Goal: Task Accomplishment & Management: Complete application form

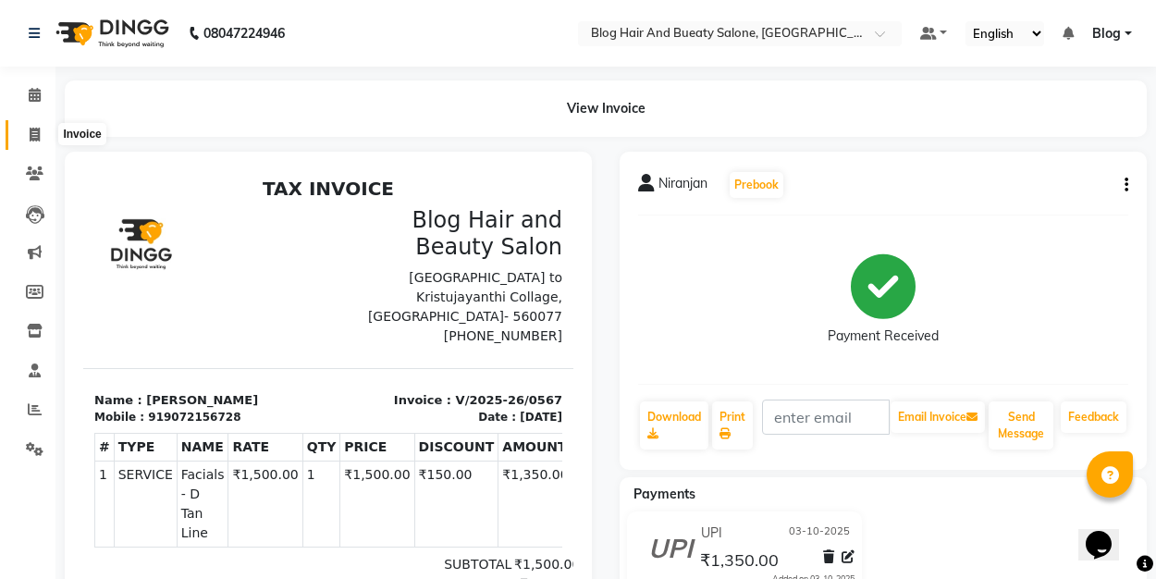
click at [31, 125] on span at bounding box center [34, 135] width 32 height 21
select select "service"
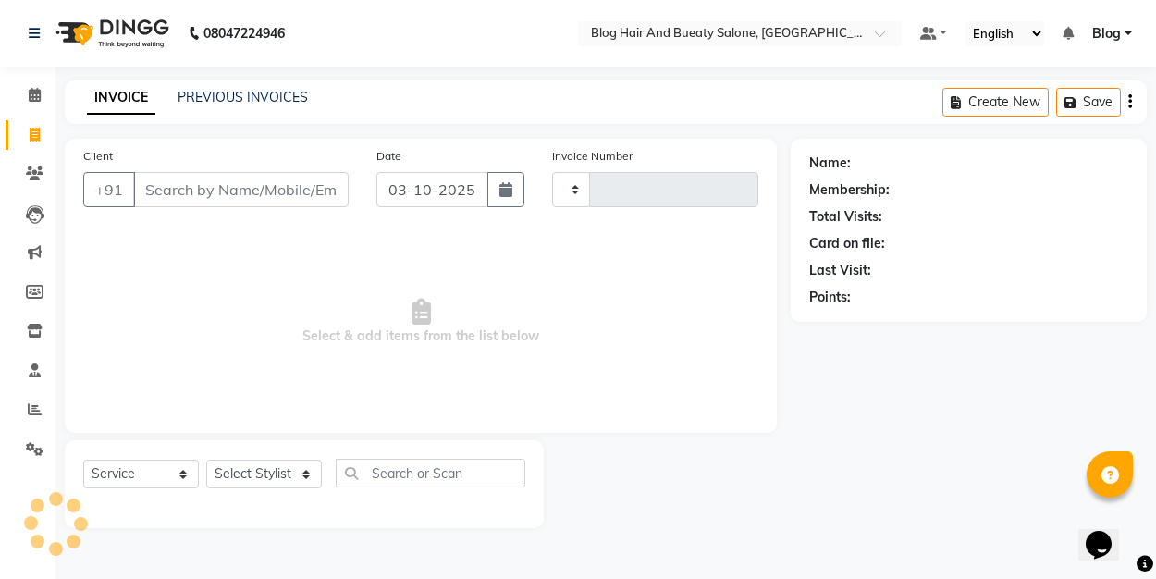
type input "0568"
select select "8741"
click at [168, 188] on input "Client" at bounding box center [240, 189] width 215 height 35
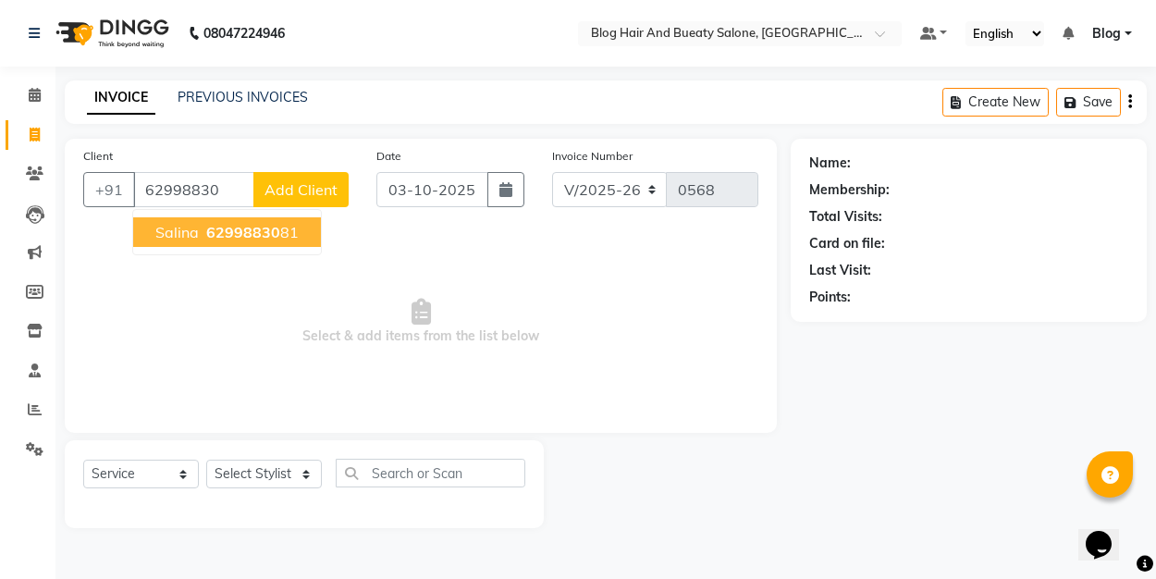
click at [206, 229] on span "62998830" at bounding box center [243, 232] width 74 height 18
type input "6299883081"
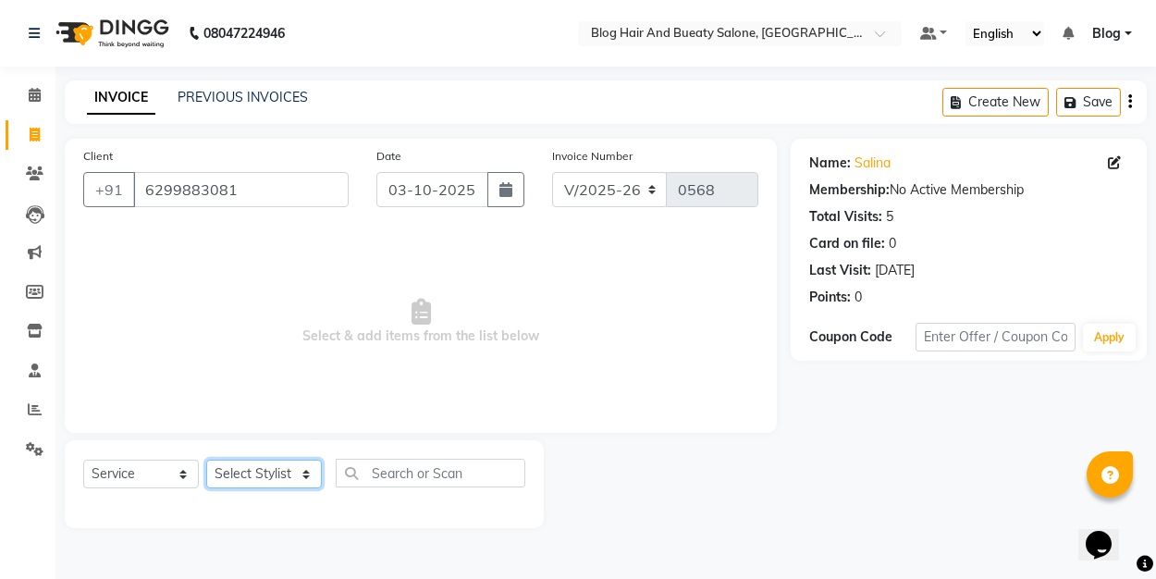
select select "91876"
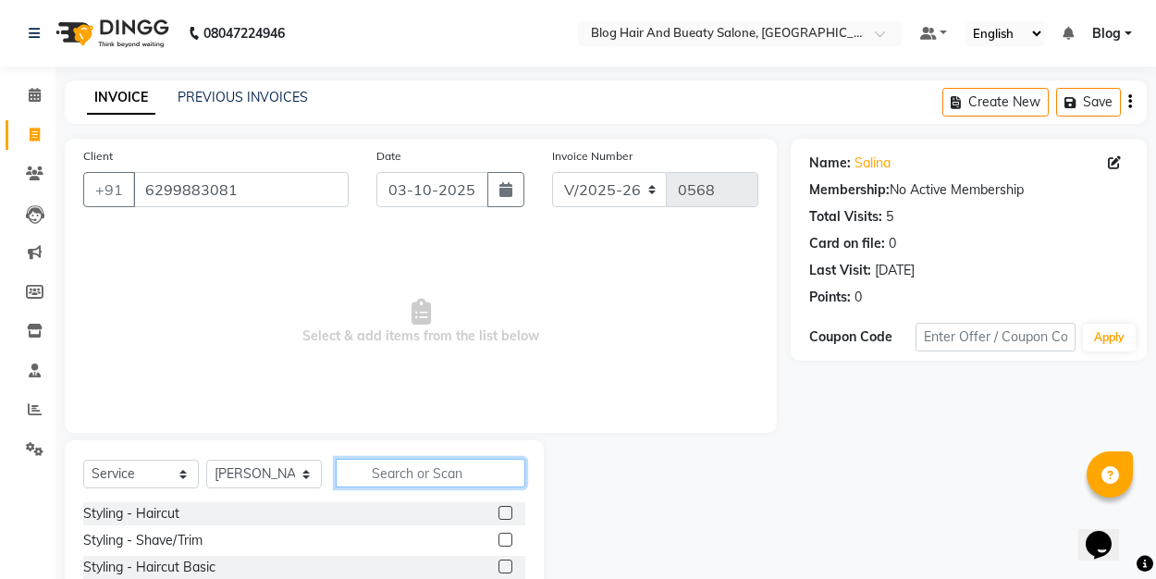
click at [375, 474] on input "text" at bounding box center [431, 473] width 190 height 29
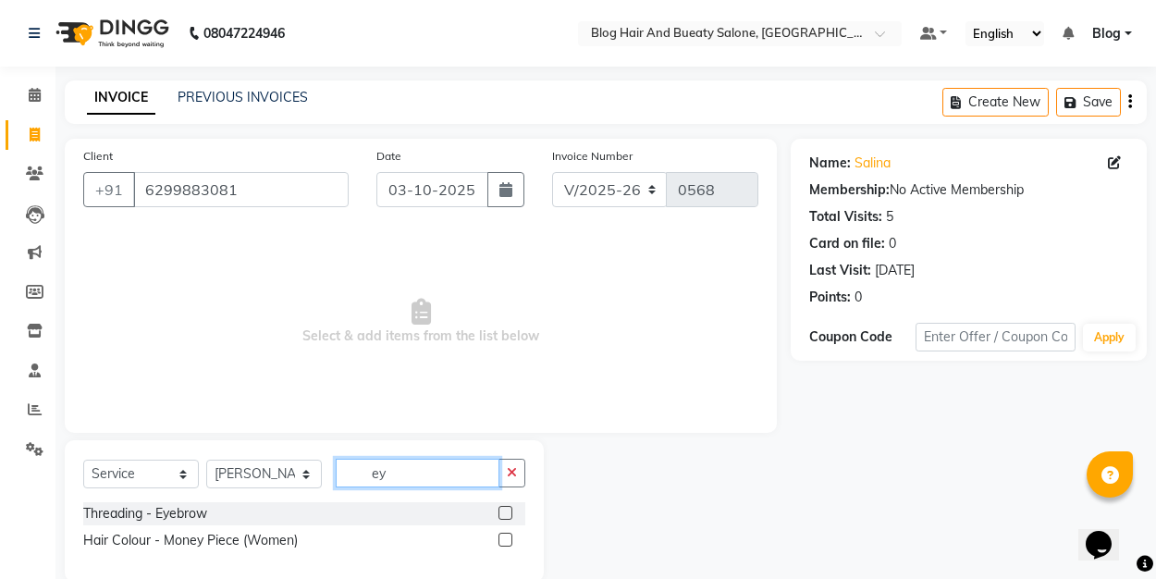
type input "ey"
click at [503, 506] on label at bounding box center [505, 513] width 14 height 14
click at [503, 508] on input "checkbox" at bounding box center [504, 514] width 12 height 12
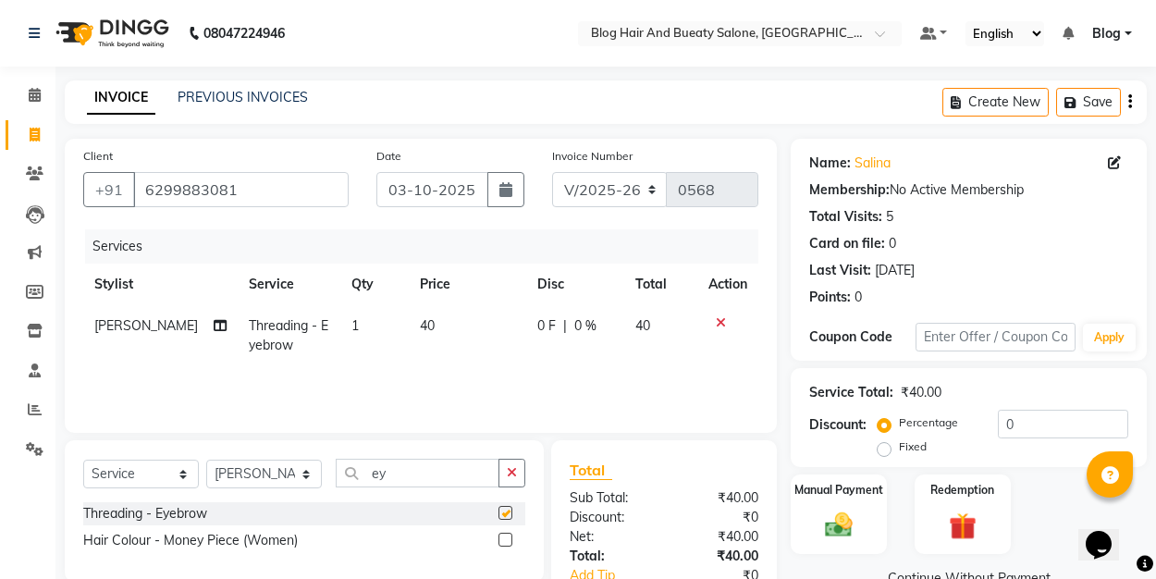
checkbox input "false"
click at [513, 469] on icon "button" at bounding box center [512, 472] width 10 height 13
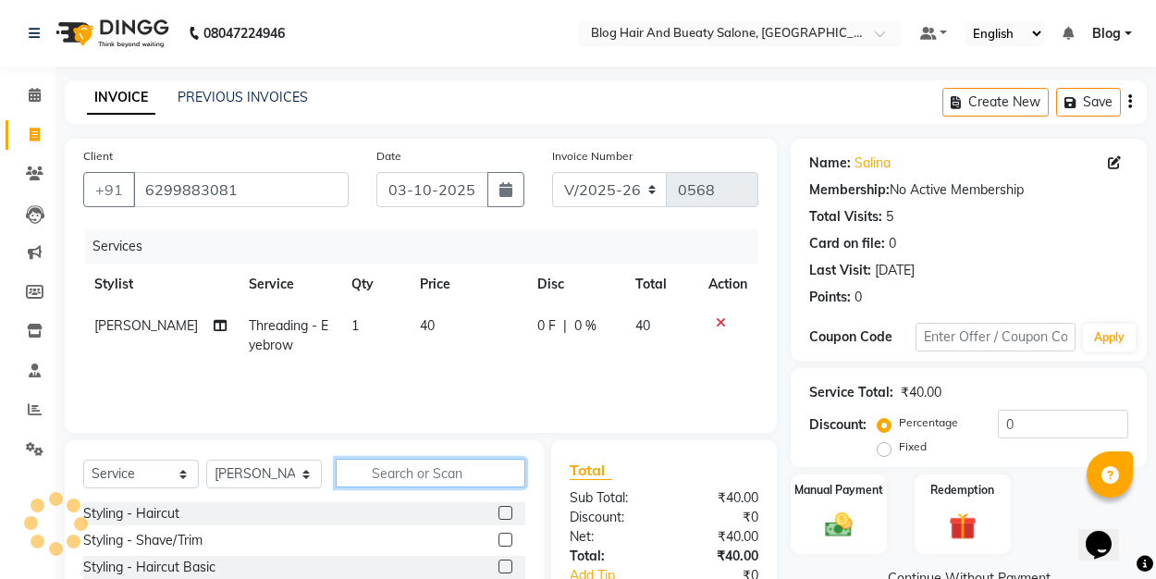
click at [425, 474] on input "text" at bounding box center [431, 473] width 190 height 29
type input "up"
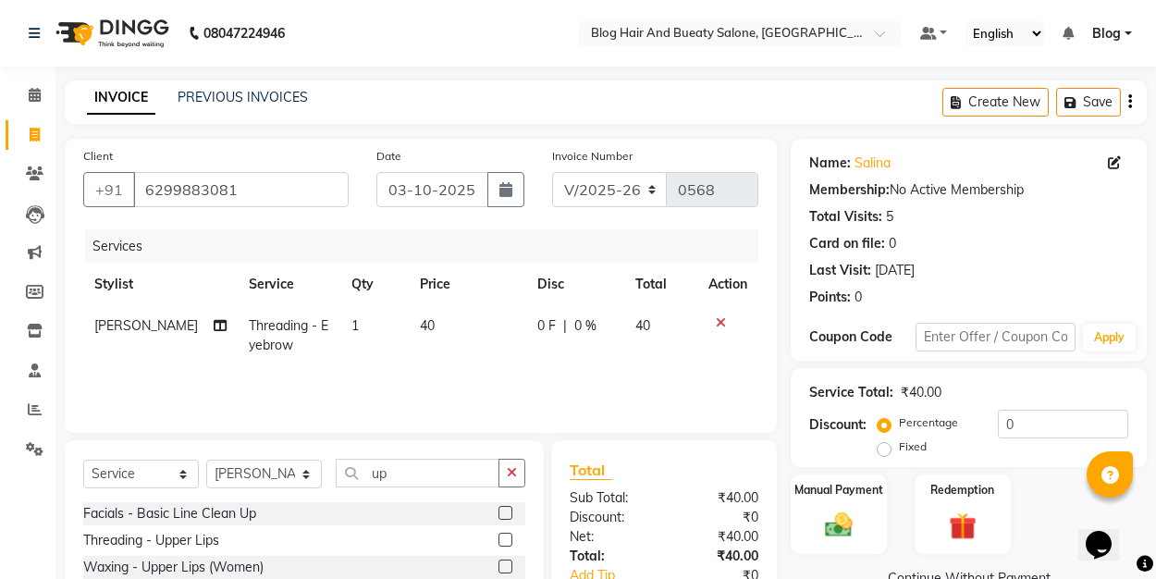
click at [512, 541] on label at bounding box center [505, 540] width 14 height 14
click at [510, 541] on input "checkbox" at bounding box center [504, 541] width 12 height 12
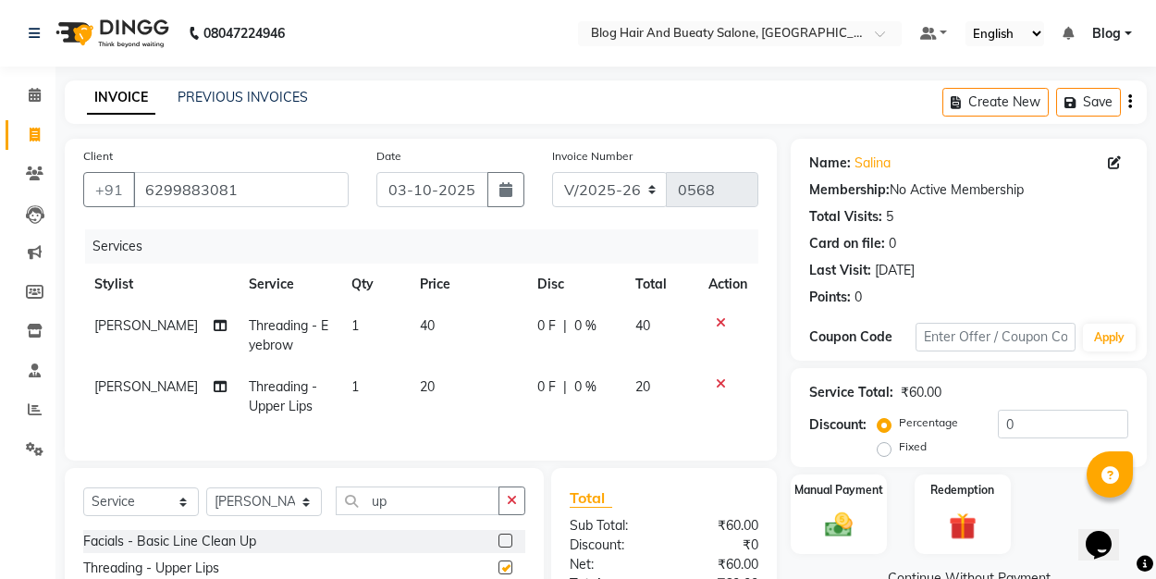
checkbox input "false"
click at [860, 519] on img at bounding box center [839, 525] width 46 height 32
click at [899, 449] on label "Fixed" at bounding box center [913, 446] width 28 height 17
click at [888, 449] on input "Fixed" at bounding box center [887, 446] width 13 height 13
radio input "true"
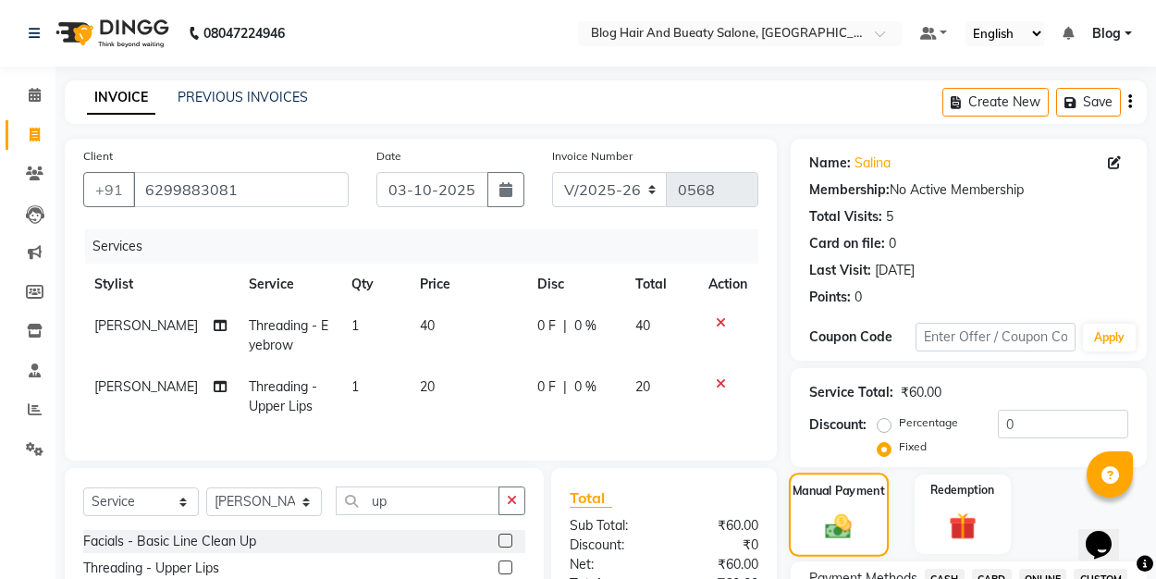
click at [860, 517] on img at bounding box center [838, 525] width 43 height 31
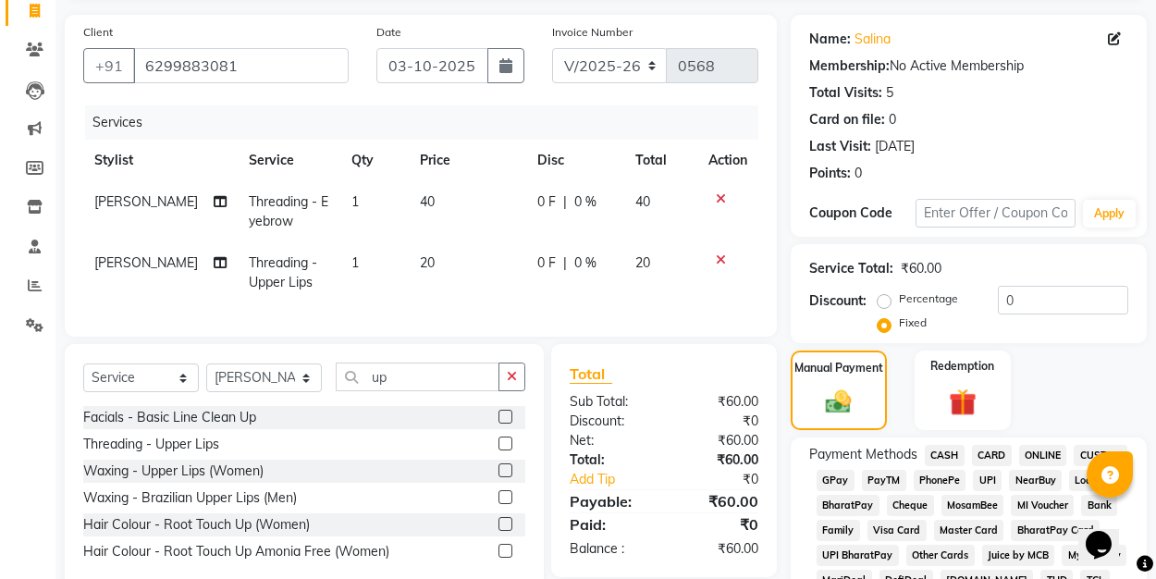
scroll to position [135, 0]
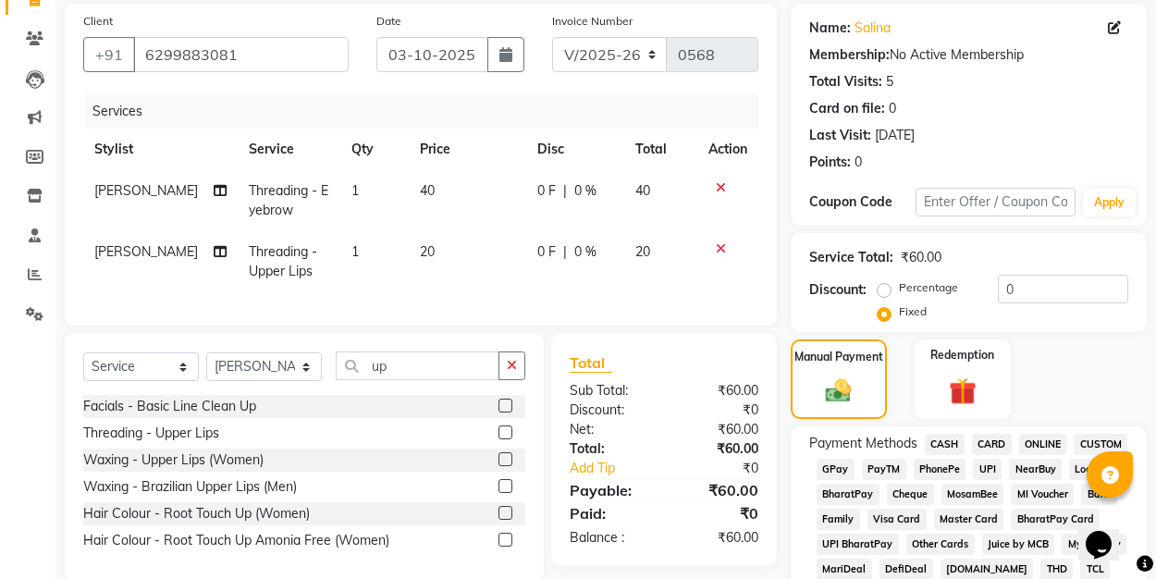
click at [989, 473] on span "UPI" at bounding box center [987, 469] width 29 height 21
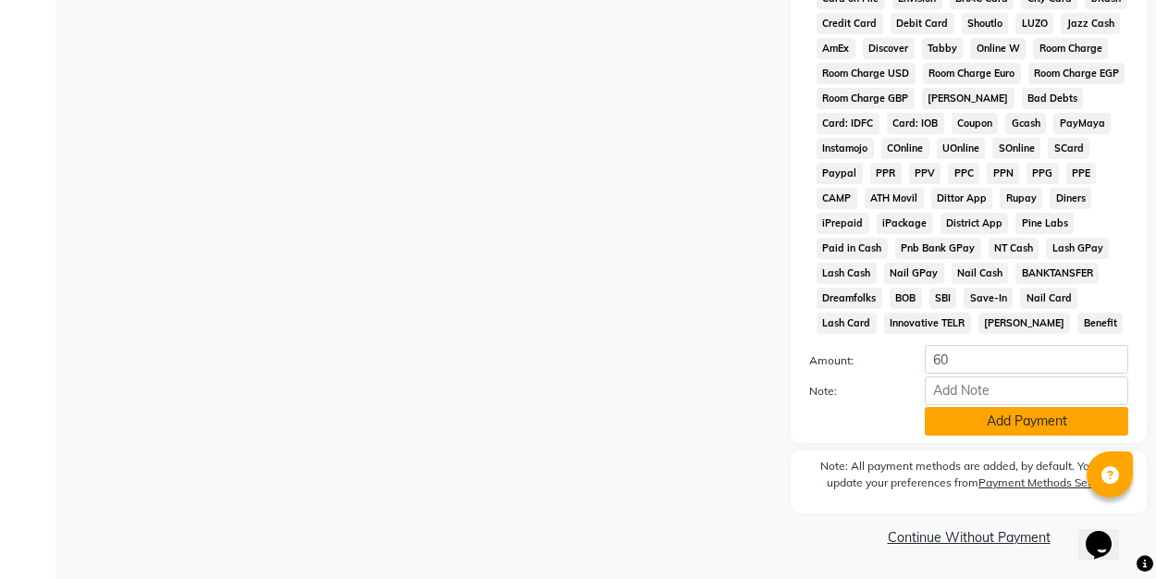
scroll to position [879, 0]
click at [988, 416] on button "Add Payment" at bounding box center [1026, 422] width 203 height 29
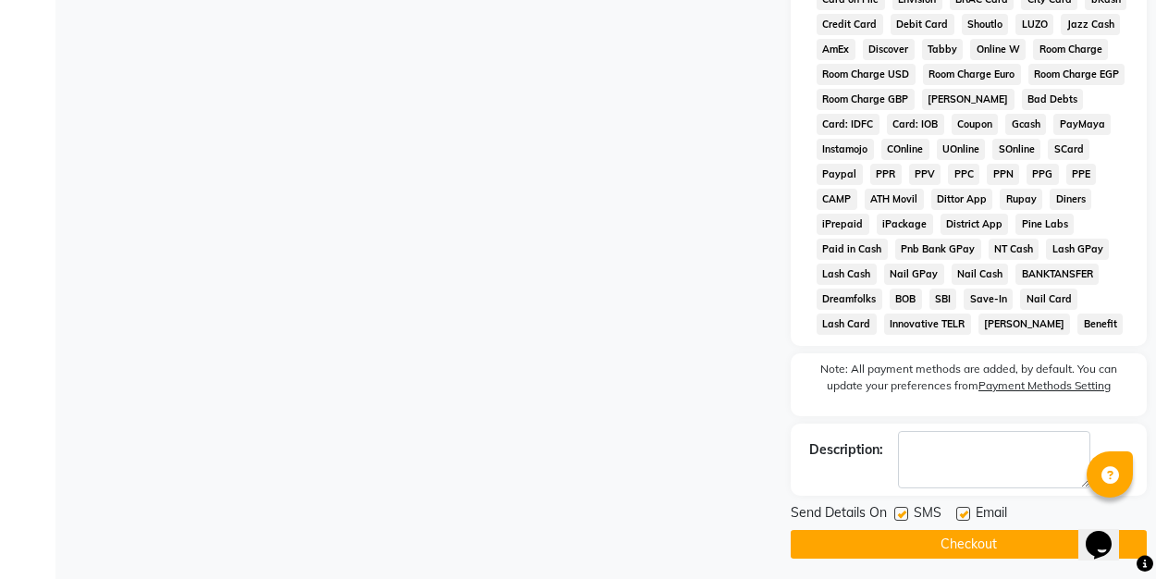
click at [965, 512] on label at bounding box center [963, 514] width 14 height 14
click at [965, 512] on input "checkbox" at bounding box center [962, 515] width 12 height 12
checkbox input "false"
click at [967, 547] on button "Checkout" at bounding box center [969, 544] width 356 height 29
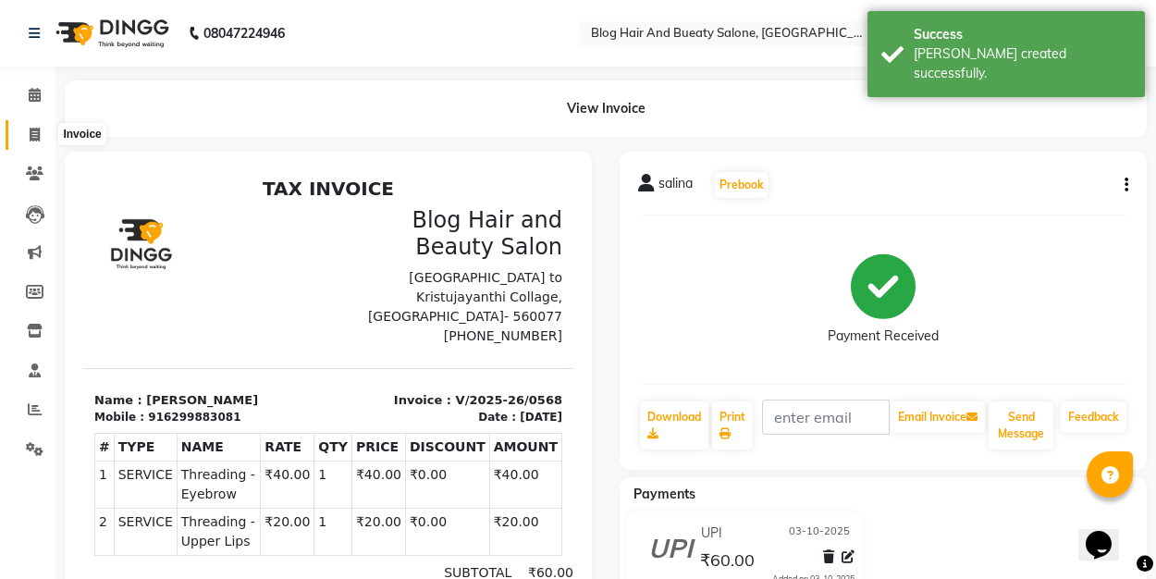
click at [36, 132] on icon at bounding box center [35, 135] width 10 height 14
select select "service"
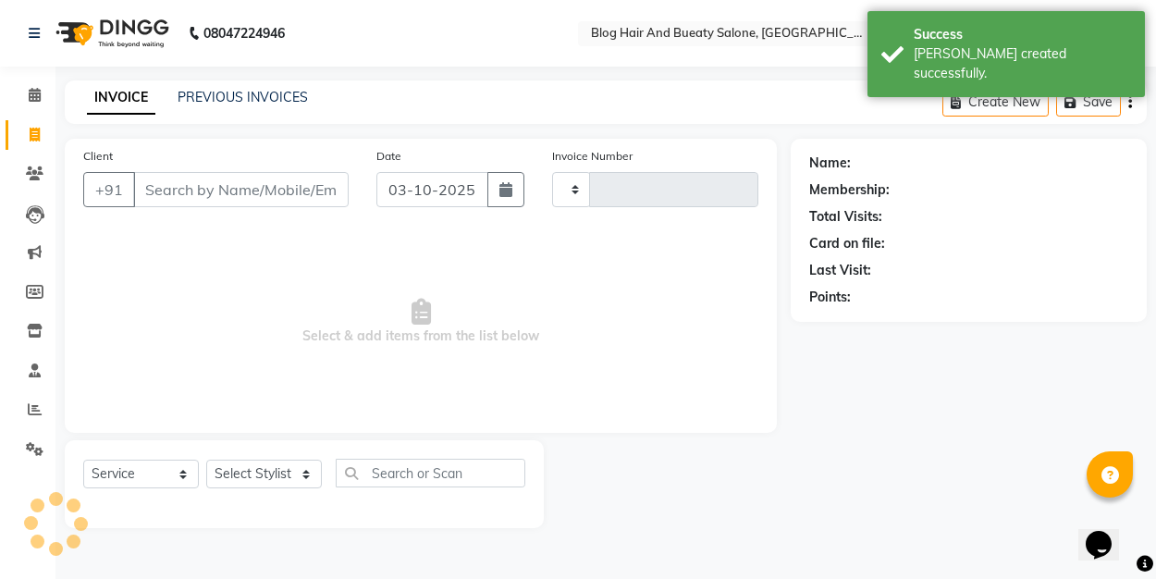
type input "0569"
select select "8741"
click at [178, 182] on input "Client" at bounding box center [240, 189] width 215 height 35
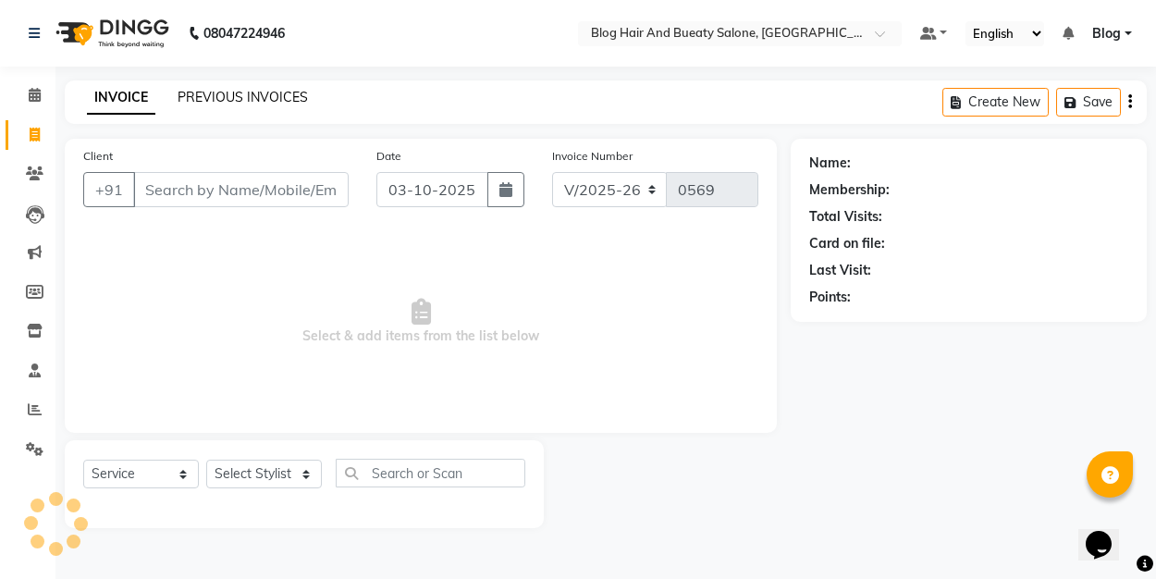
click at [244, 100] on link "PREVIOUS INVOICES" at bounding box center [243, 97] width 130 height 17
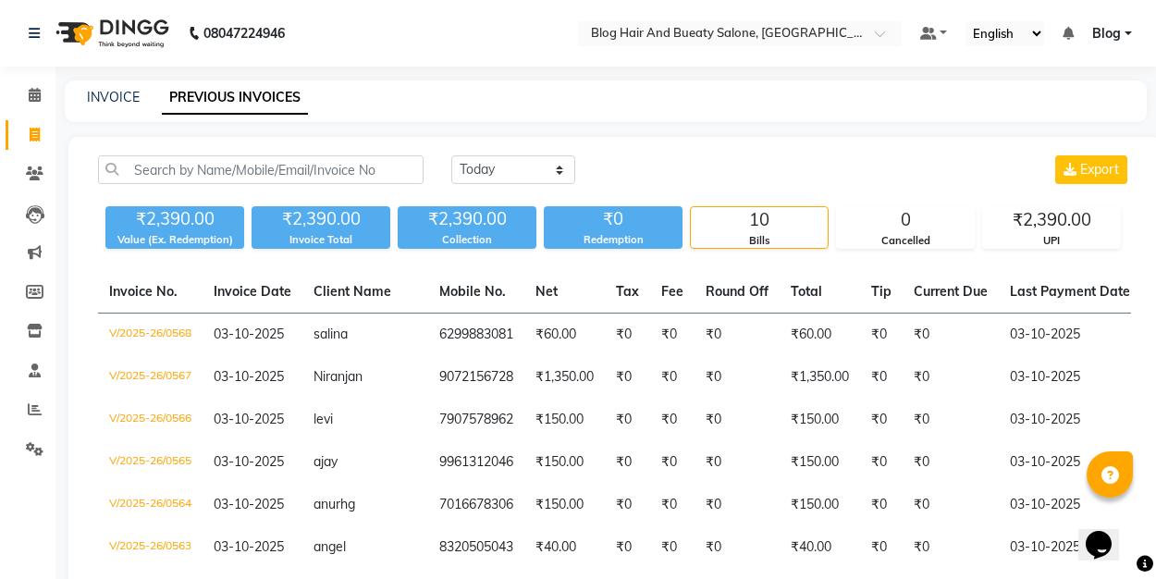
click at [130, 107] on div "INVOICE PREVIOUS INVOICES" at bounding box center [606, 101] width 1082 height 42
click at [117, 92] on link "INVOICE" at bounding box center [113, 97] width 53 height 17
select select "service"
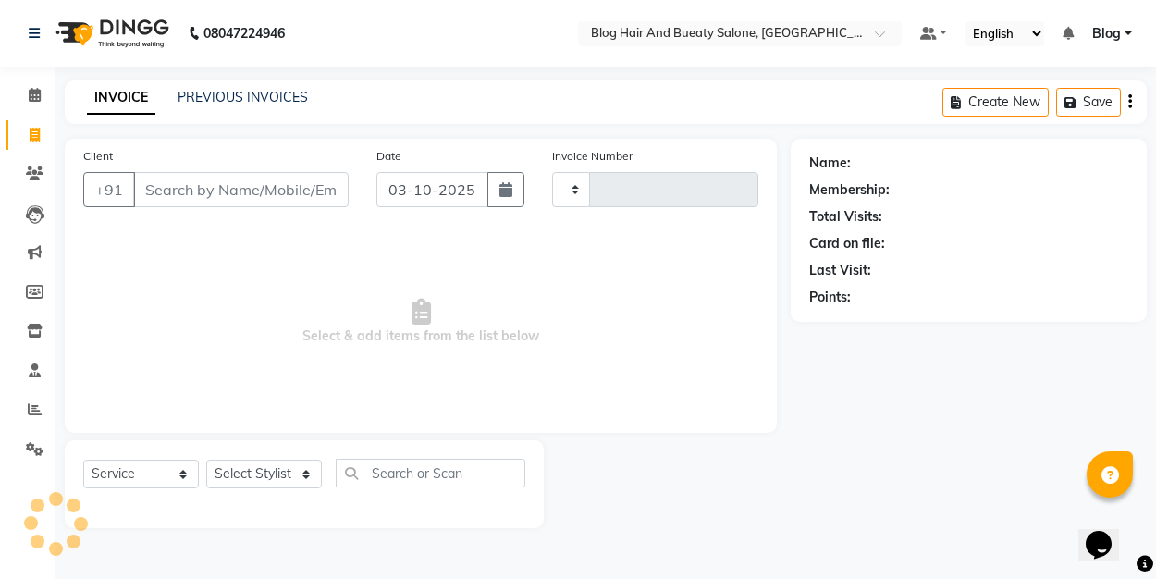
type input "0569"
select select "8741"
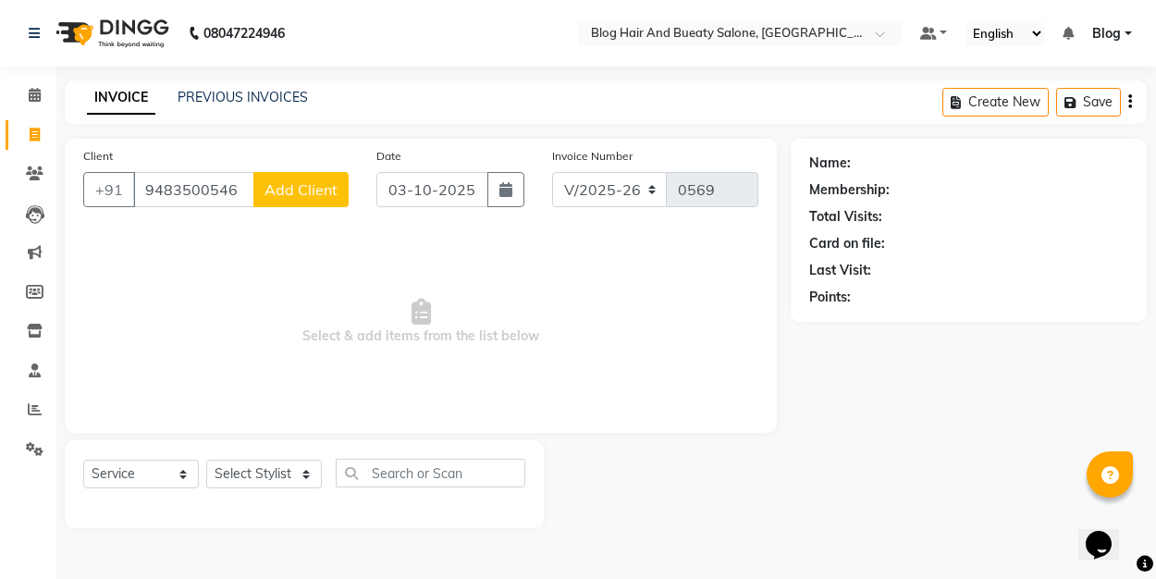
type input "9483500546"
click at [273, 189] on span "Add Client" at bounding box center [300, 189] width 73 height 18
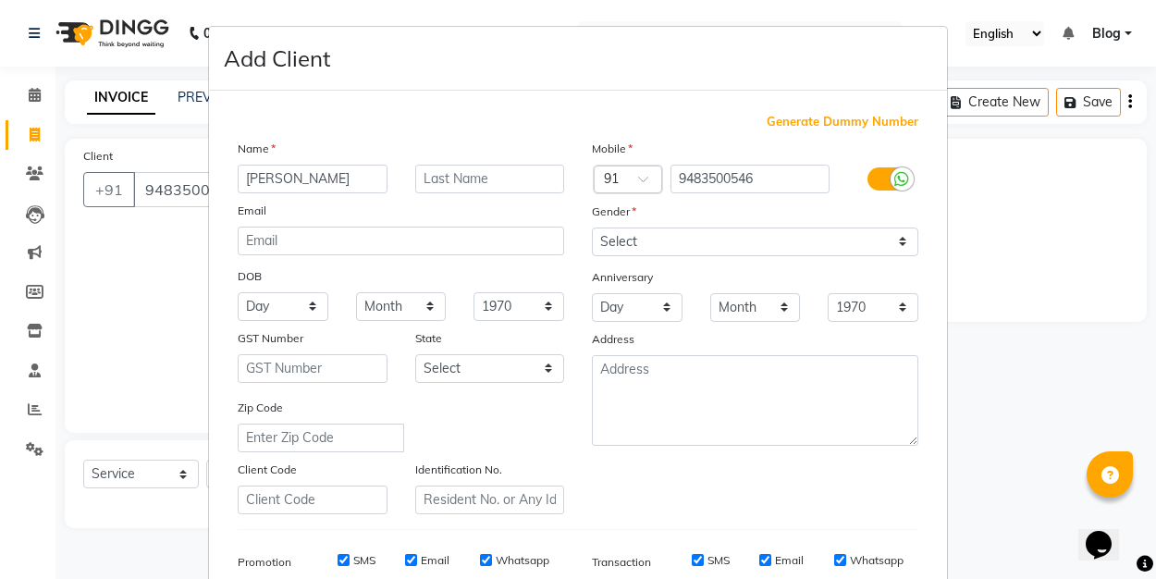
type input "[PERSON_NAME]"
click at [623, 243] on select "Select [DEMOGRAPHIC_DATA] [DEMOGRAPHIC_DATA] Other Prefer Not To Say" at bounding box center [755, 241] width 326 height 29
select select "[DEMOGRAPHIC_DATA]"
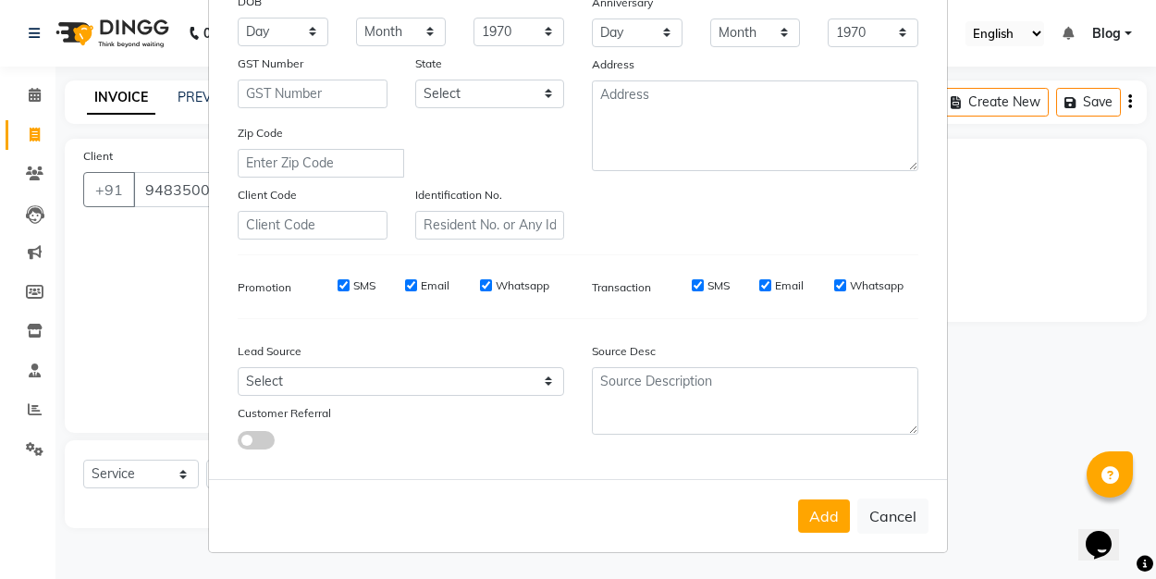
scroll to position [274, 0]
click at [824, 518] on button "Add" at bounding box center [824, 516] width 52 height 33
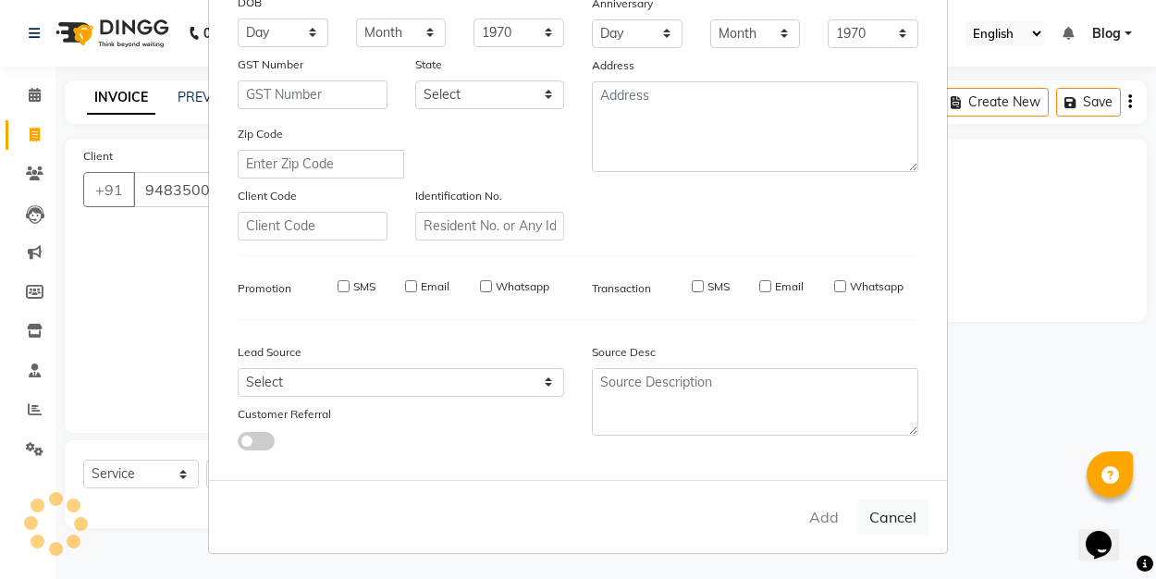
select select
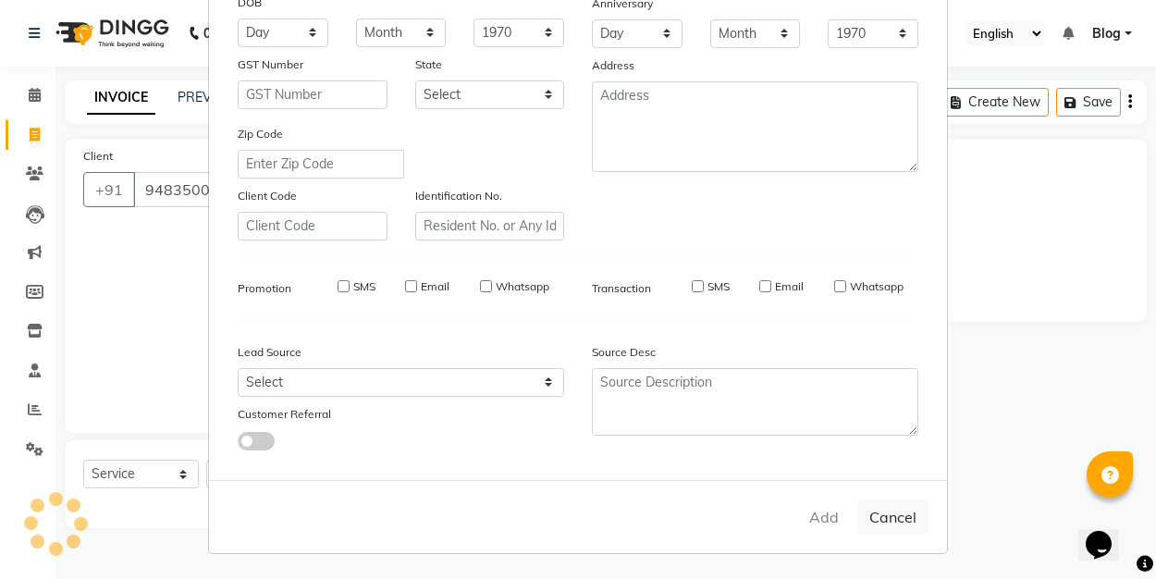
select select
checkbox input "false"
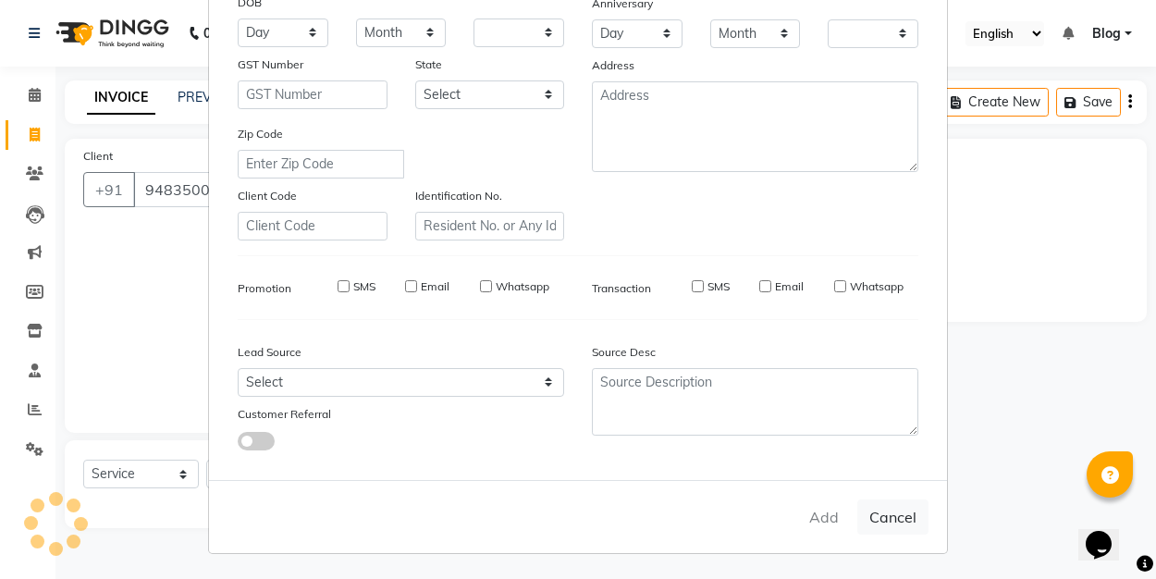
checkbox input "false"
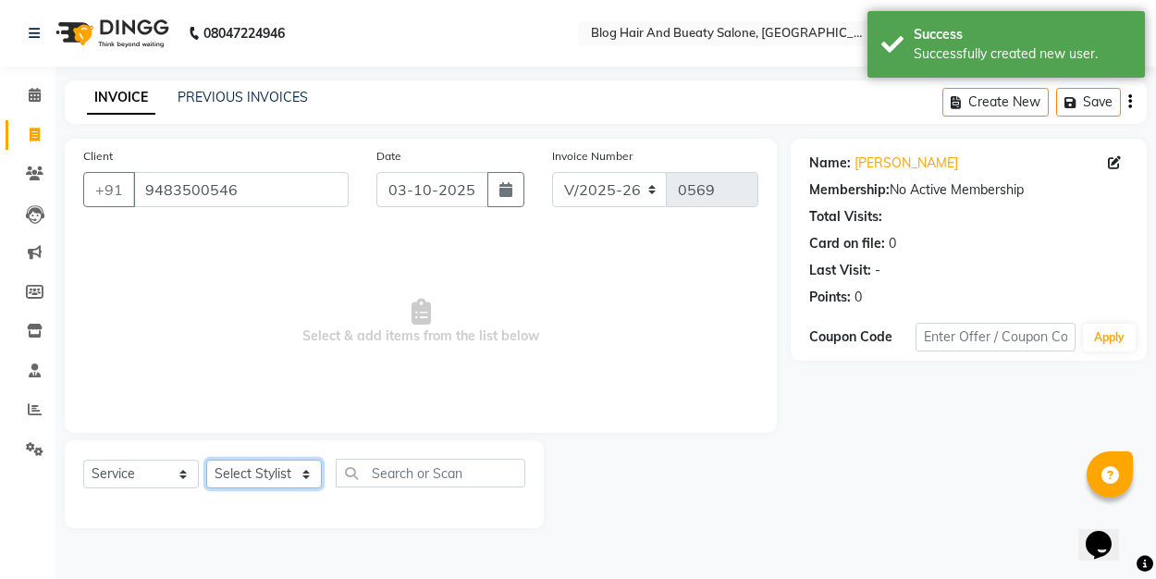
click at [271, 464] on select "Select Stylist ALI Blog [PERSON_NAME] sameer [PERSON_NAME]" at bounding box center [264, 474] width 116 height 29
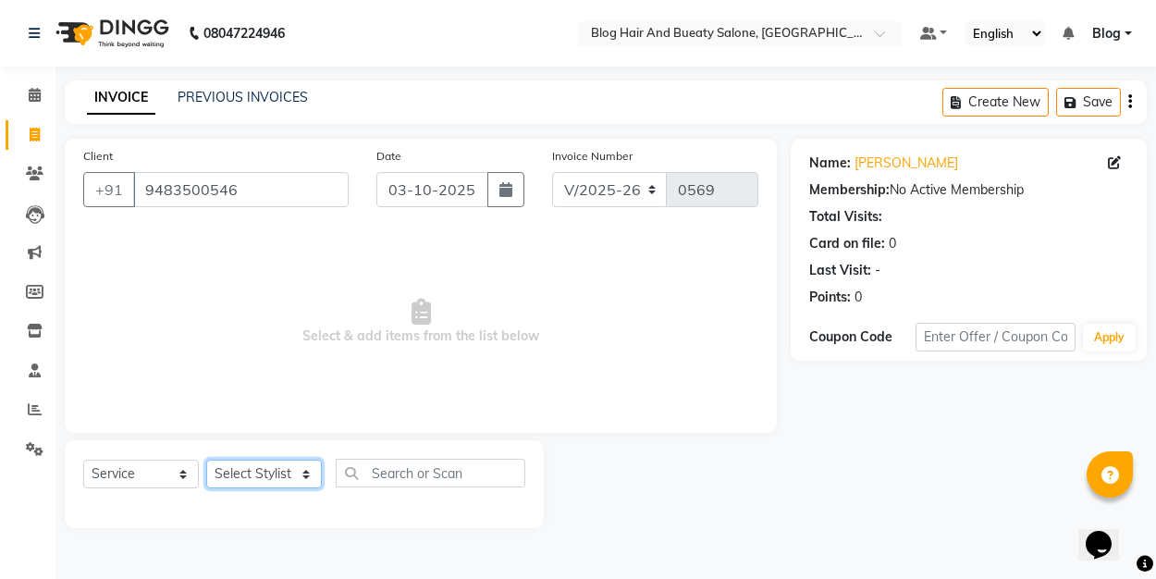
select select "91876"
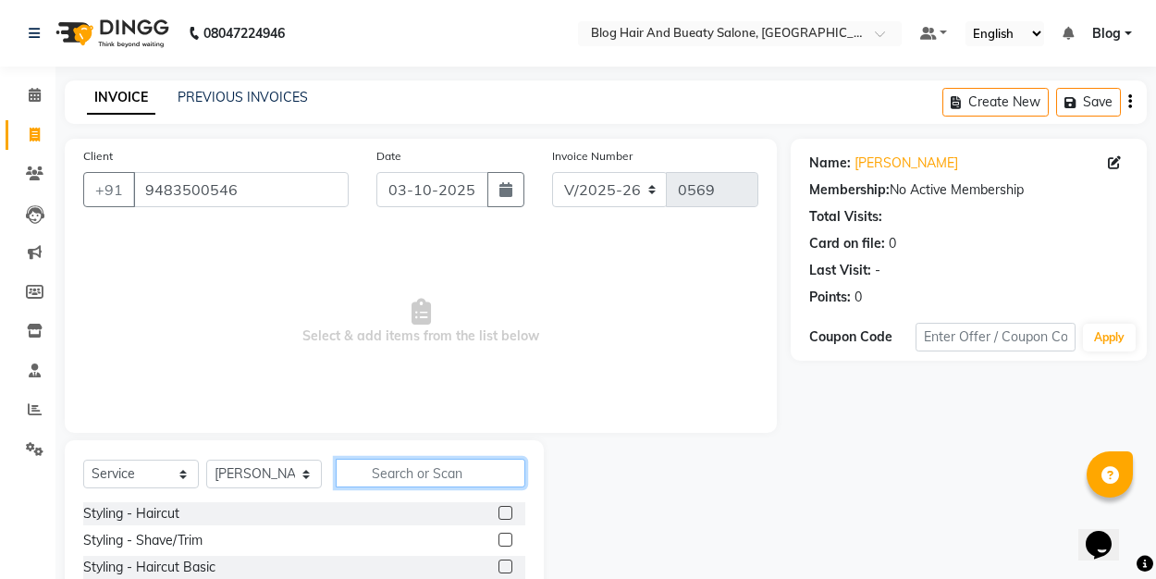
click at [453, 469] on input "text" at bounding box center [431, 473] width 190 height 29
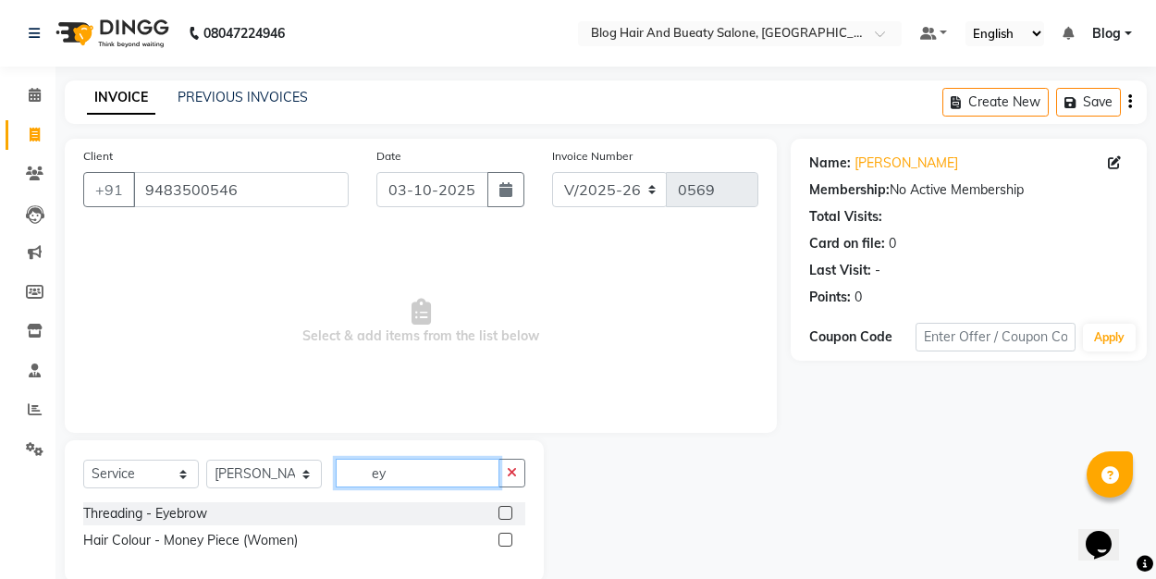
type input "ey"
click at [500, 516] on label at bounding box center [505, 513] width 14 height 14
click at [500, 516] on input "checkbox" at bounding box center [504, 514] width 12 height 12
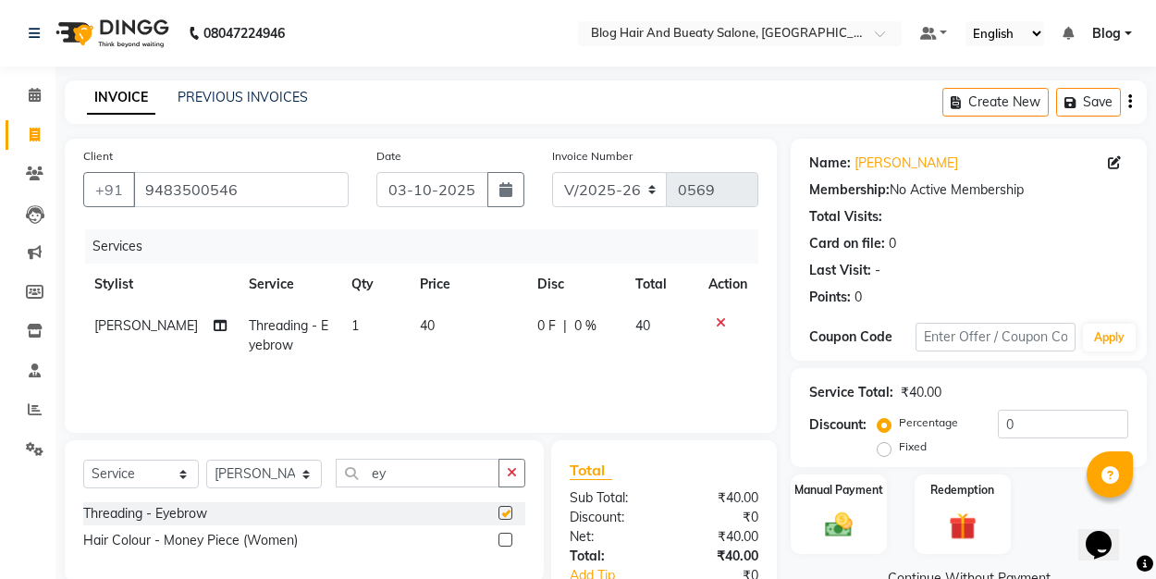
checkbox input "false"
click at [816, 542] on div "Manual Payment" at bounding box center [839, 514] width 100 height 83
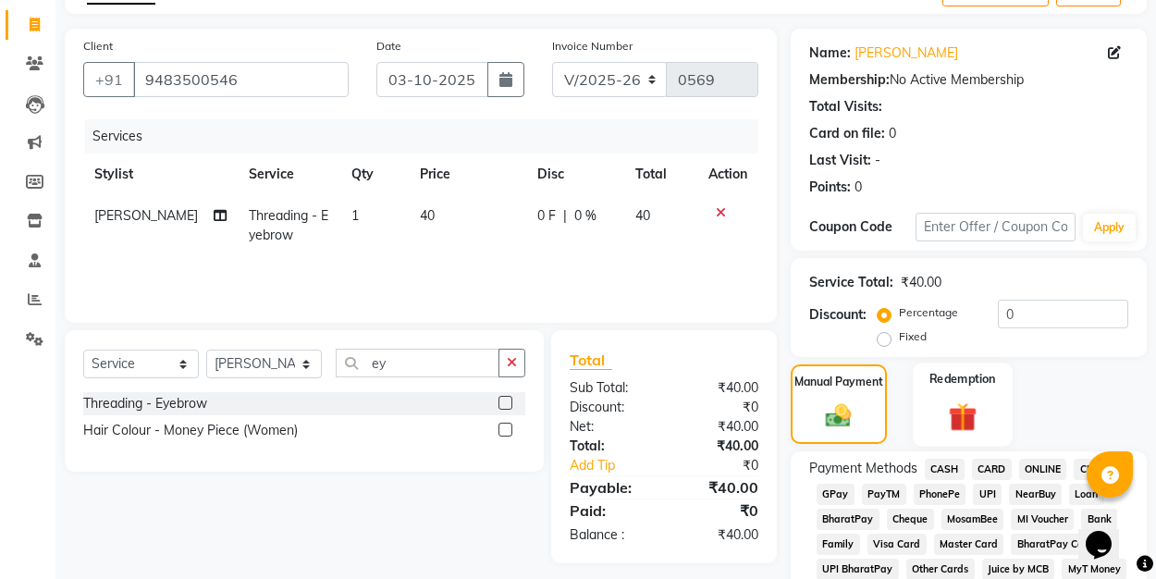
scroll to position [110, 0]
click at [989, 495] on span "UPI" at bounding box center [987, 494] width 29 height 21
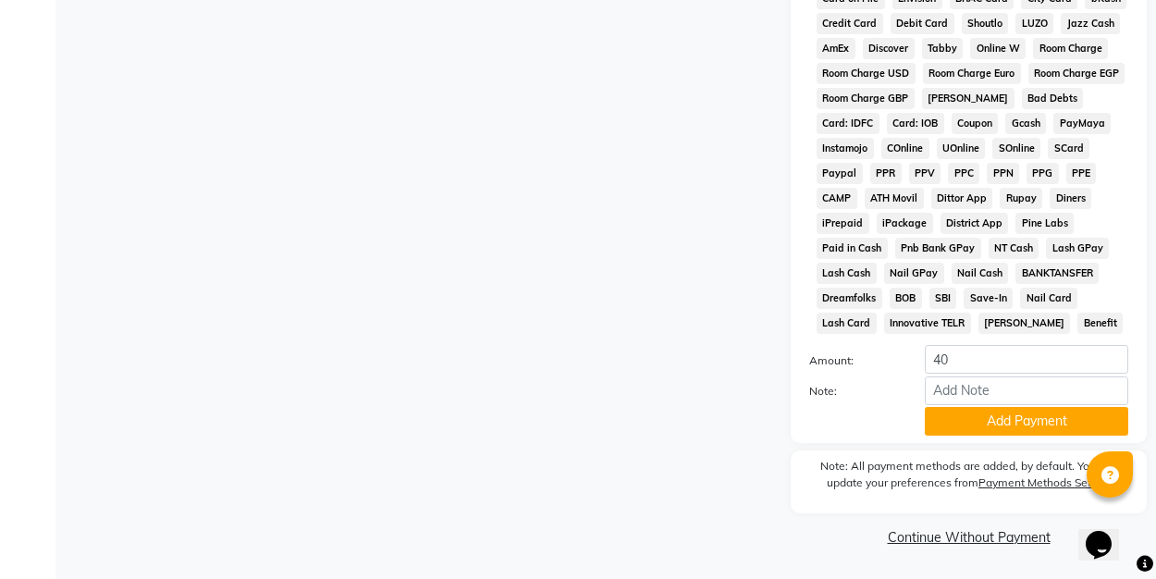
scroll to position [879, 0]
click at [985, 420] on button "Add Payment" at bounding box center [1026, 422] width 203 height 29
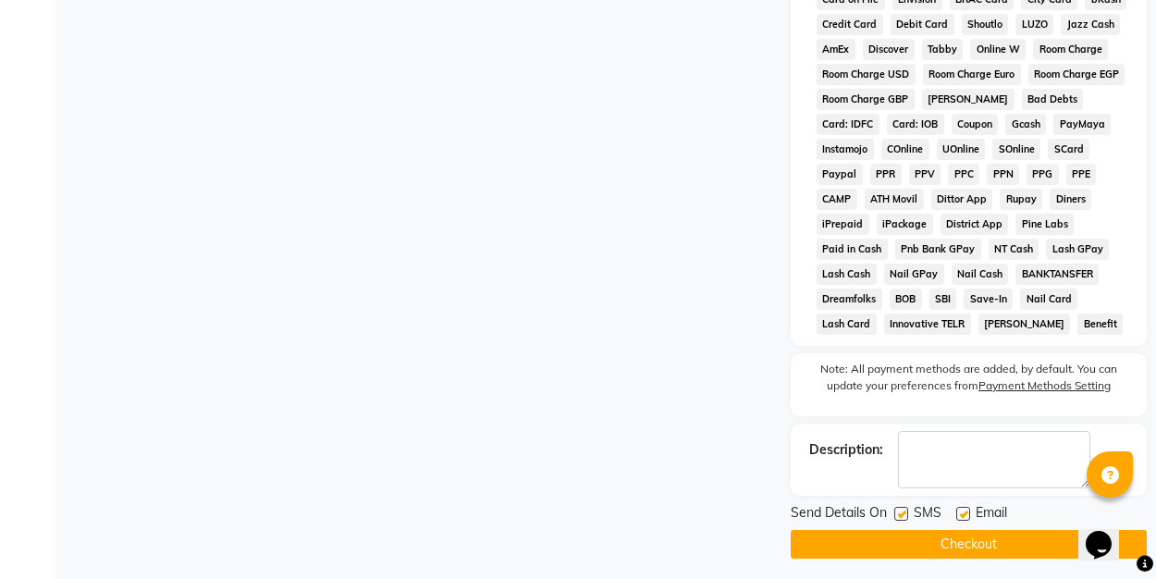
click at [965, 515] on label at bounding box center [963, 514] width 14 height 14
click at [965, 515] on input "checkbox" at bounding box center [962, 515] width 12 height 12
checkbox input "false"
click at [963, 531] on button "Checkout" at bounding box center [969, 544] width 356 height 29
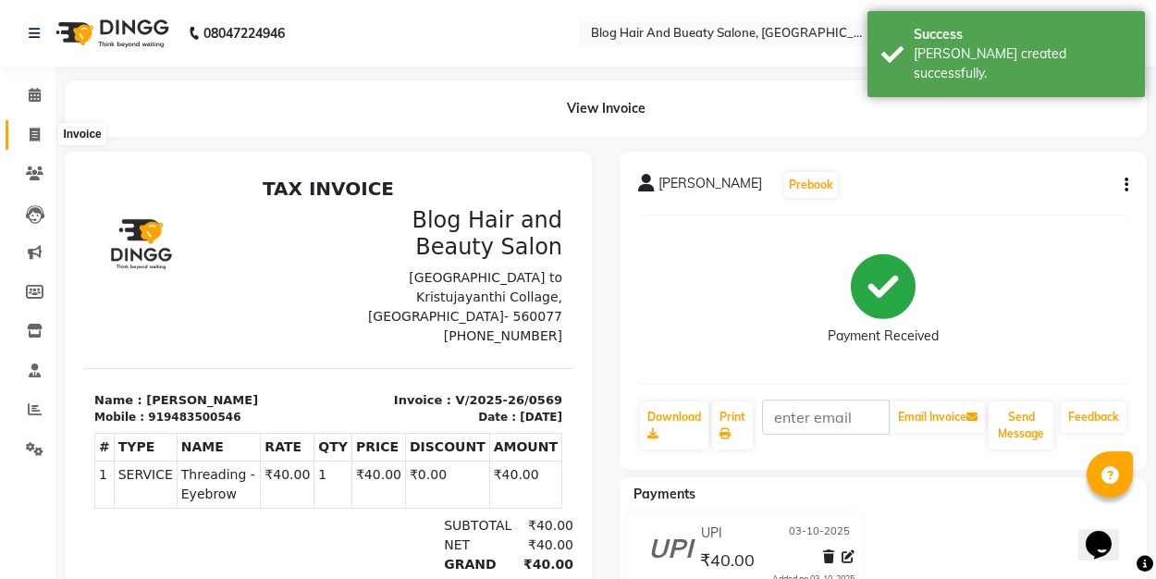
click at [31, 129] on icon at bounding box center [35, 135] width 10 height 14
select select "8741"
select select "service"
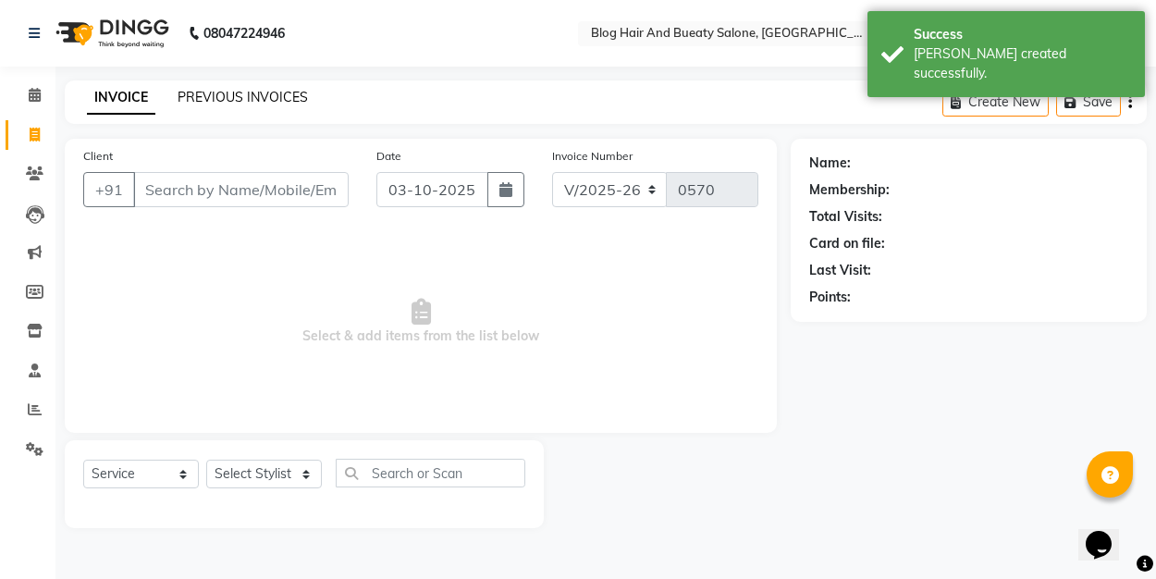
click at [217, 92] on link "PREVIOUS INVOICES" at bounding box center [243, 97] width 130 height 17
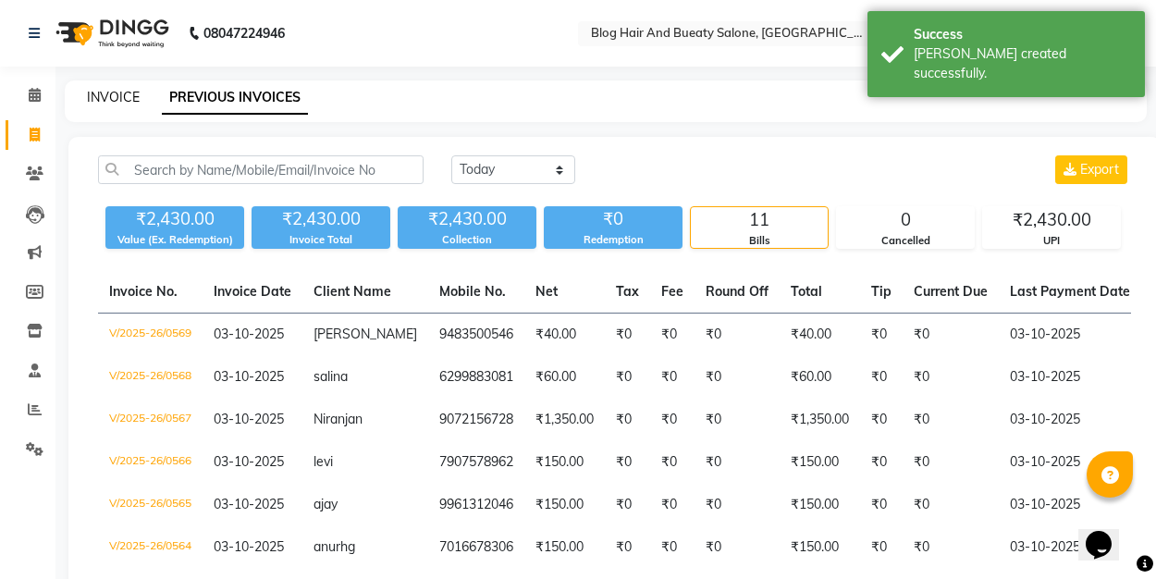
click at [106, 100] on link "INVOICE" at bounding box center [113, 97] width 53 height 17
select select "service"
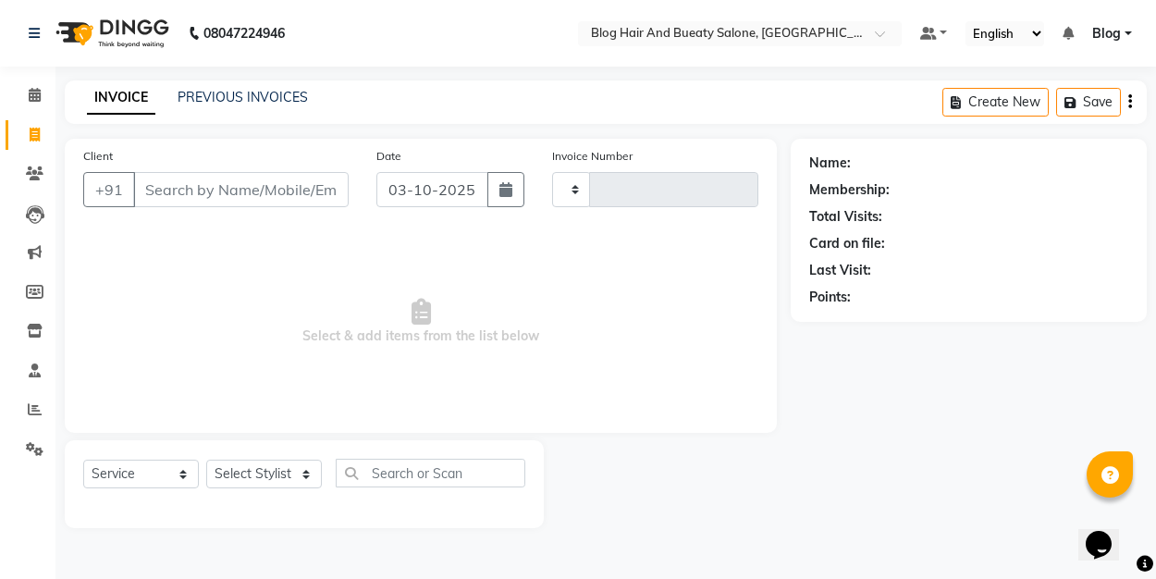
type input "0570"
select select "8741"
click at [163, 192] on input "Client" at bounding box center [240, 189] width 215 height 35
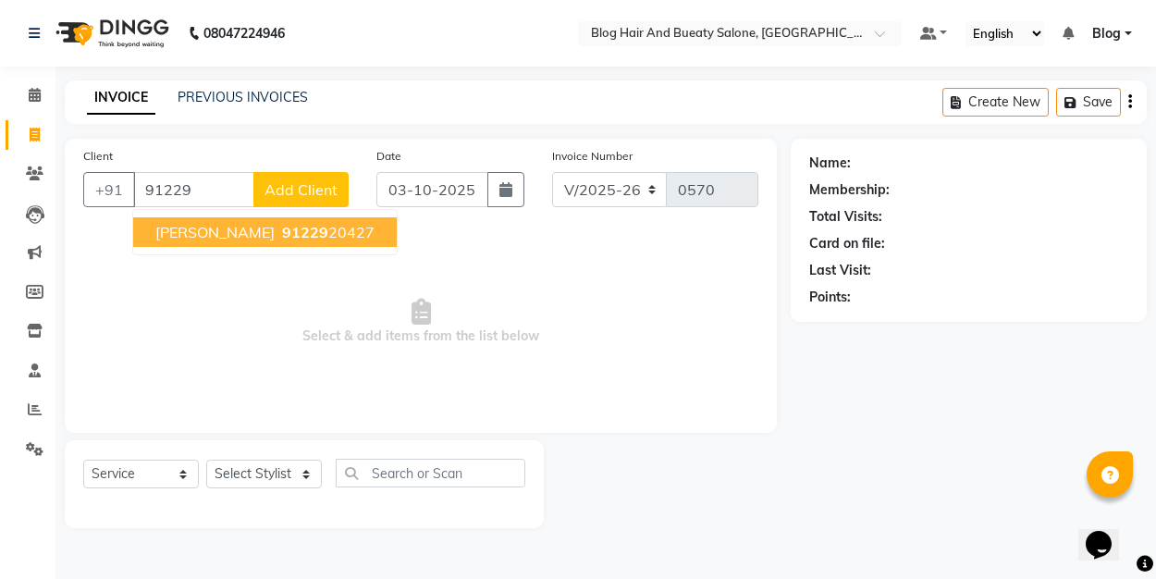
click at [282, 232] on span "91229" at bounding box center [305, 232] width 46 height 18
type input "9122920427"
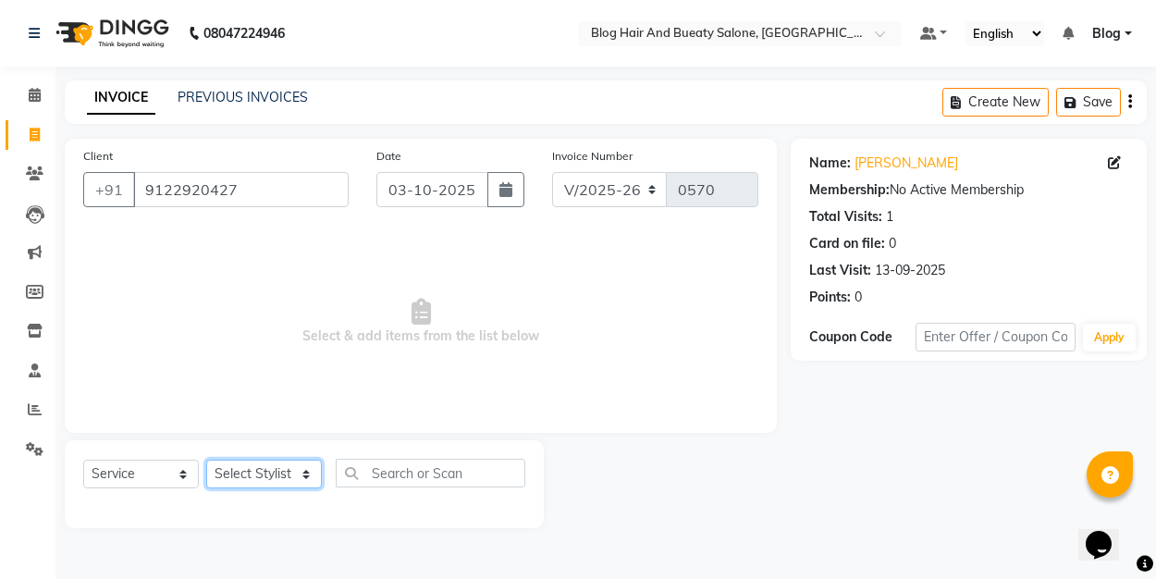
click at [281, 472] on select "Select Stylist ALI Blog [PERSON_NAME] sameer [PERSON_NAME]" at bounding box center [264, 474] width 116 height 29
select select "91866"
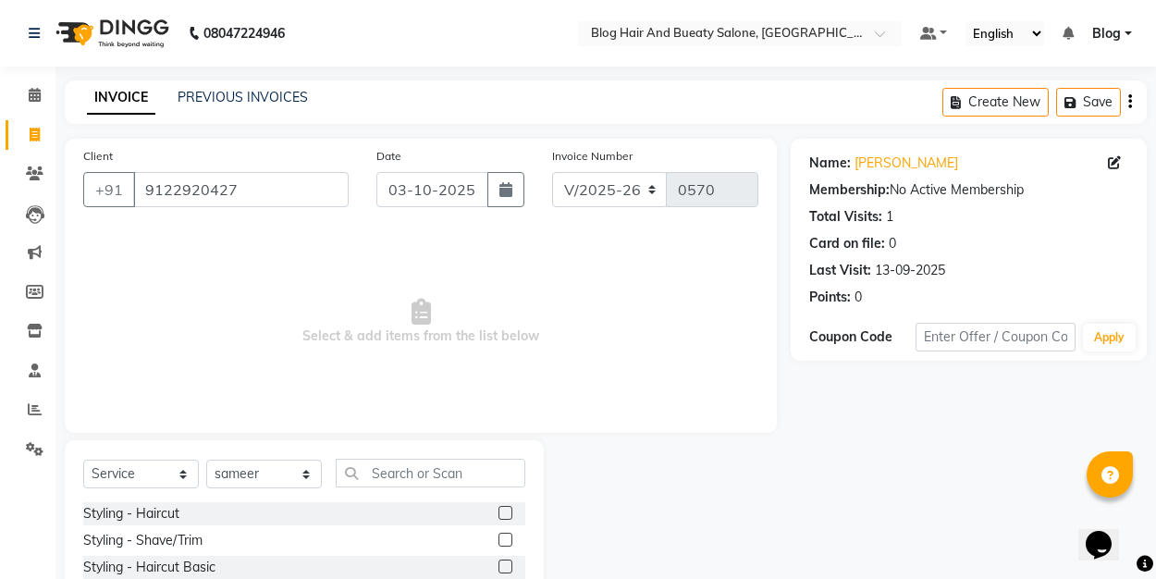
click at [504, 511] on label at bounding box center [505, 513] width 14 height 14
click at [504, 511] on input "checkbox" at bounding box center [504, 514] width 12 height 12
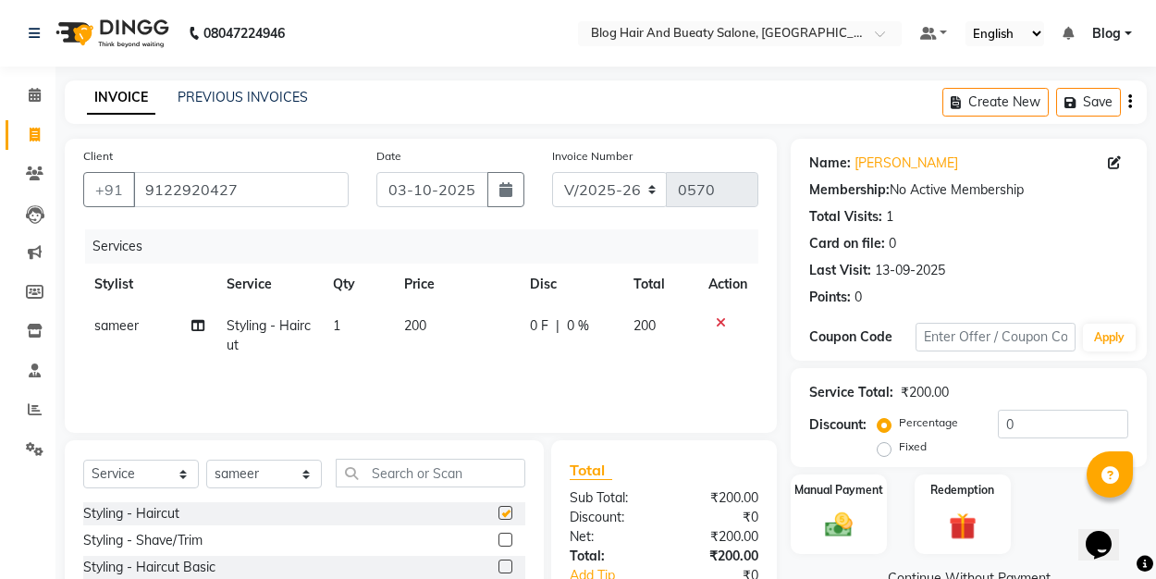
checkbox input "false"
click at [1012, 420] on input "0" at bounding box center [1063, 424] width 130 height 29
type input "50"
click at [899, 448] on label "Fixed" at bounding box center [913, 446] width 28 height 17
click at [887, 448] on input "Fixed" at bounding box center [887, 446] width 13 height 13
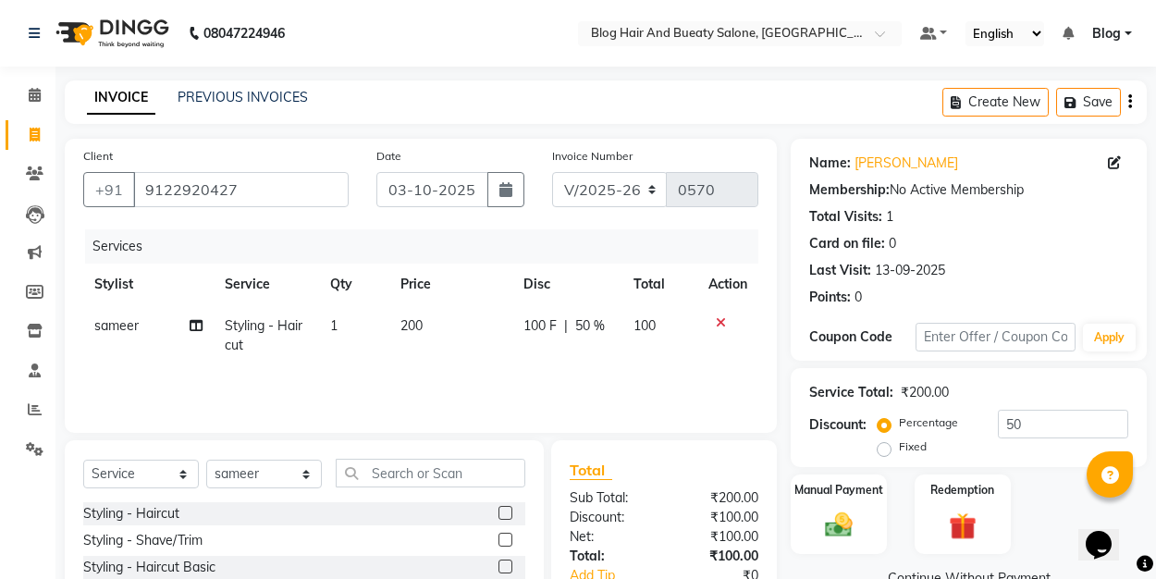
radio input "true"
click at [850, 501] on div "Manual Payment" at bounding box center [839, 514] width 100 height 83
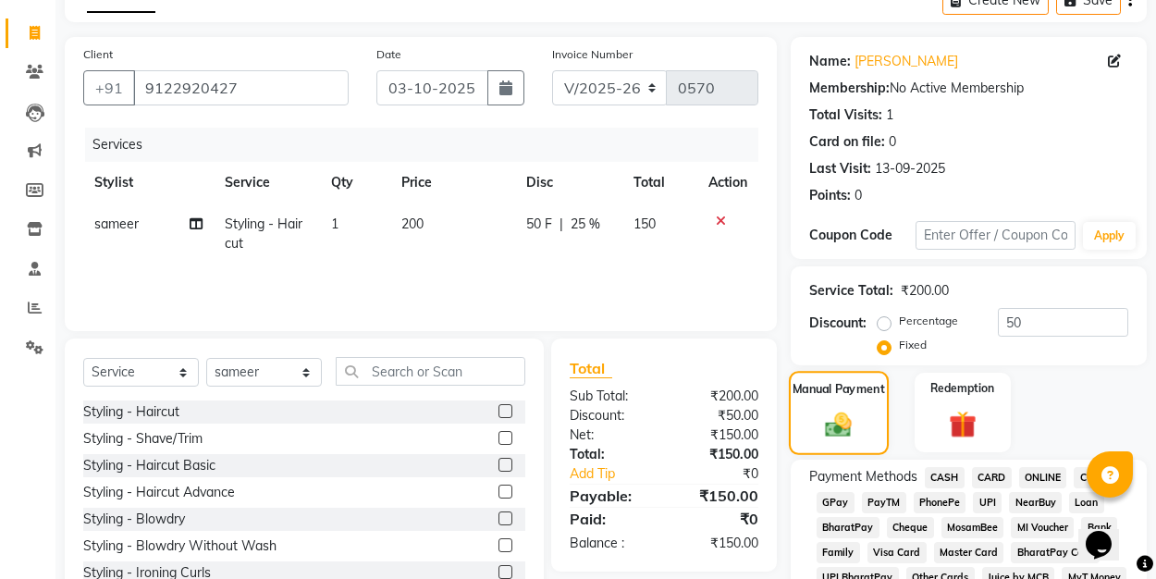
scroll to position [104, 0]
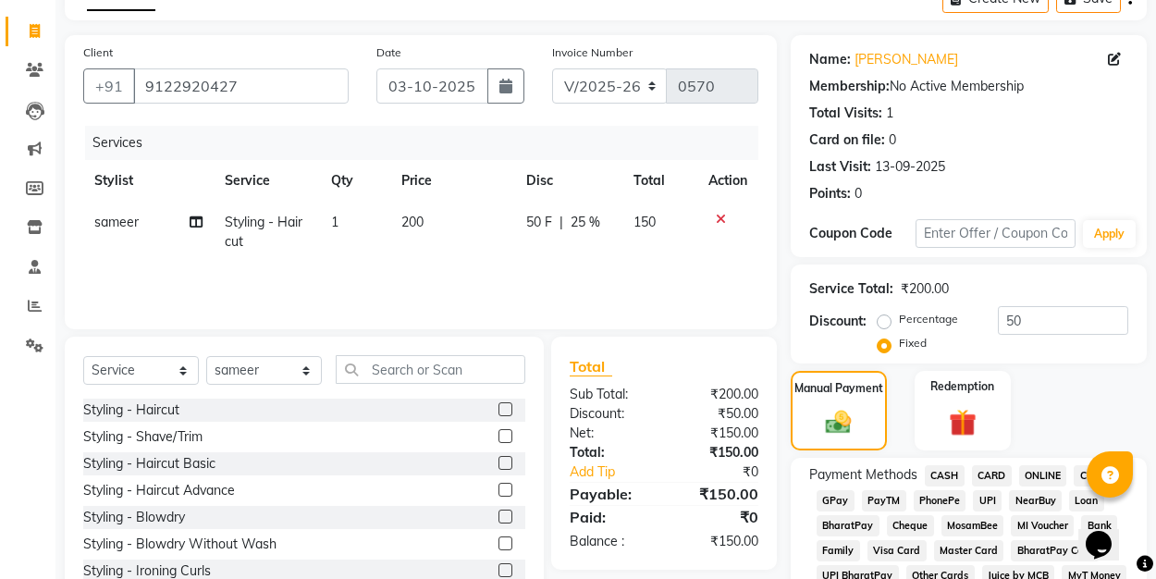
click at [984, 501] on span "UPI" at bounding box center [987, 500] width 29 height 21
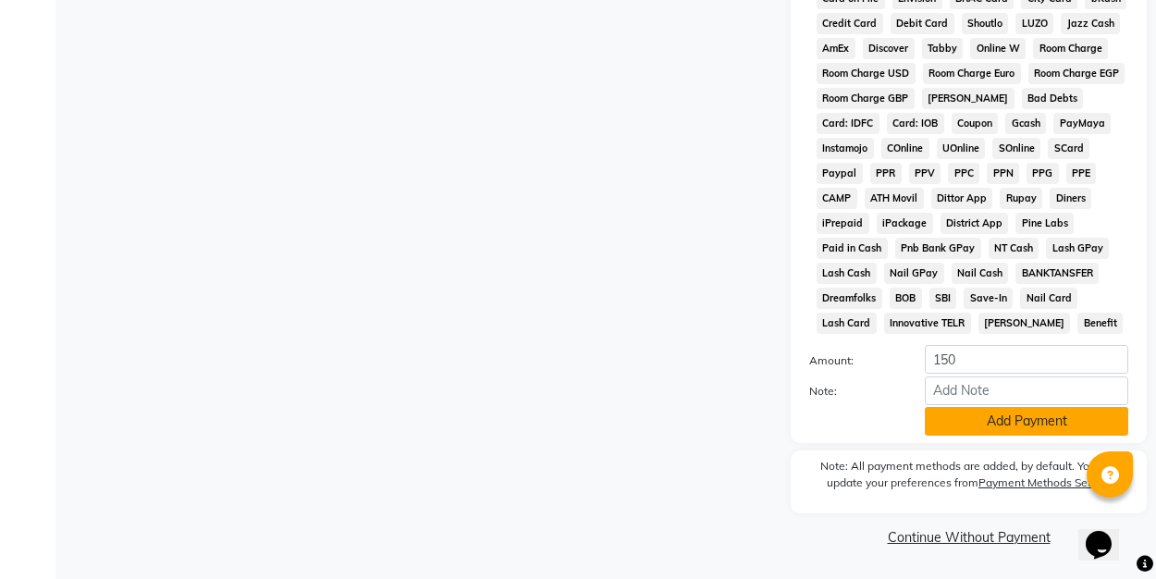
scroll to position [879, 0]
click at [983, 427] on button "Add Payment" at bounding box center [1026, 422] width 203 height 29
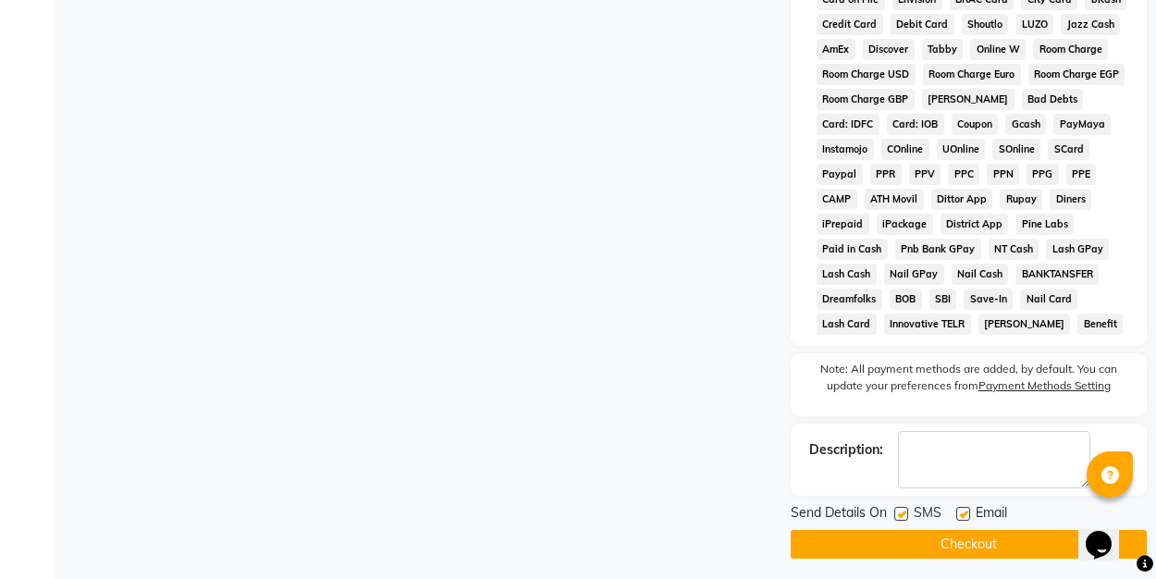
click at [962, 512] on label at bounding box center [963, 514] width 14 height 14
click at [962, 512] on input "checkbox" at bounding box center [962, 515] width 12 height 12
checkbox input "false"
click at [962, 542] on button "Checkout" at bounding box center [969, 544] width 356 height 29
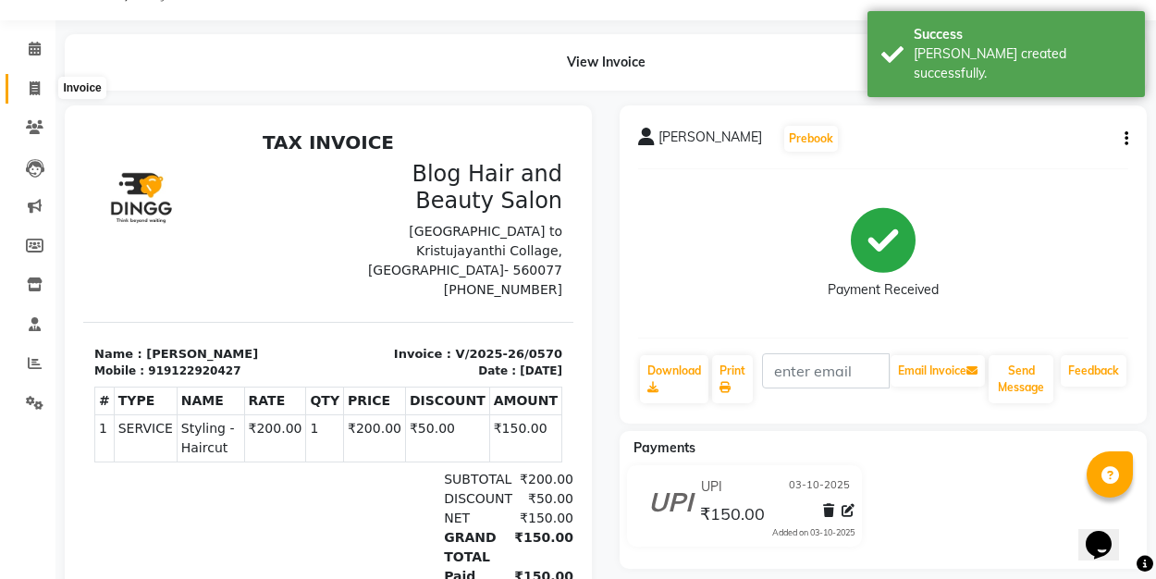
click at [36, 83] on icon at bounding box center [35, 88] width 10 height 14
select select "service"
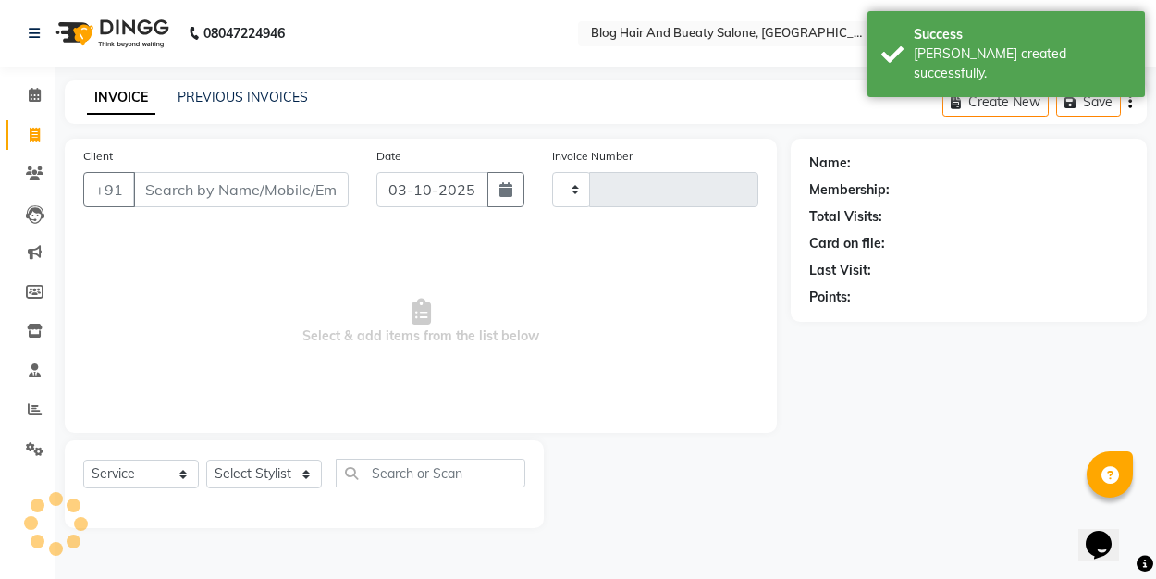
type input "0571"
select select "8741"
click at [212, 102] on link "PREVIOUS INVOICES" at bounding box center [243, 97] width 130 height 17
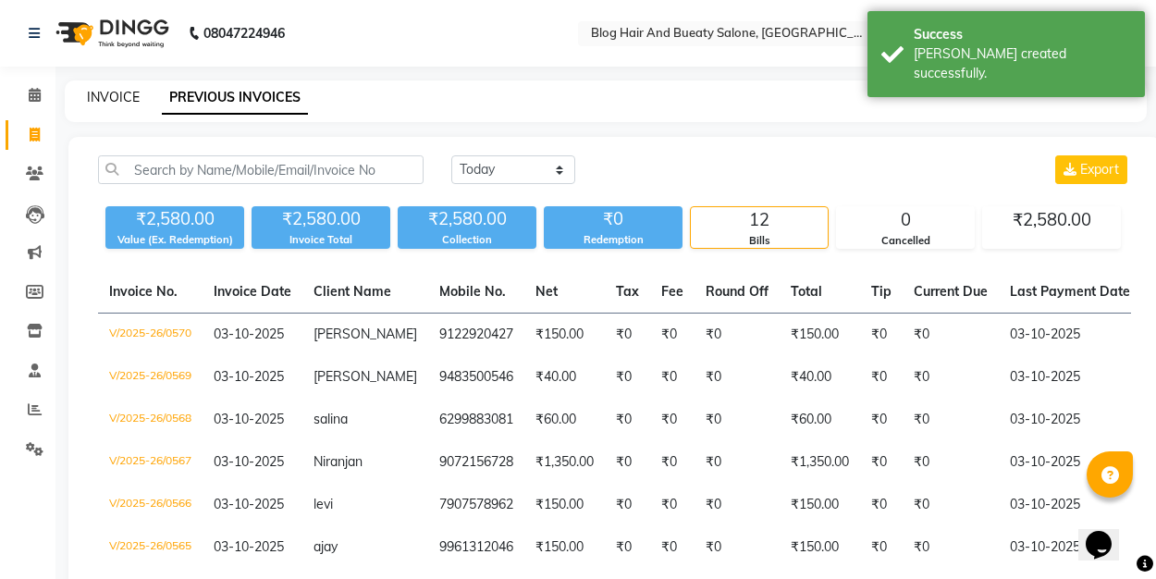
click at [121, 95] on link "INVOICE" at bounding box center [113, 97] width 53 height 17
select select "8741"
select select "service"
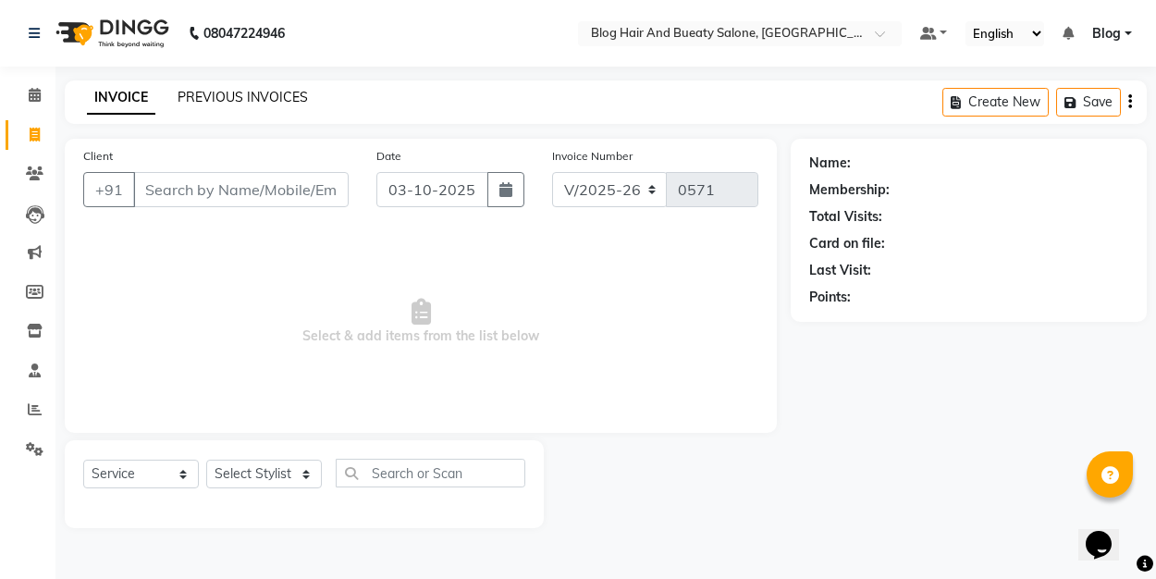
click at [268, 93] on link "PREVIOUS INVOICES" at bounding box center [243, 97] width 130 height 17
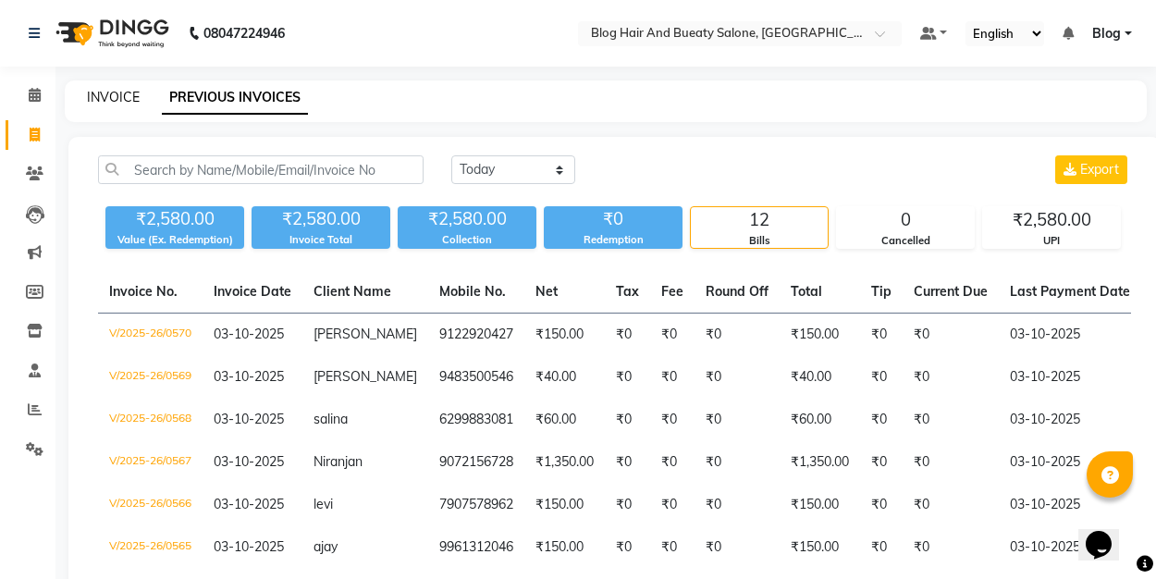
click at [126, 98] on link "INVOICE" at bounding box center [113, 97] width 53 height 17
select select "service"
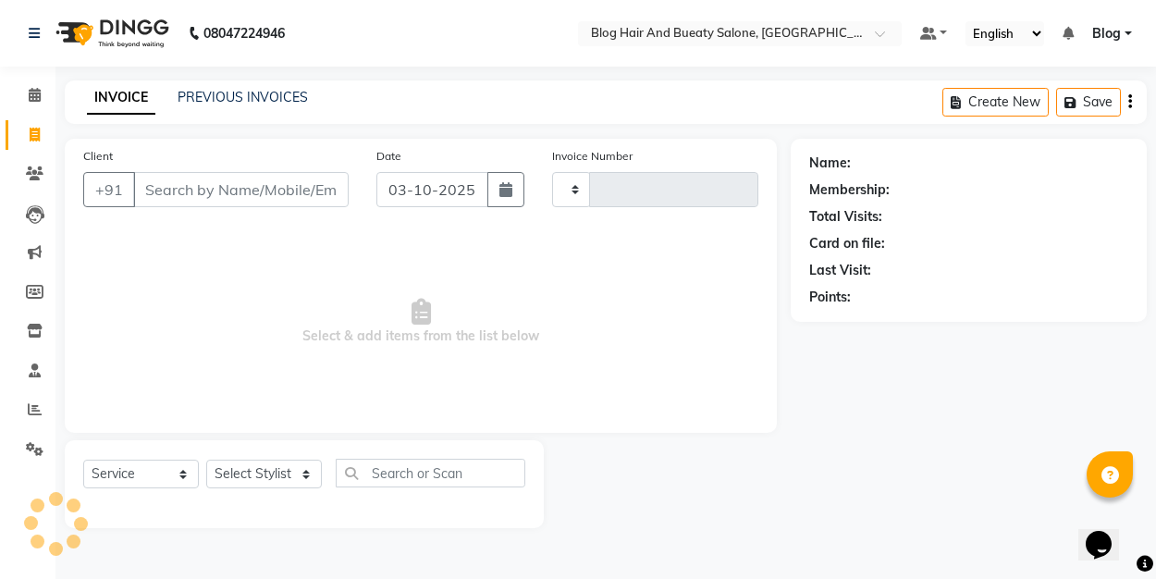
type input "0571"
select select "8741"
click at [220, 94] on link "PREVIOUS INVOICES" at bounding box center [243, 97] width 130 height 17
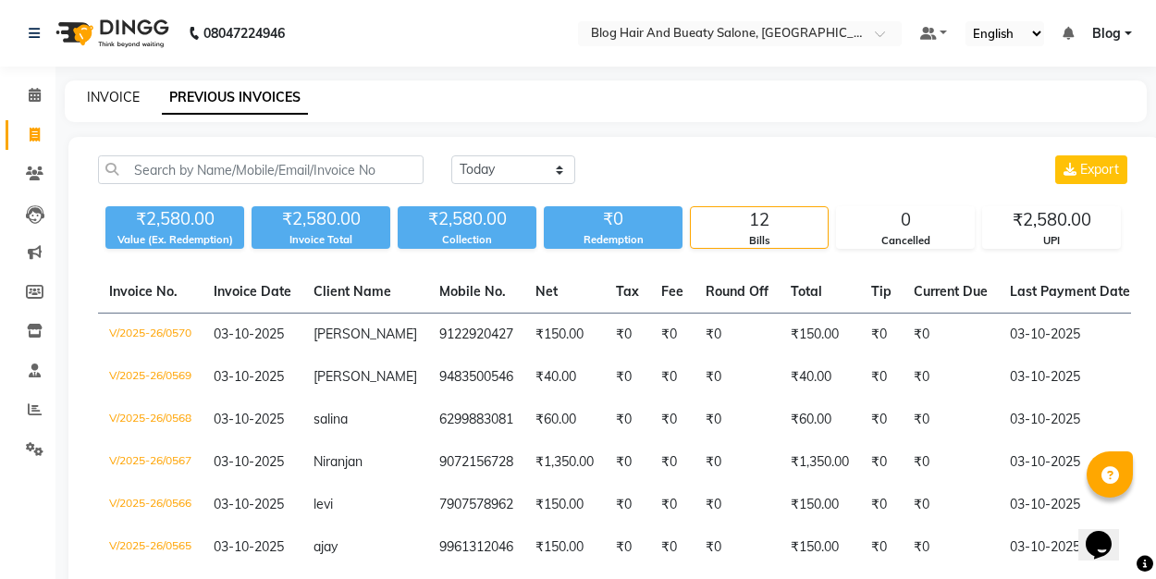
click at [110, 92] on link "INVOICE" at bounding box center [113, 97] width 53 height 17
select select "service"
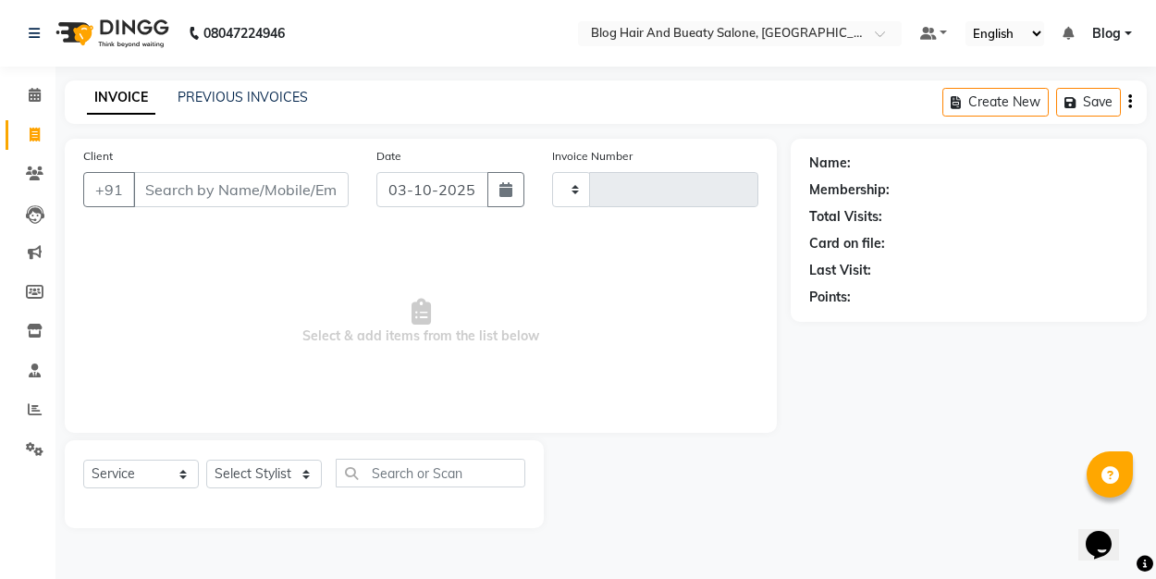
type input "0571"
select select "8741"
click at [244, 189] on input "Client" at bounding box center [240, 189] width 215 height 35
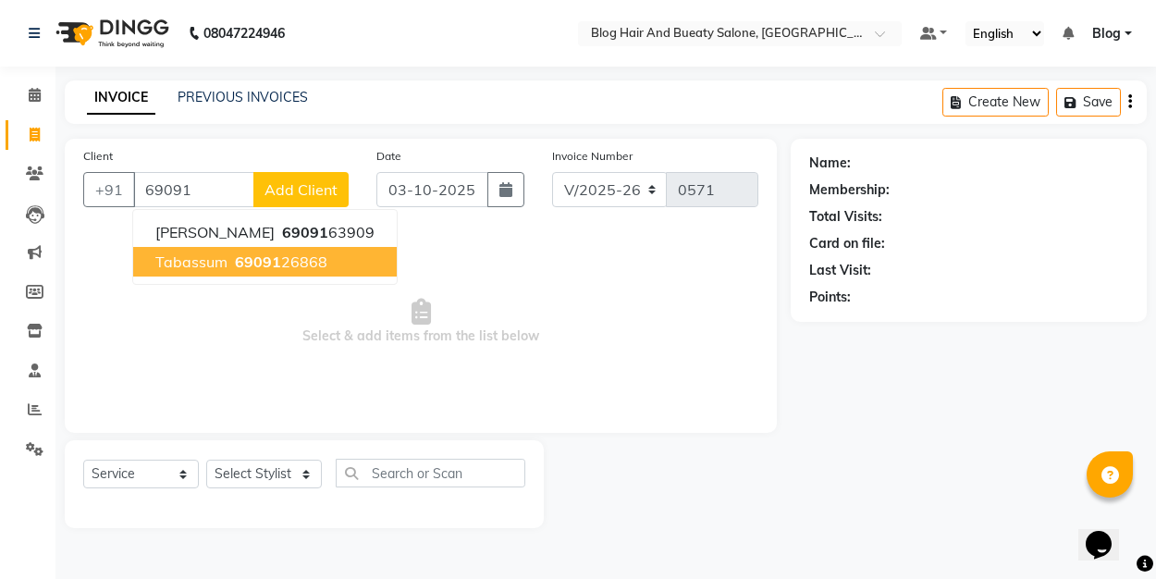
click at [258, 259] on span "69091" at bounding box center [258, 261] width 46 height 18
type input "6909126868"
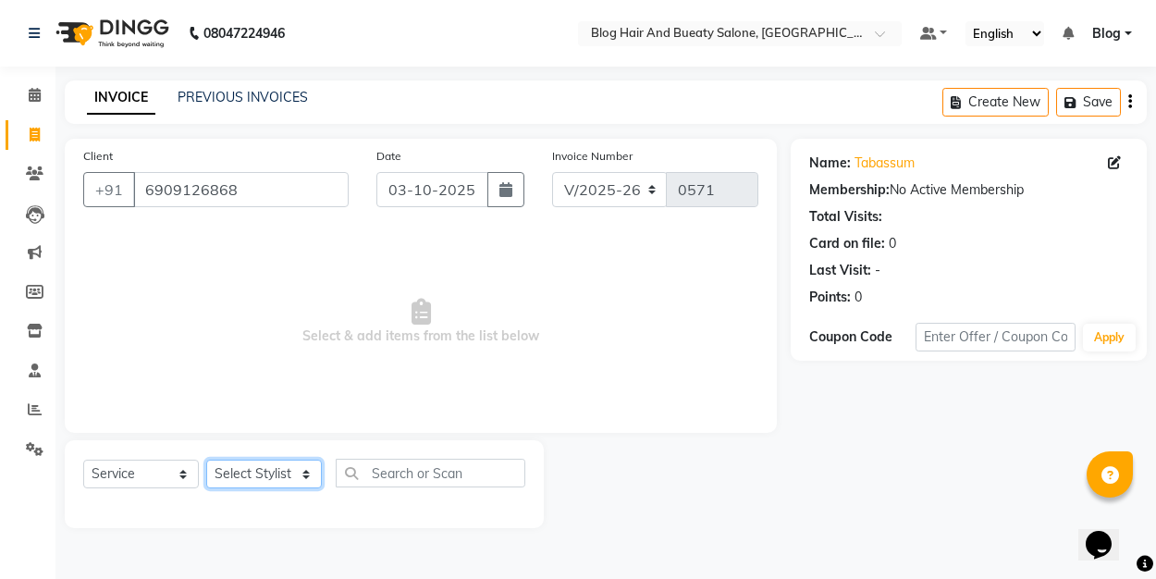
select select "89037"
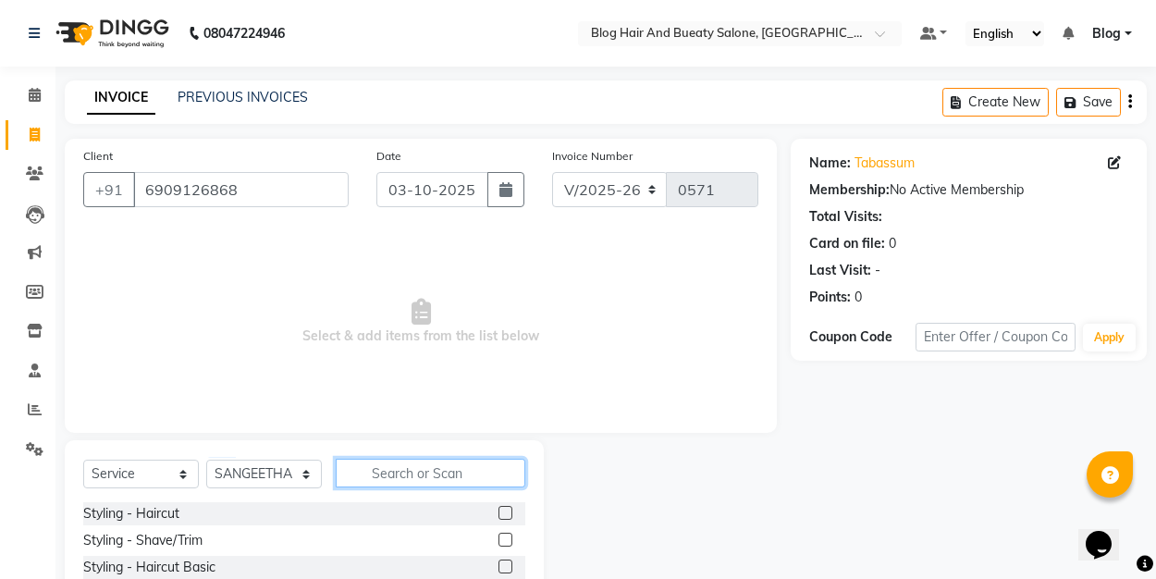
click at [398, 483] on input "text" at bounding box center [431, 473] width 190 height 29
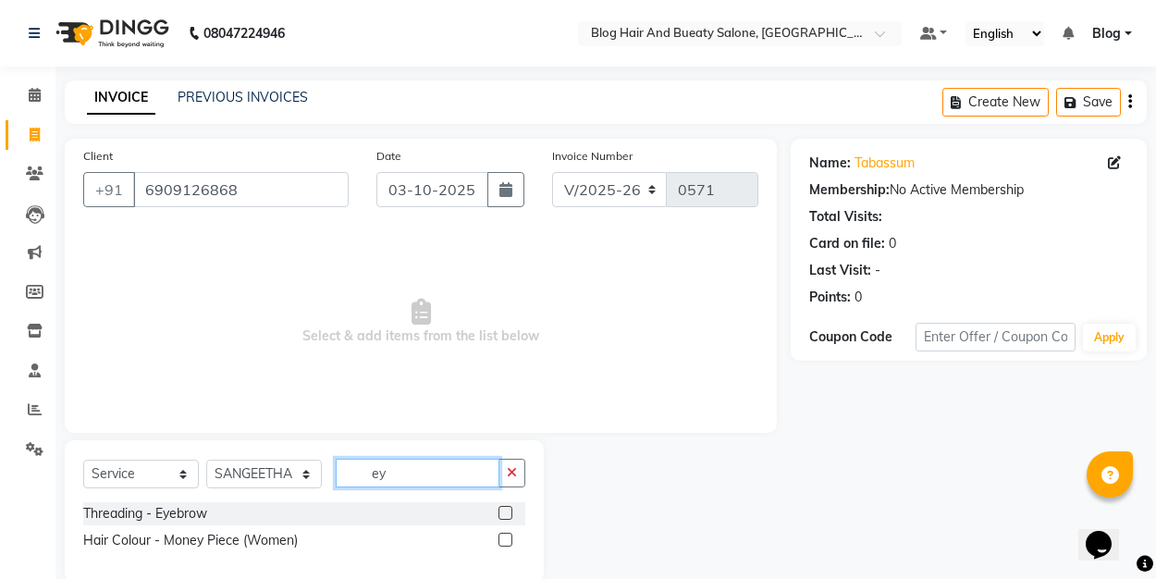
type input "ey"
click at [509, 510] on label at bounding box center [505, 513] width 14 height 14
click at [509, 510] on input "checkbox" at bounding box center [504, 514] width 12 height 12
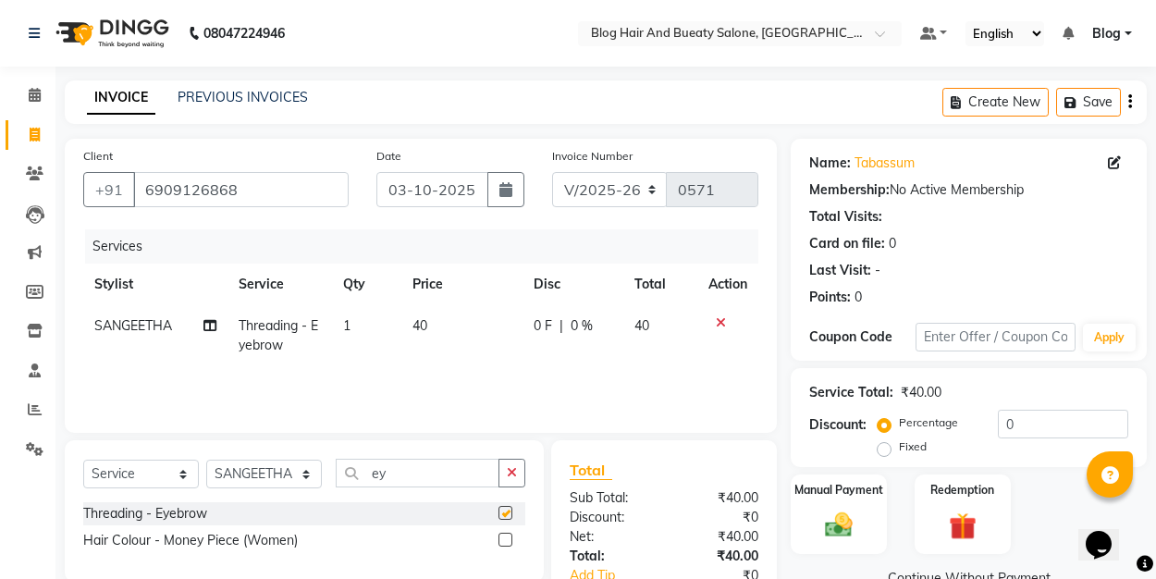
checkbox input "false"
click at [899, 448] on label "Fixed" at bounding box center [913, 446] width 28 height 17
click at [888, 448] on input "Fixed" at bounding box center [887, 446] width 13 height 13
radio input "true"
click at [844, 522] on img at bounding box center [839, 525] width 46 height 32
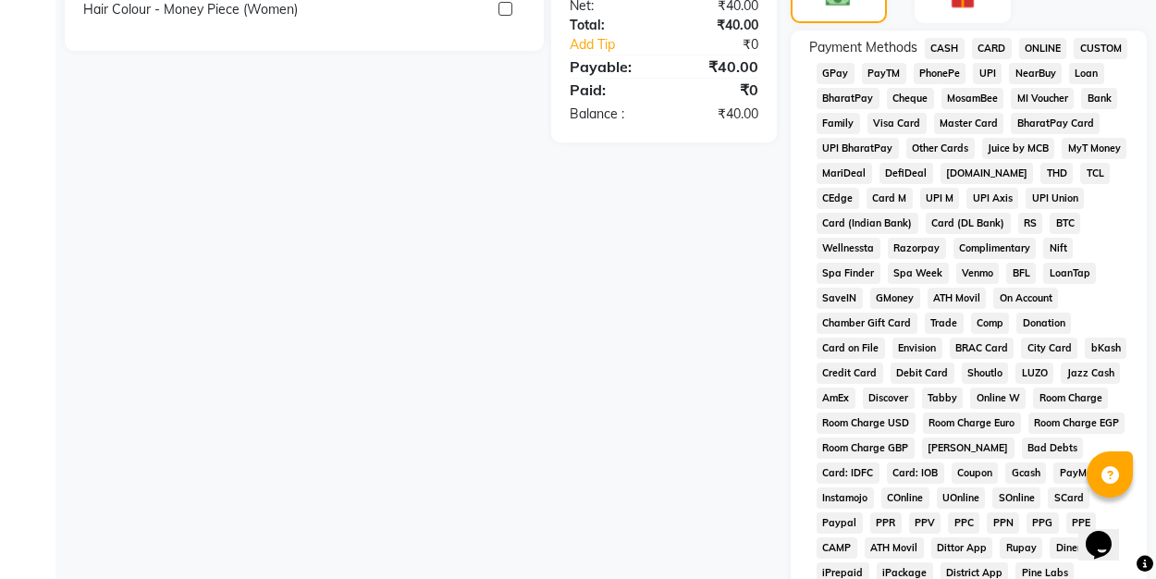
scroll to position [530, 0]
click at [982, 80] on span "UPI" at bounding box center [987, 74] width 29 height 21
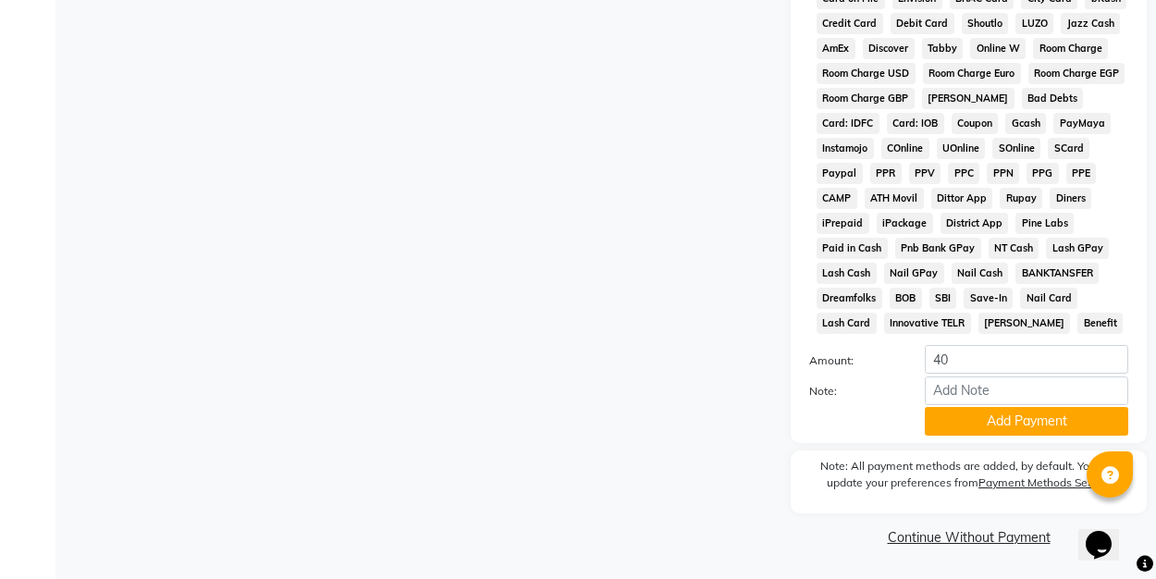
scroll to position [879, 0]
click at [1003, 436] on div "Payment Methods CASH CARD ONLINE CUSTOM GPay PayTM PhonePe UPI NearBuy Loan Bha…" at bounding box center [969, 63] width 356 height 762
click at [1002, 432] on button "Add Payment" at bounding box center [1026, 422] width 203 height 29
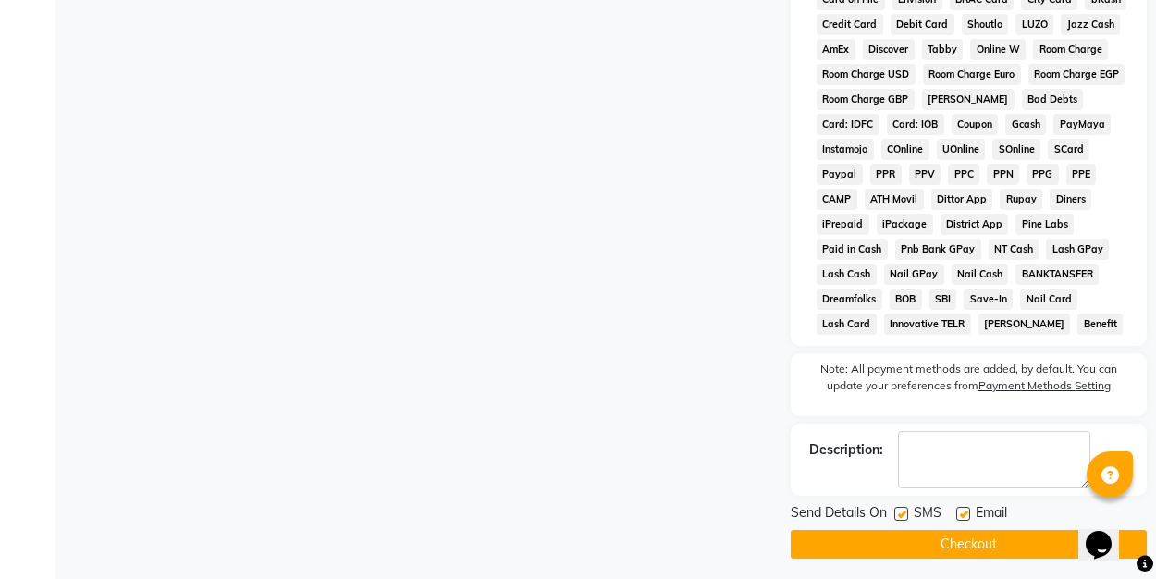
click at [966, 511] on label at bounding box center [963, 514] width 14 height 14
click at [966, 511] on input "checkbox" at bounding box center [962, 515] width 12 height 12
checkbox input "false"
click at [962, 541] on button "Checkout" at bounding box center [969, 544] width 356 height 29
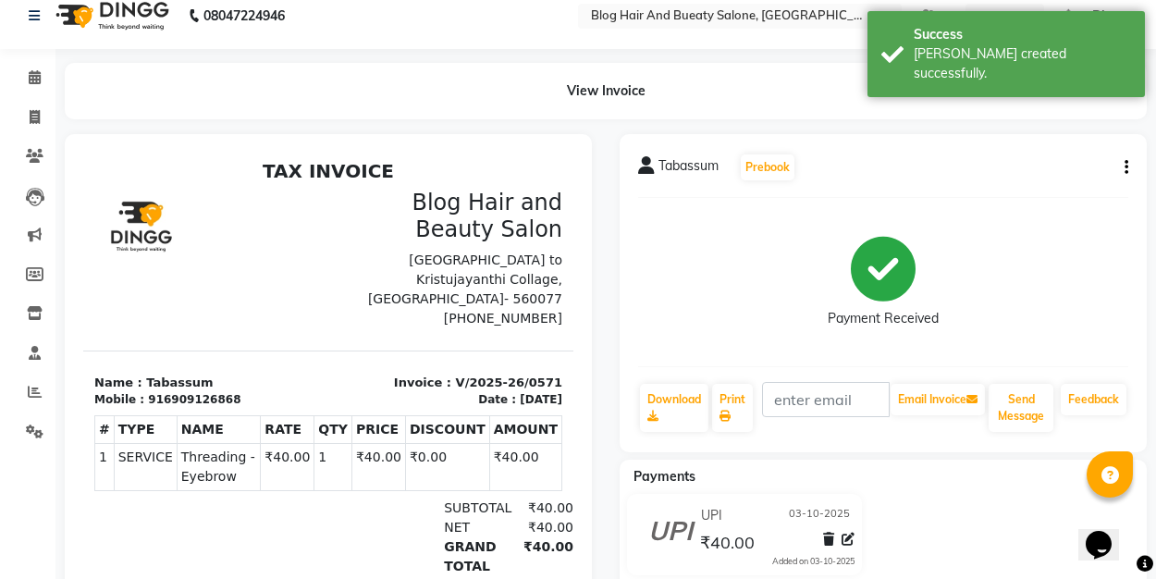
scroll to position [24, 0]
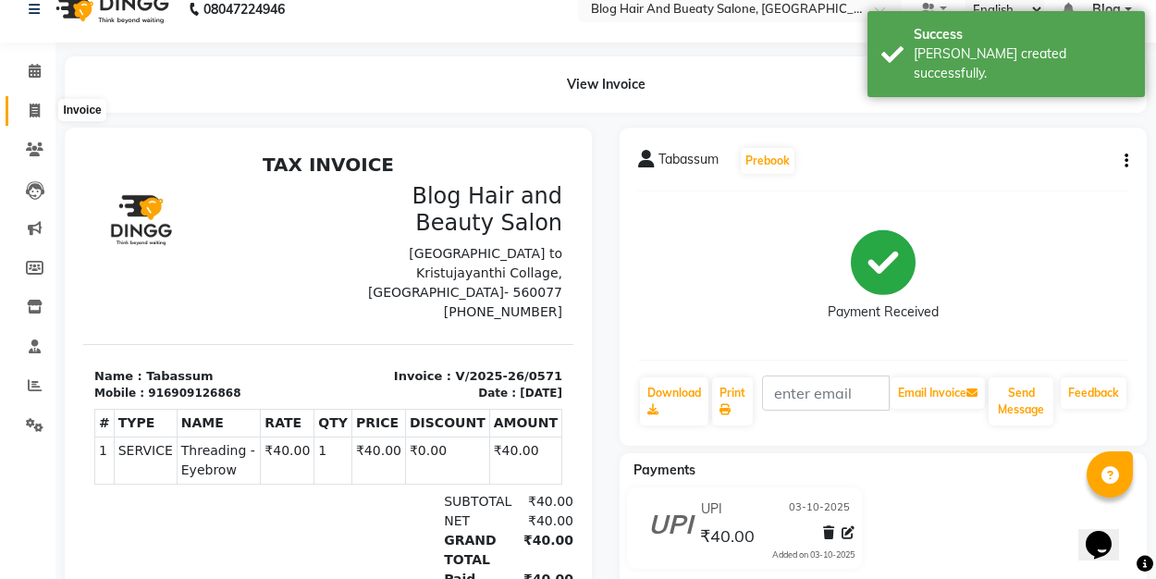
click at [39, 107] on icon at bounding box center [35, 111] width 10 height 14
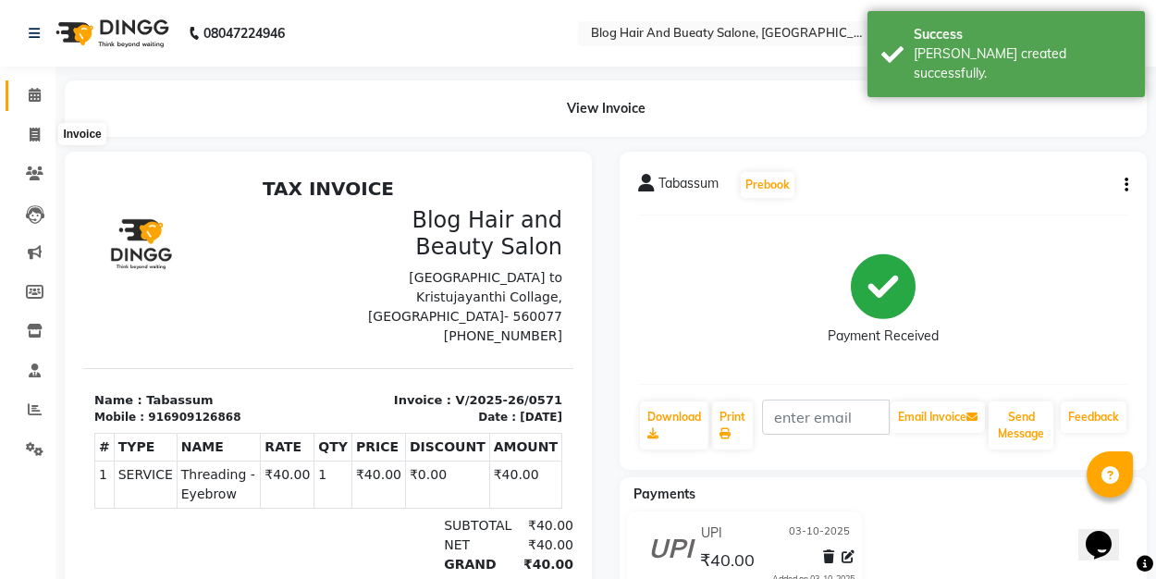
select select "8741"
select select "service"
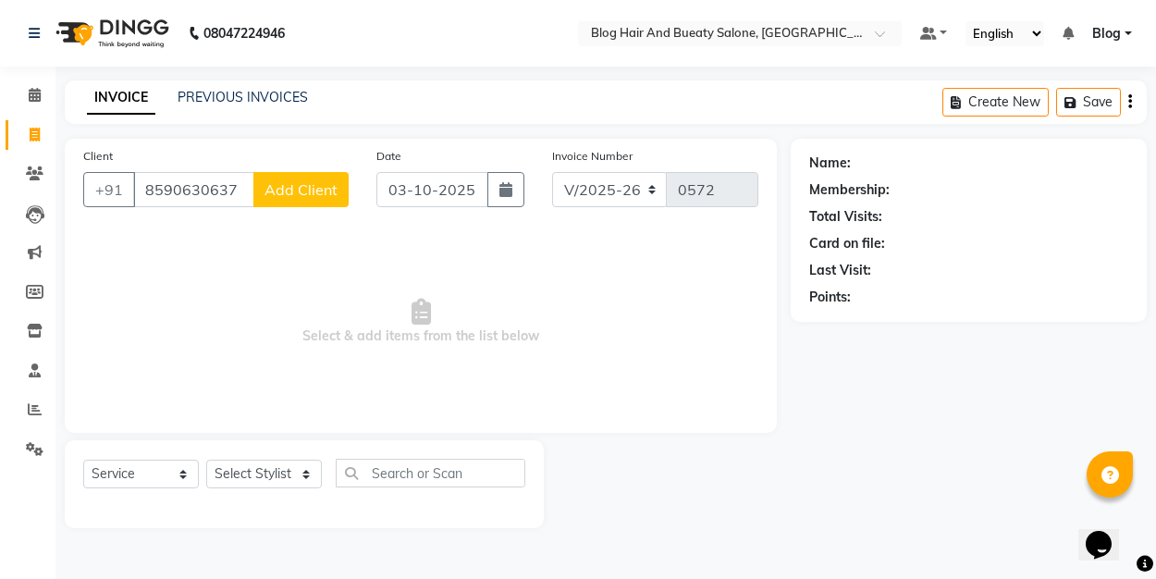
type input "8590630637"
click at [295, 190] on span "Add Client" at bounding box center [300, 189] width 73 height 18
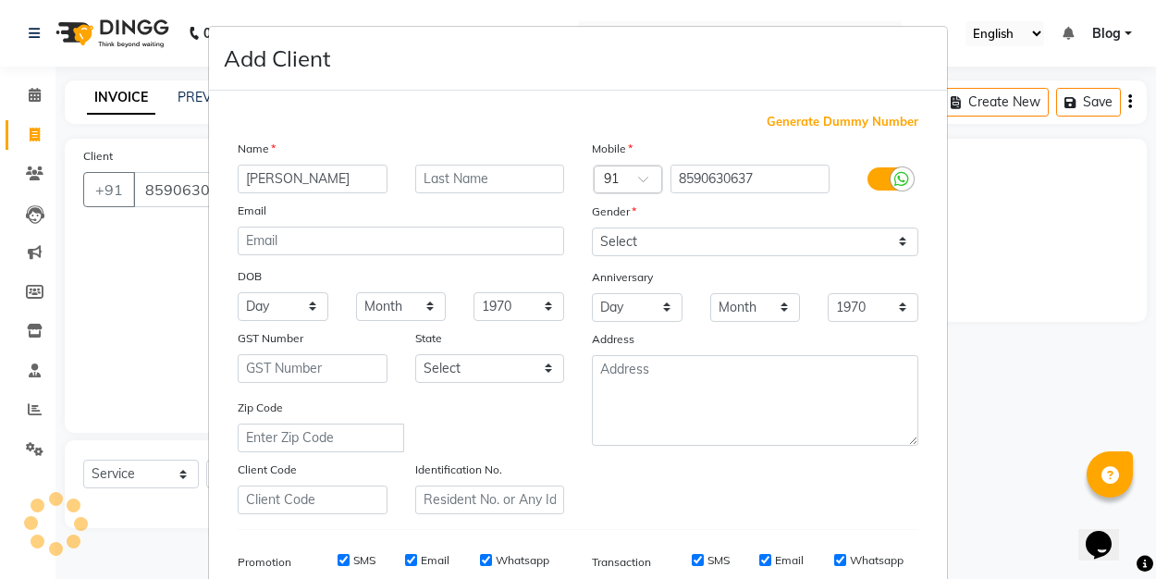
type input "[PERSON_NAME]"
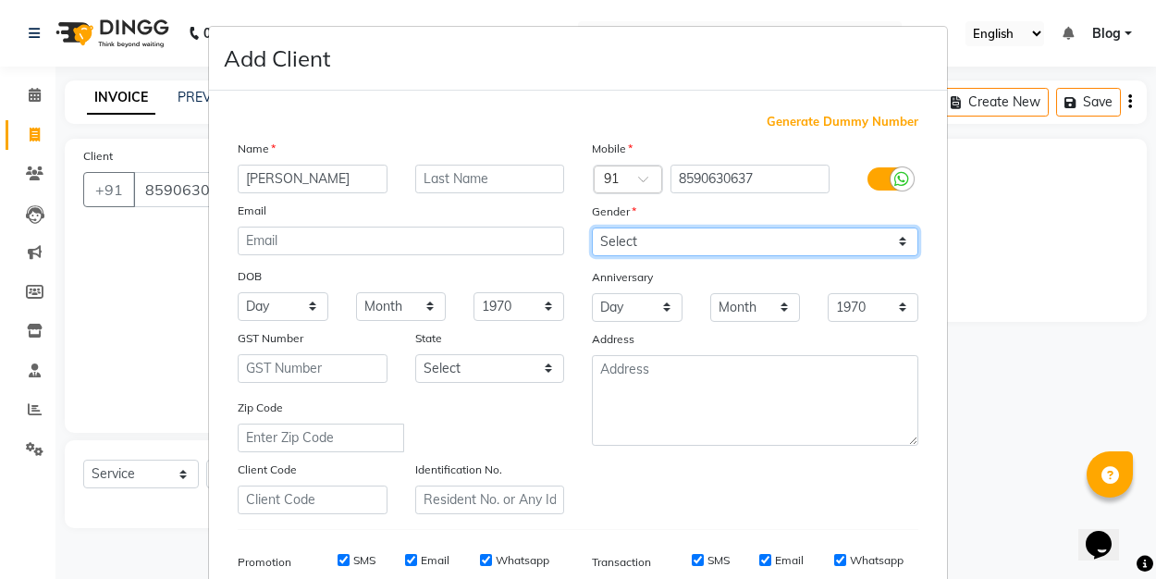
select select "[DEMOGRAPHIC_DATA]"
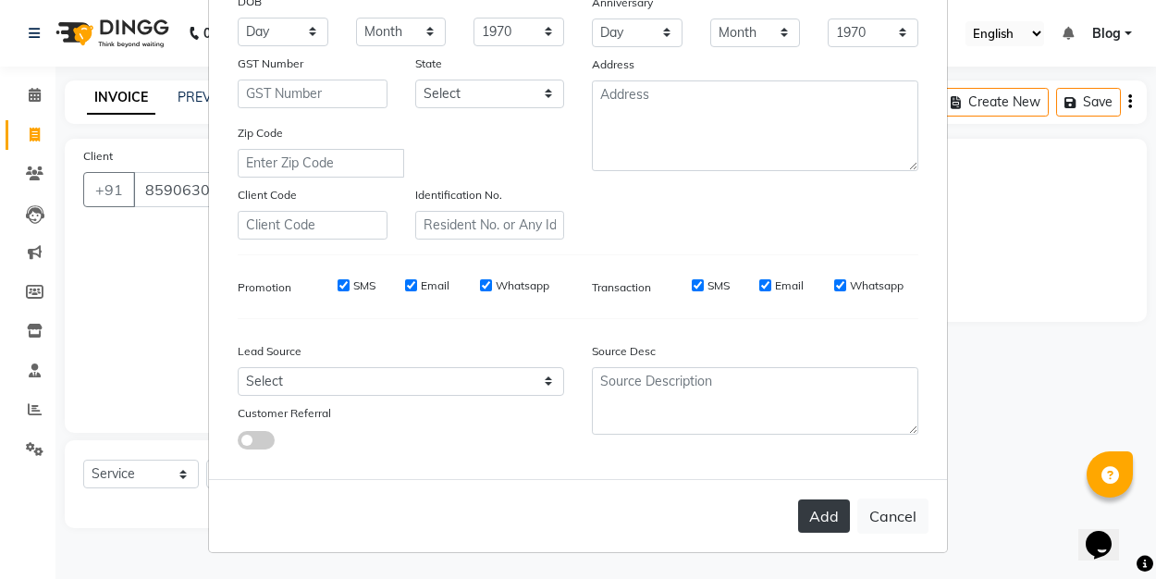
scroll to position [274, 0]
click at [809, 509] on button "Add" at bounding box center [824, 516] width 52 height 33
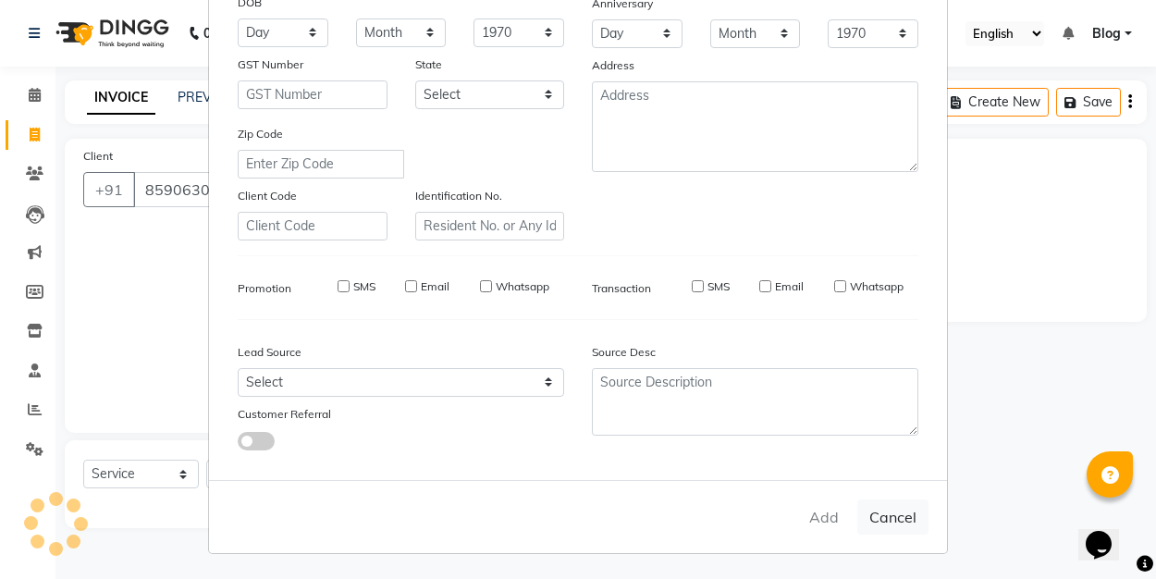
select select
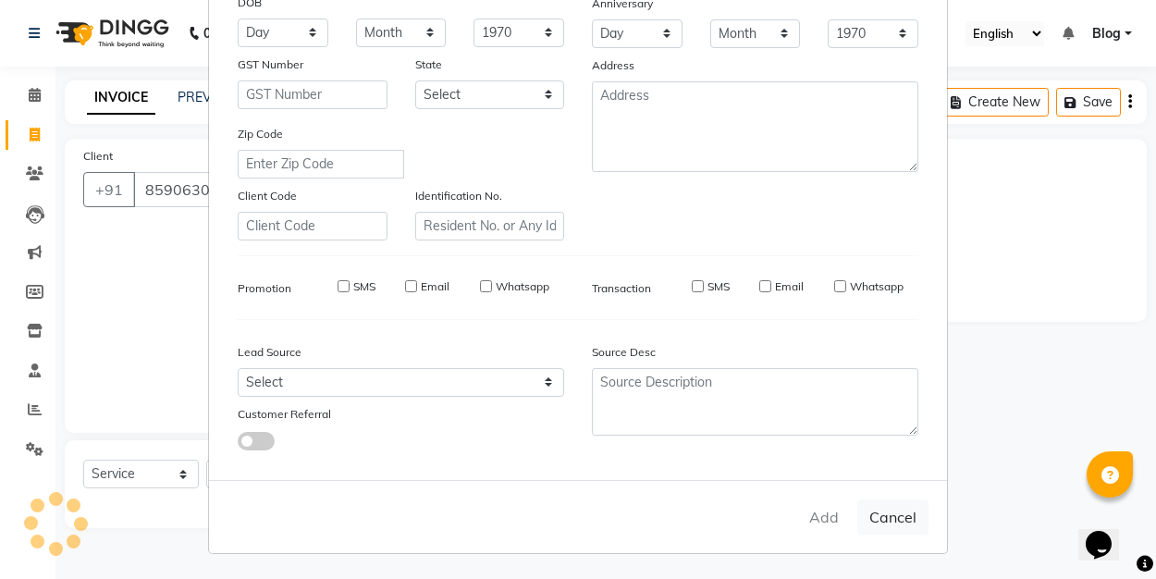
select select
checkbox input "false"
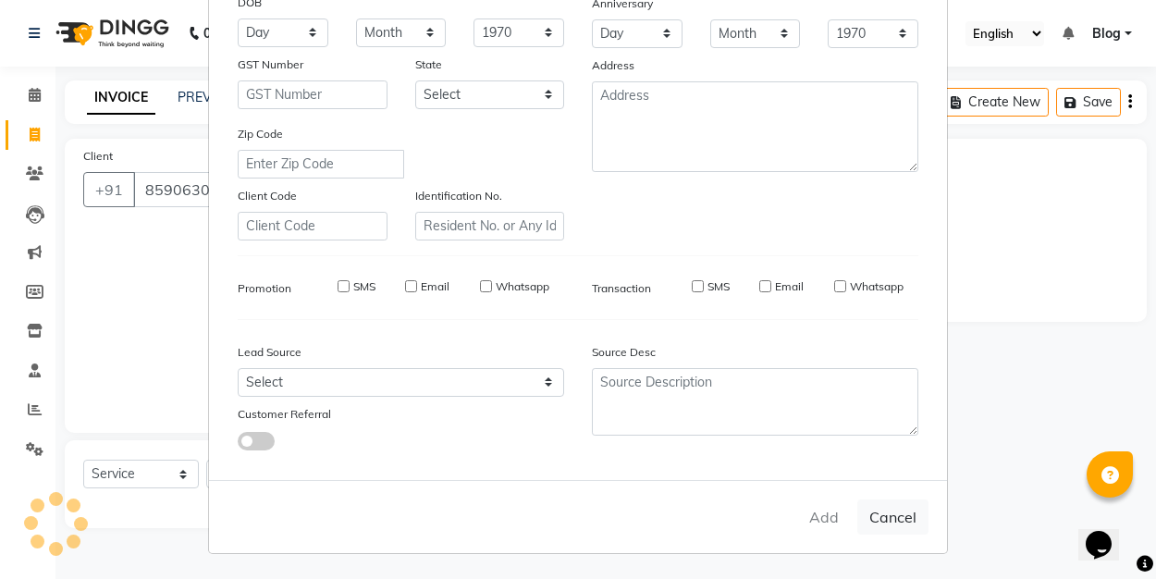
checkbox input "false"
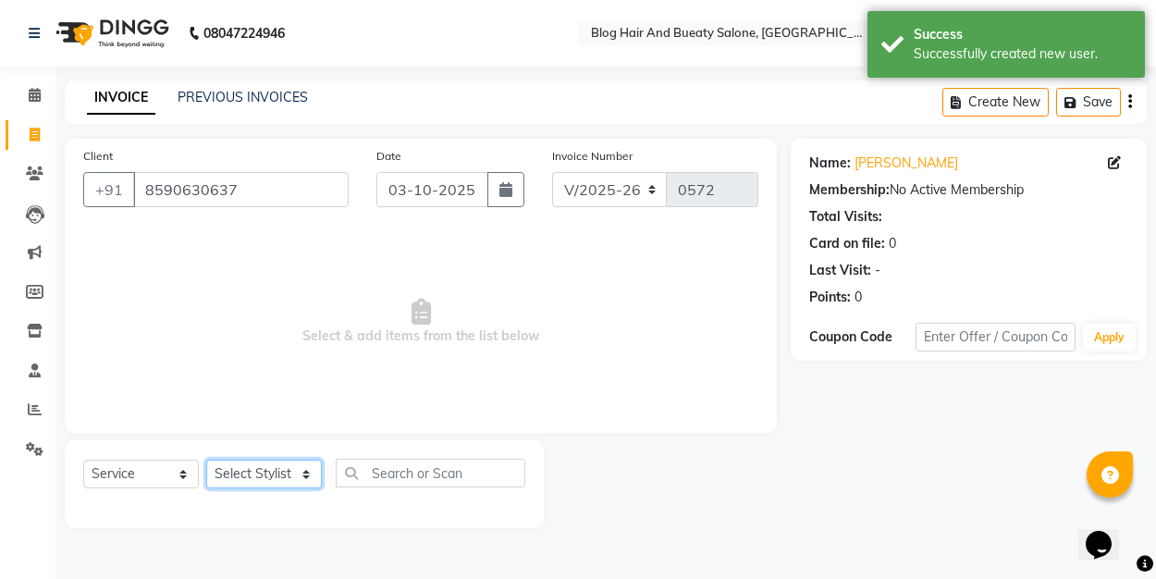
select select "91866"
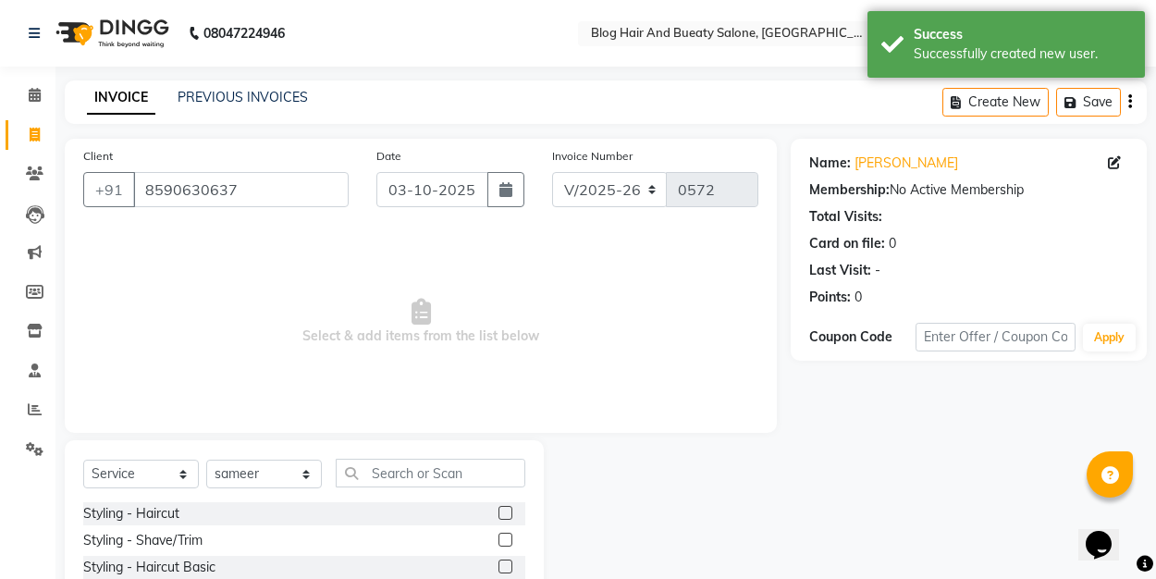
click at [500, 510] on label at bounding box center [505, 513] width 14 height 14
click at [500, 510] on input "checkbox" at bounding box center [504, 514] width 12 height 12
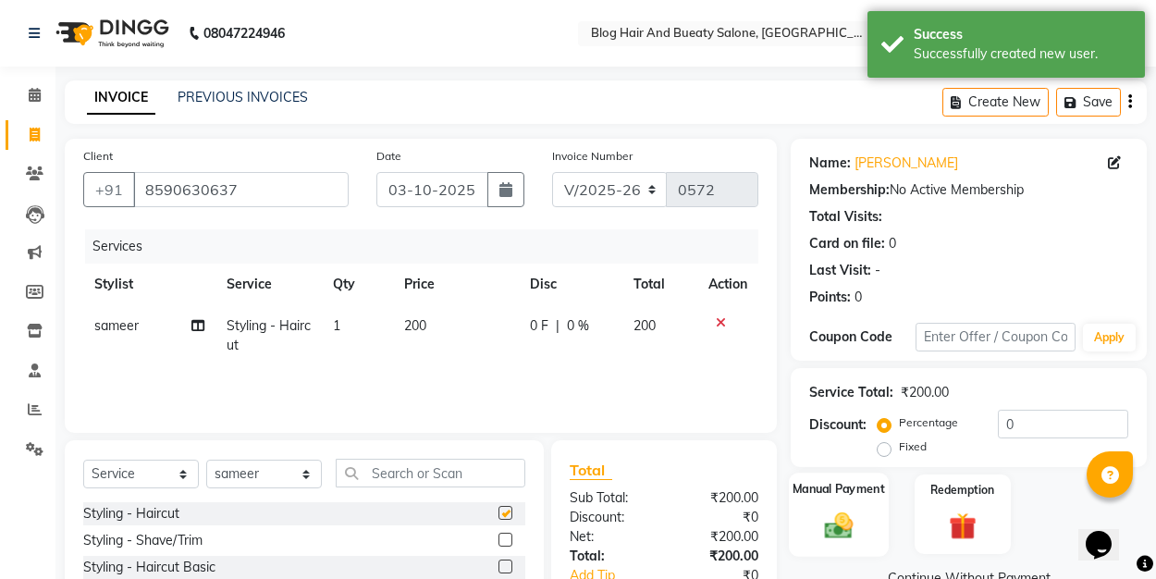
checkbox input "false"
click at [899, 449] on label "Fixed" at bounding box center [913, 446] width 28 height 17
click at [884, 449] on input "Fixed" at bounding box center [887, 446] width 13 height 13
radio input "true"
click at [1035, 415] on input "0" at bounding box center [1063, 424] width 130 height 29
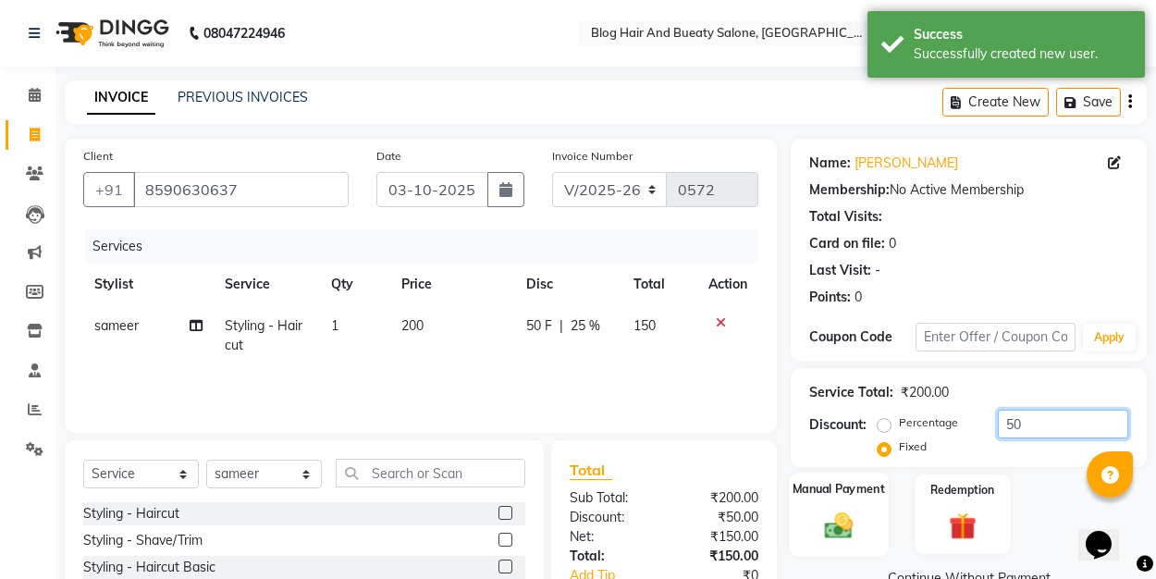
type input "50"
click at [820, 516] on img at bounding box center [839, 525] width 46 height 32
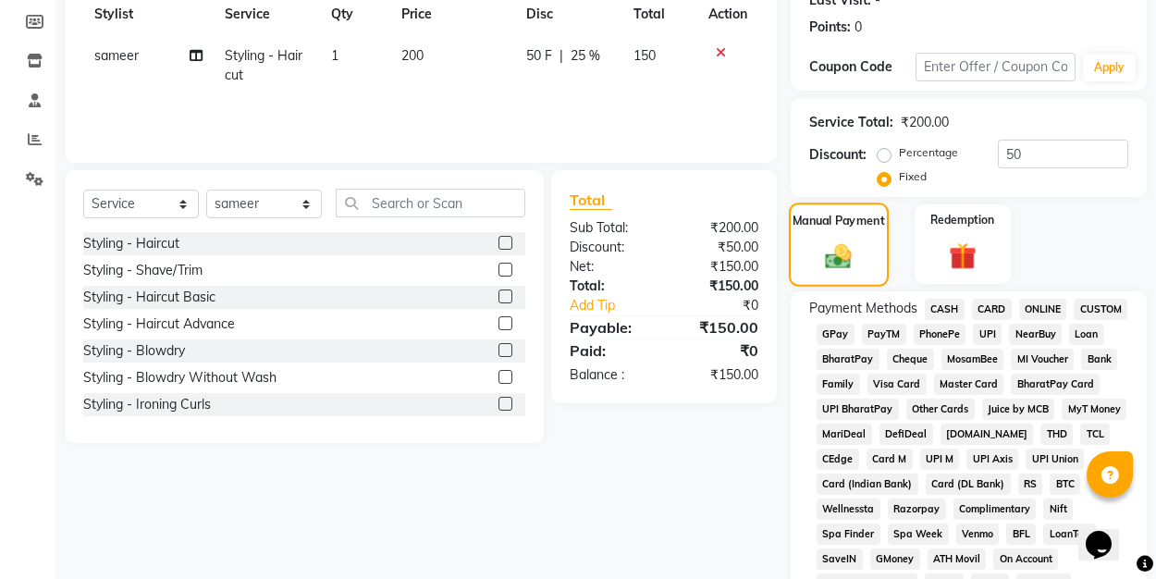
scroll to position [293, 0]
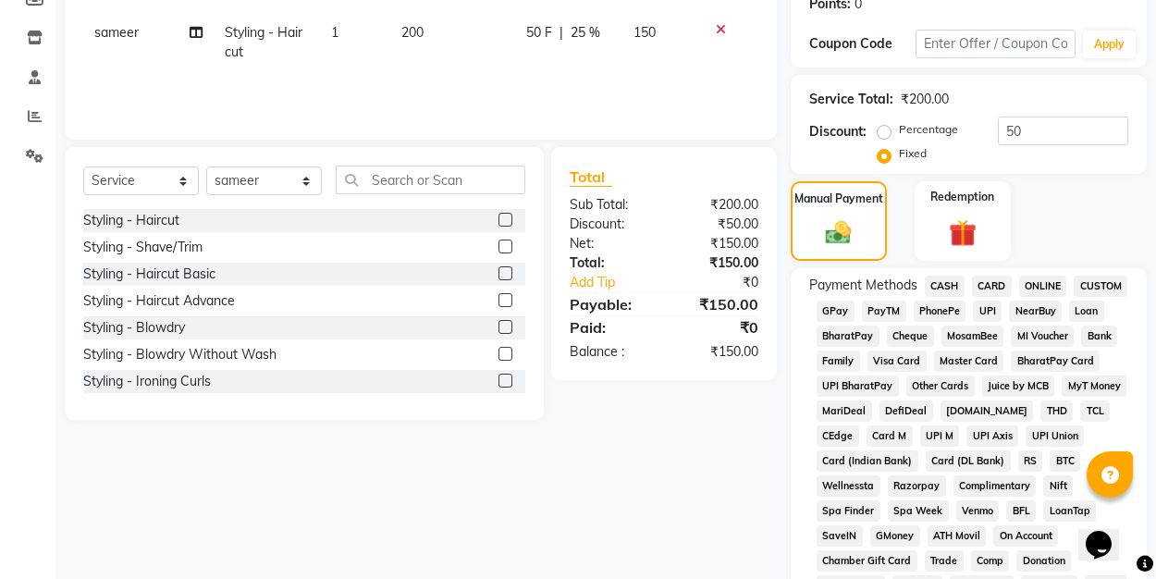
click at [985, 306] on span "UPI" at bounding box center [987, 311] width 29 height 21
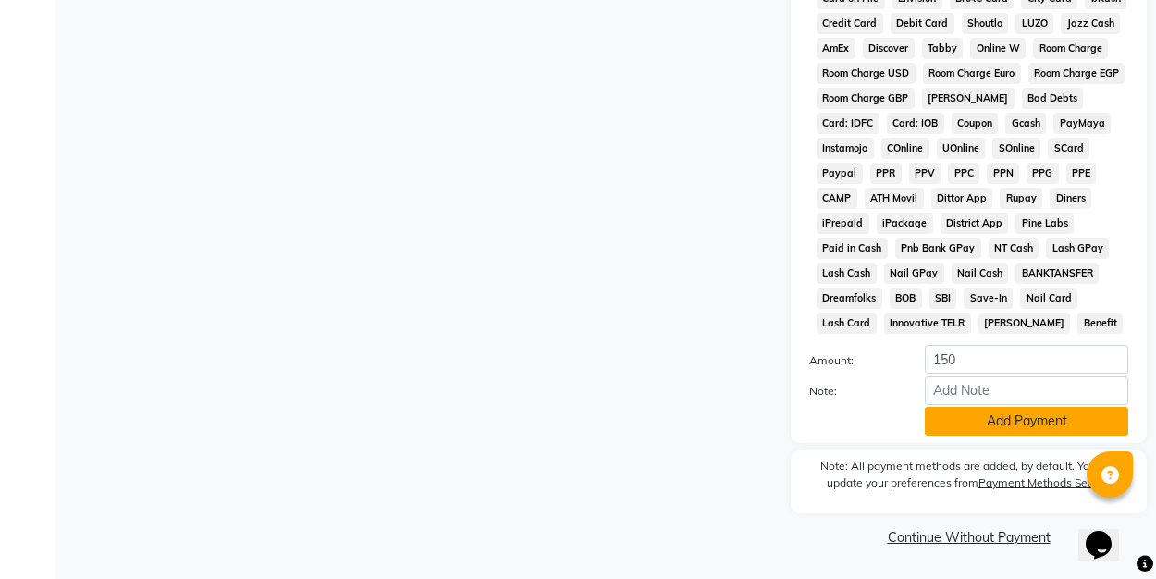
scroll to position [879, 0]
click at [974, 424] on button "Add Payment" at bounding box center [1026, 422] width 203 height 29
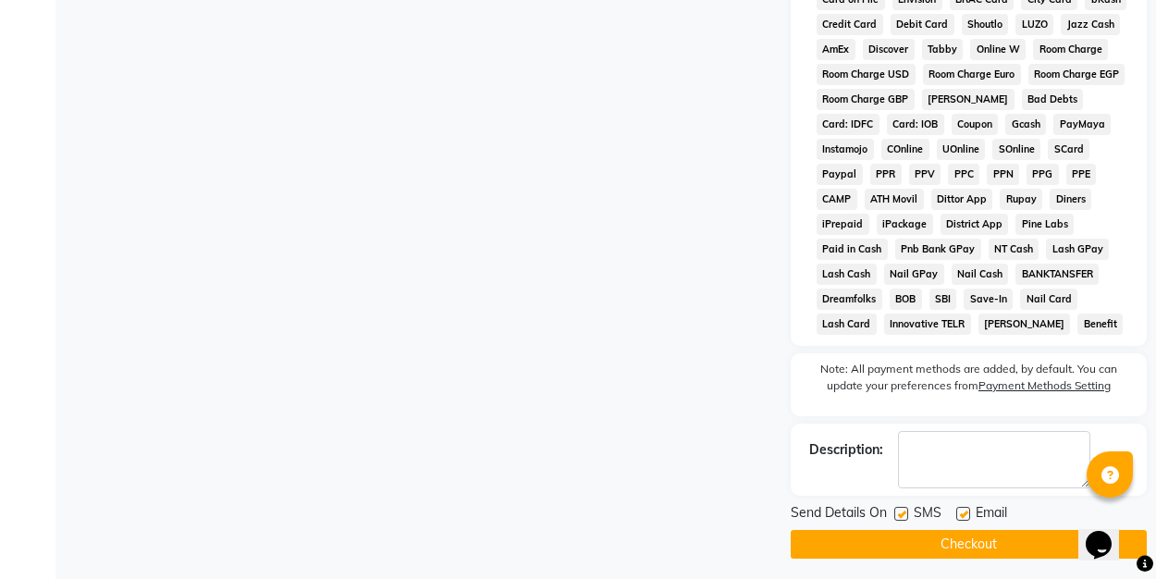
click at [968, 513] on label at bounding box center [963, 514] width 14 height 14
click at [968, 513] on input "checkbox" at bounding box center [962, 515] width 12 height 12
checkbox input "false"
click at [964, 535] on button "Checkout" at bounding box center [969, 544] width 356 height 29
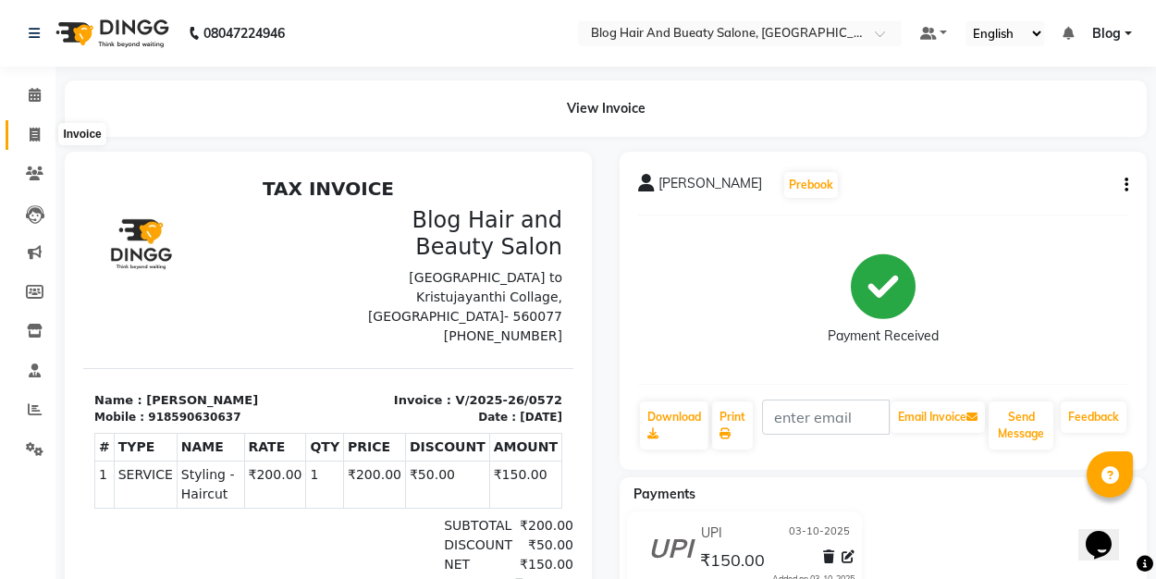
click at [32, 132] on icon at bounding box center [35, 135] width 10 height 14
select select "service"
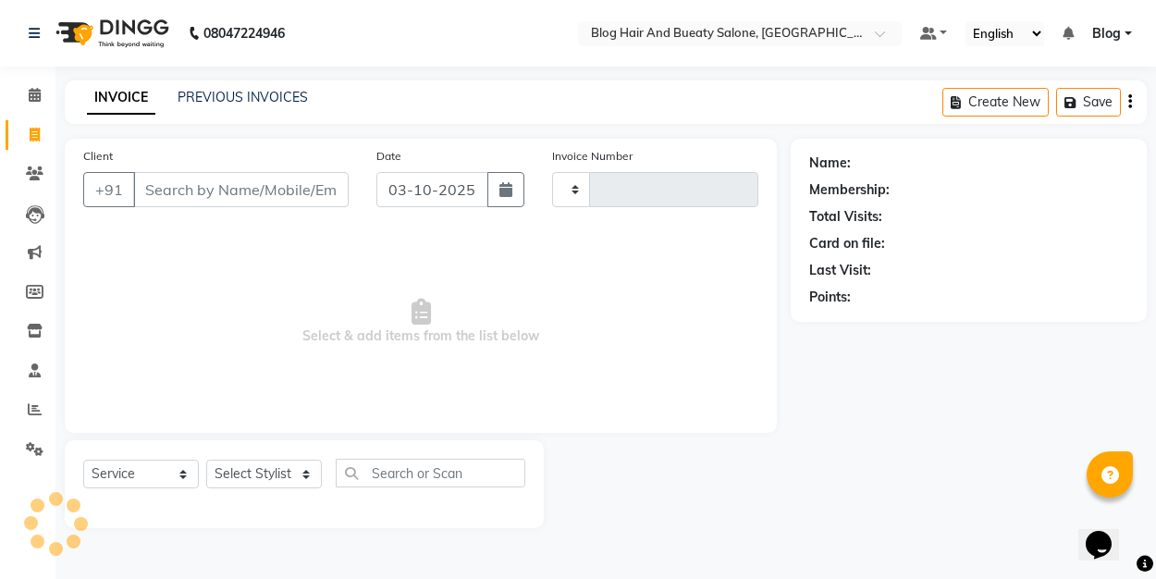
type input "0573"
select select "8741"
click at [281, 103] on link "PREVIOUS INVOICES" at bounding box center [243, 97] width 130 height 17
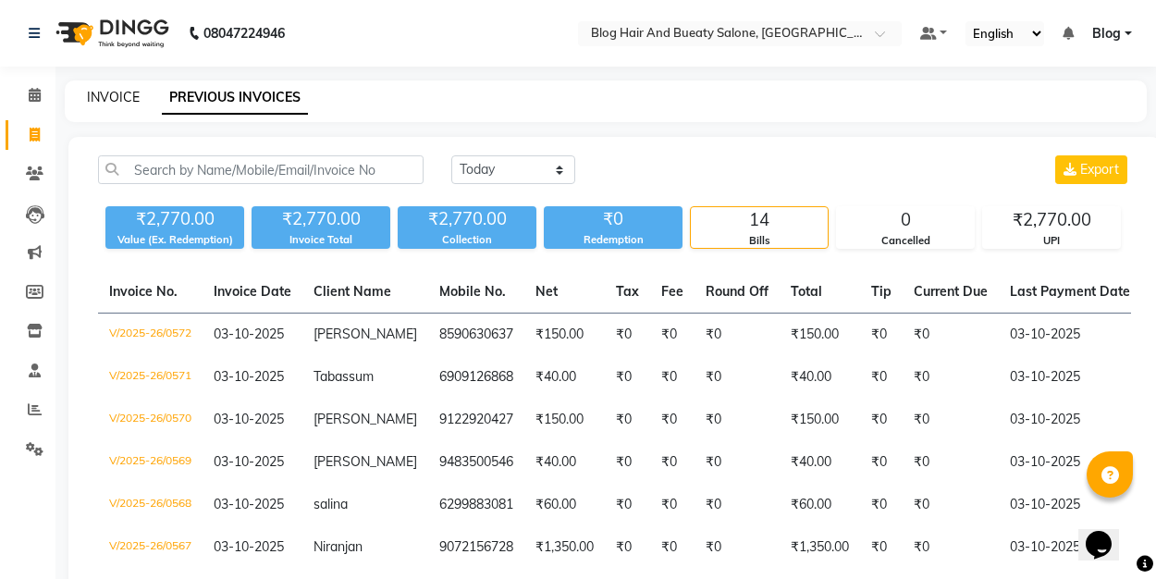
click at [125, 94] on link "INVOICE" at bounding box center [113, 97] width 53 height 17
select select "service"
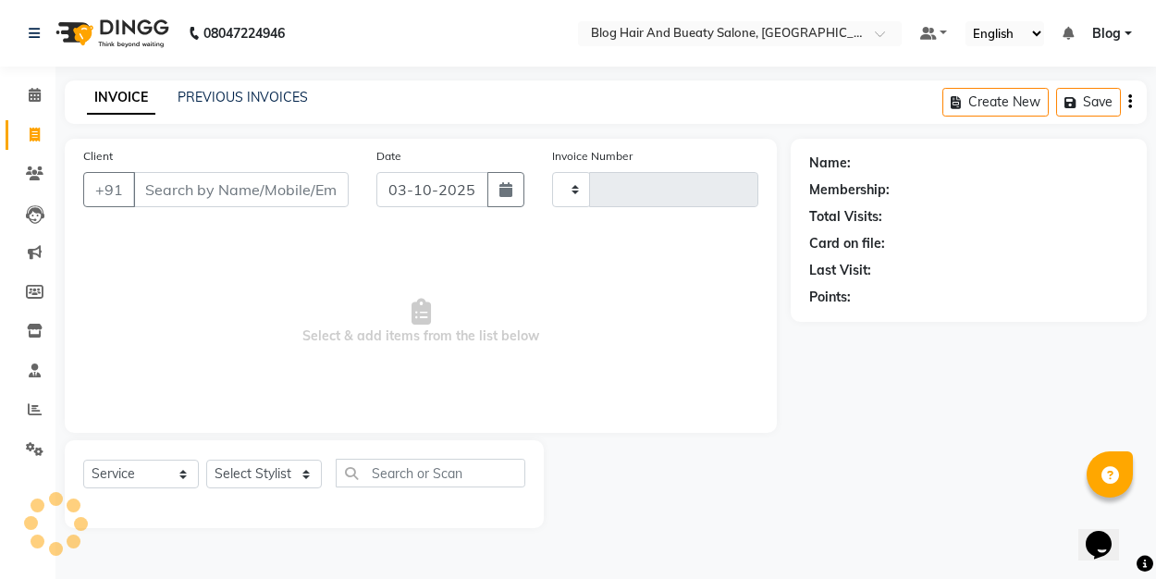
type input "0573"
select select "8741"
click at [260, 193] on input "Client" at bounding box center [240, 189] width 215 height 35
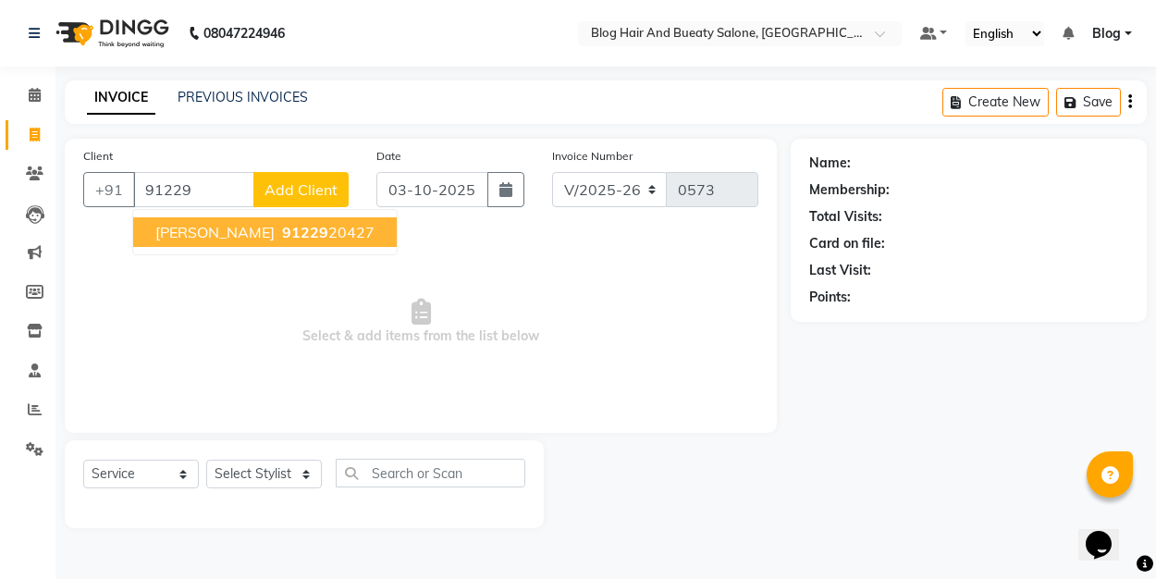
click at [278, 230] on ngb-highlight "91229 20427" at bounding box center [326, 232] width 96 height 18
type input "9122920427"
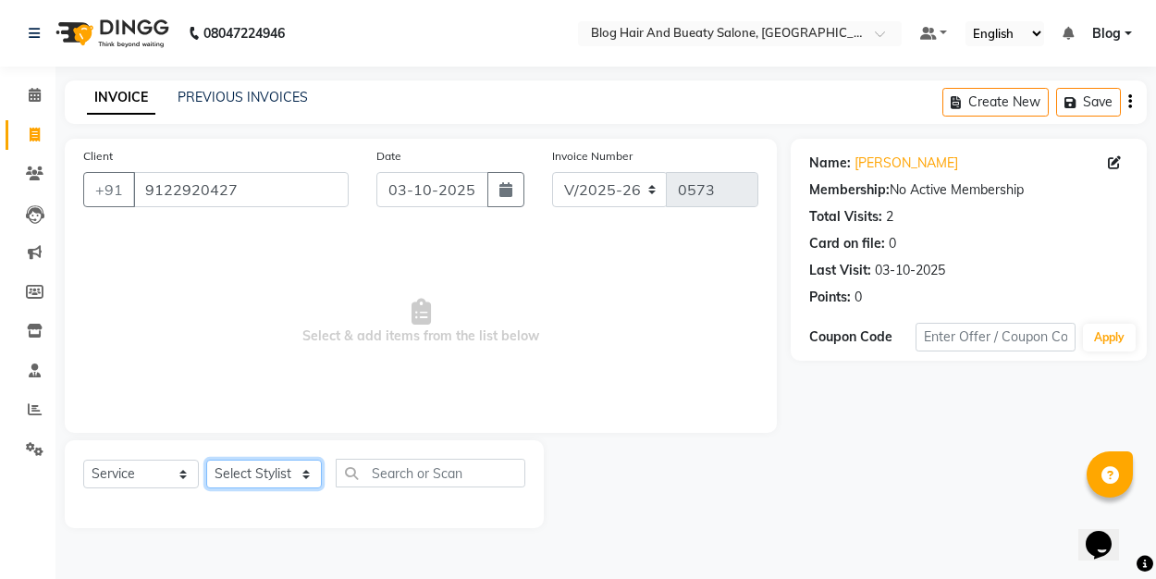
select select "91866"
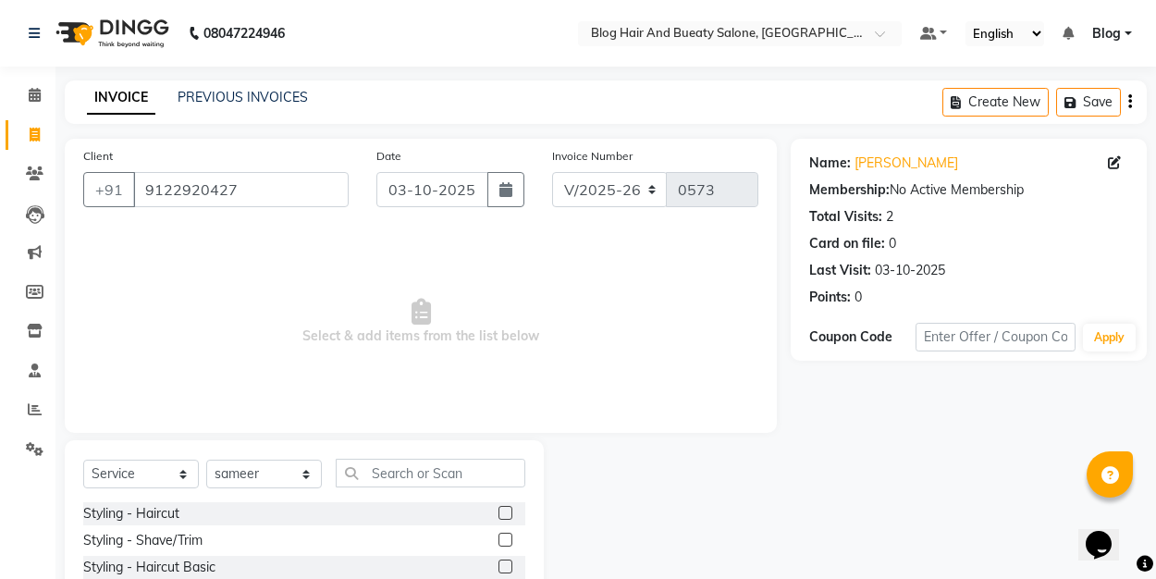
click at [506, 508] on label at bounding box center [505, 513] width 14 height 14
click at [506, 508] on input "checkbox" at bounding box center [504, 514] width 12 height 12
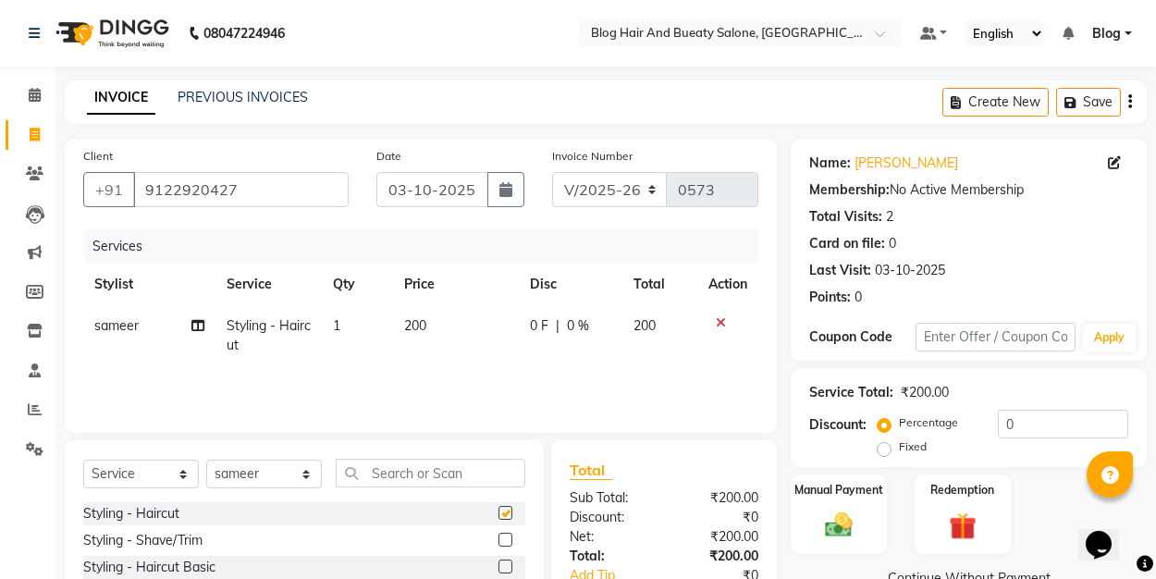
checkbox input "false"
click at [899, 447] on label "Fixed" at bounding box center [913, 446] width 28 height 17
click at [881, 447] on input "Fixed" at bounding box center [887, 446] width 13 height 13
radio input "true"
click at [1081, 427] on input "0" at bounding box center [1063, 424] width 130 height 29
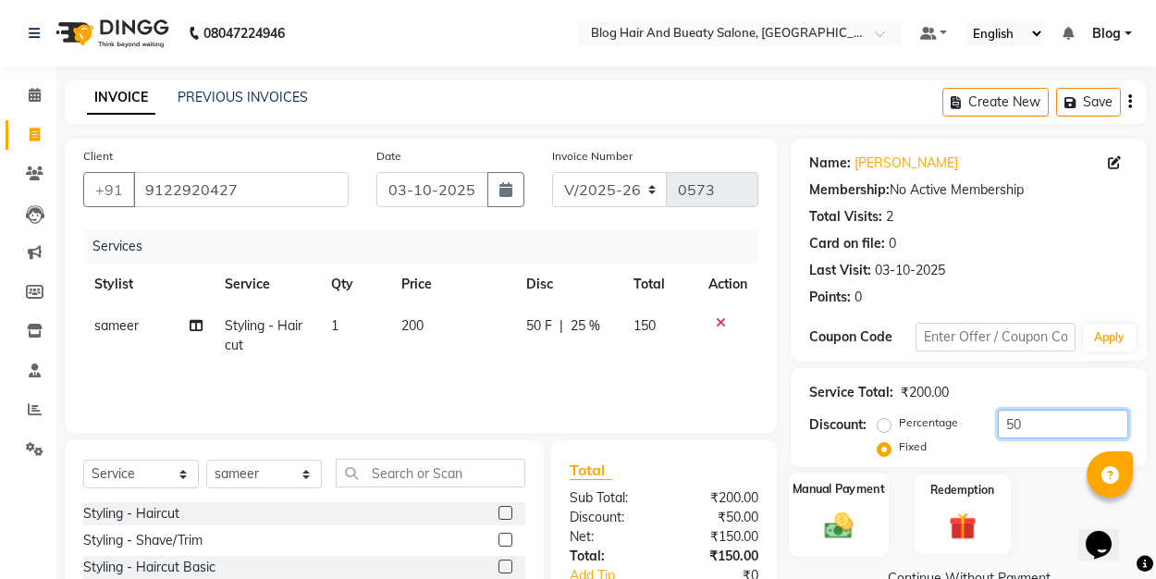
type input "50"
click at [830, 532] on img at bounding box center [839, 525] width 46 height 32
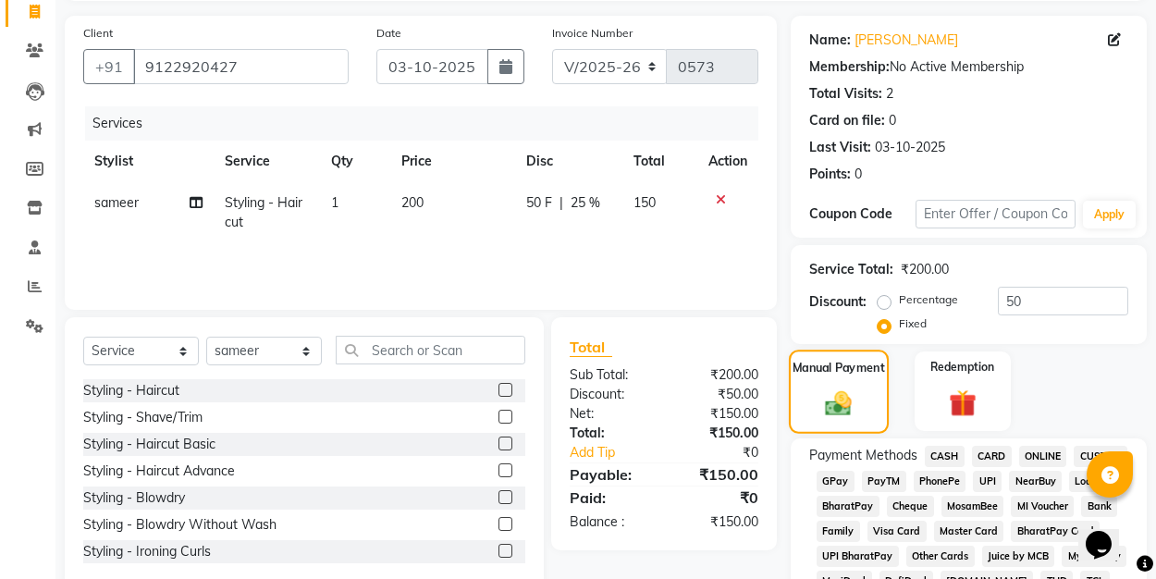
scroll to position [179, 0]
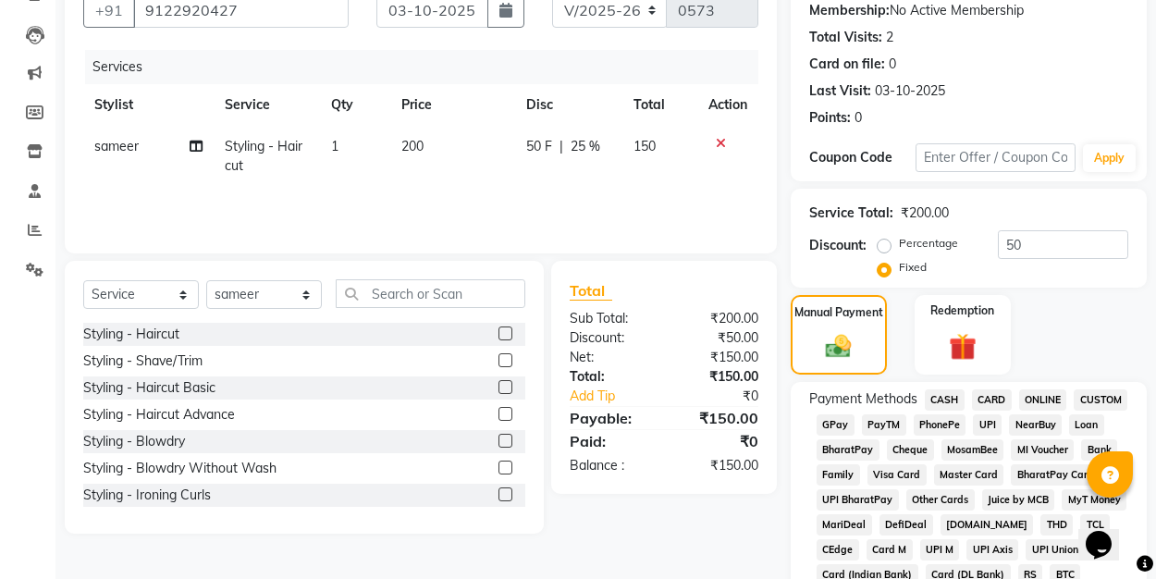
click at [998, 419] on span "UPI" at bounding box center [987, 424] width 29 height 21
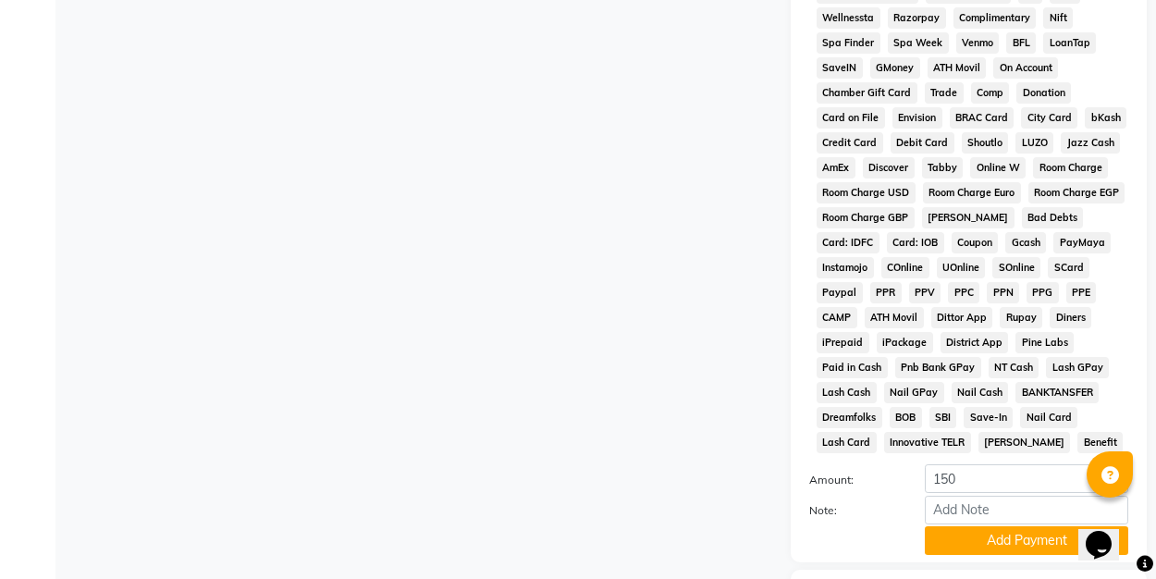
scroll to position [818, 0]
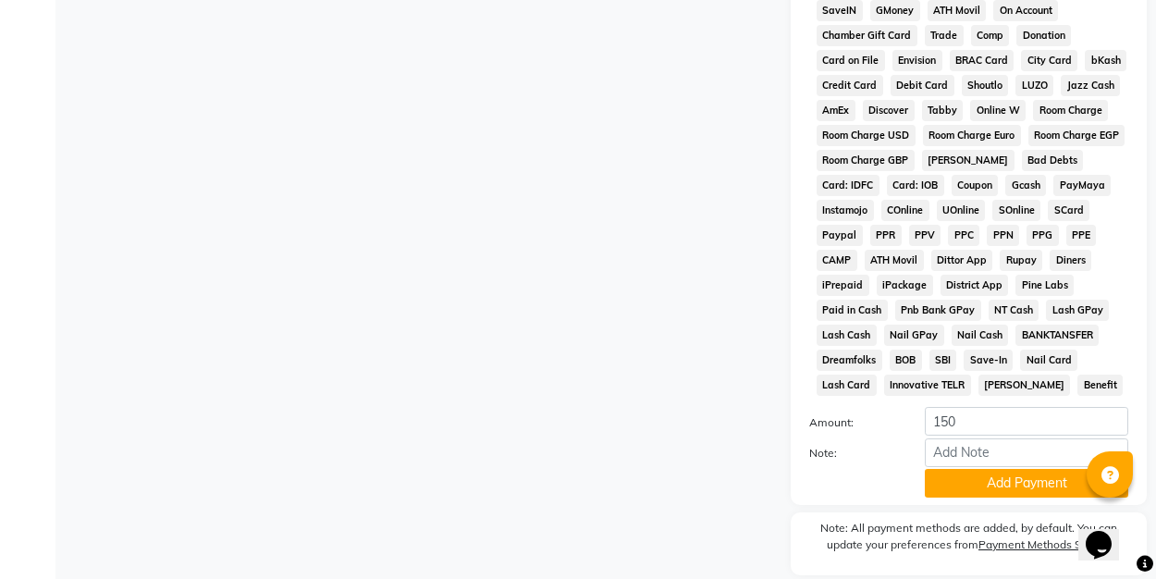
click at [1002, 479] on button "Add Payment" at bounding box center [1026, 483] width 203 height 29
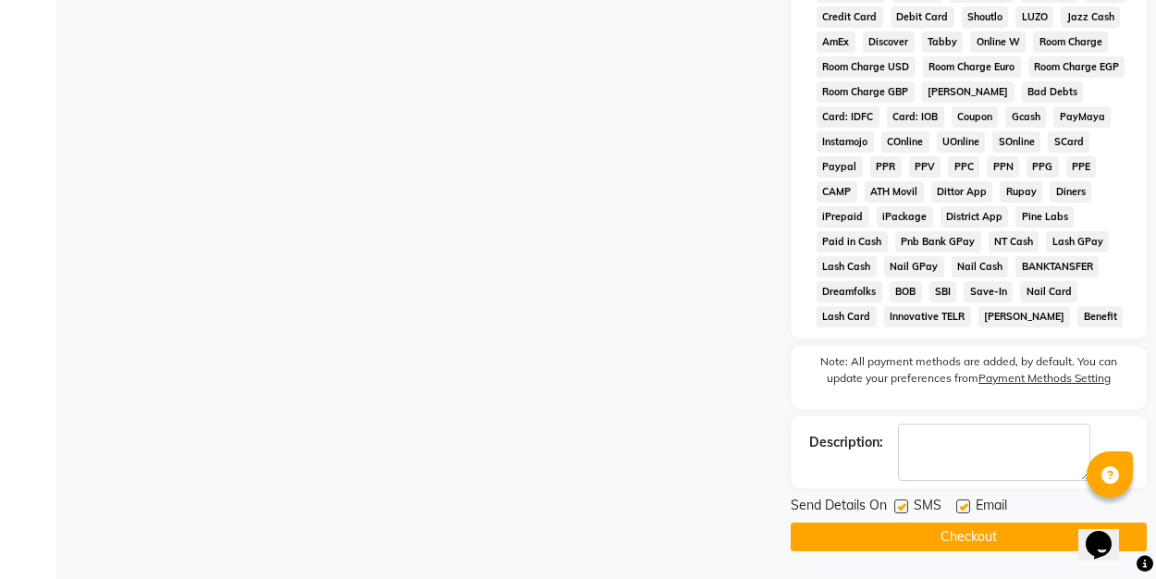
scroll to position [887, 0]
click at [967, 508] on label at bounding box center [963, 506] width 14 height 14
click at [967, 508] on input "checkbox" at bounding box center [962, 507] width 12 height 12
checkbox input "false"
click at [973, 546] on button "Checkout" at bounding box center [969, 536] width 356 height 29
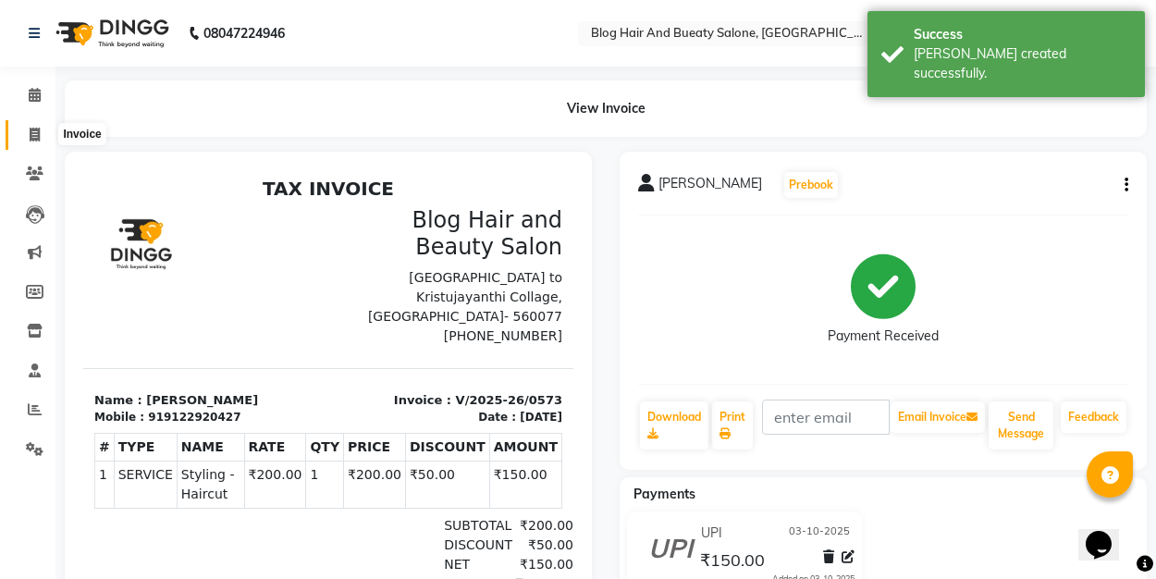
click at [35, 129] on icon at bounding box center [35, 135] width 10 height 14
select select "8741"
select select "service"
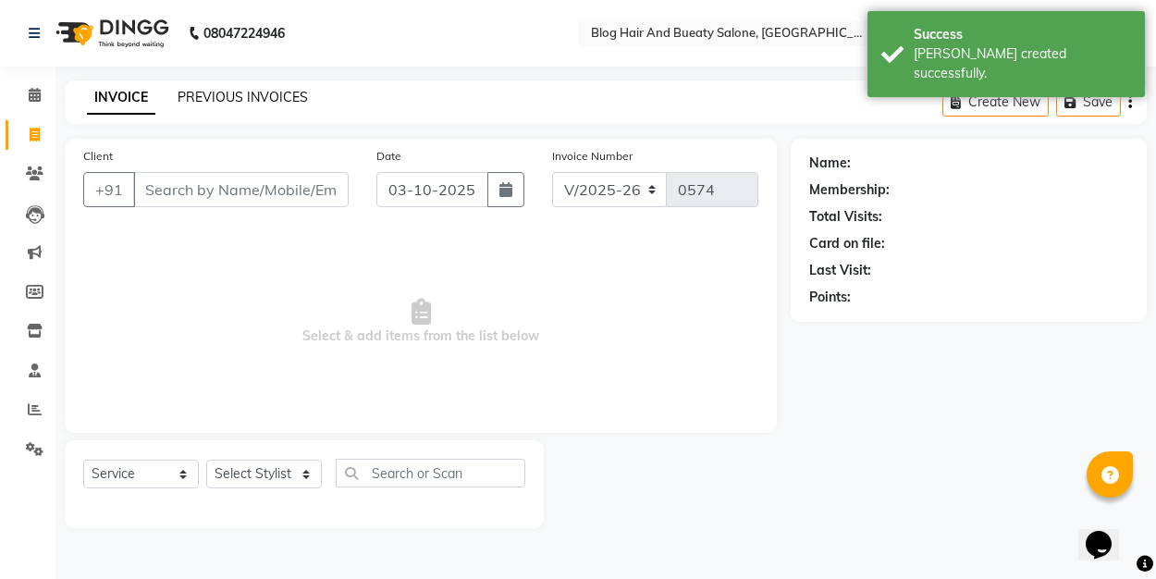
click at [213, 102] on link "PREVIOUS INVOICES" at bounding box center [243, 97] width 130 height 17
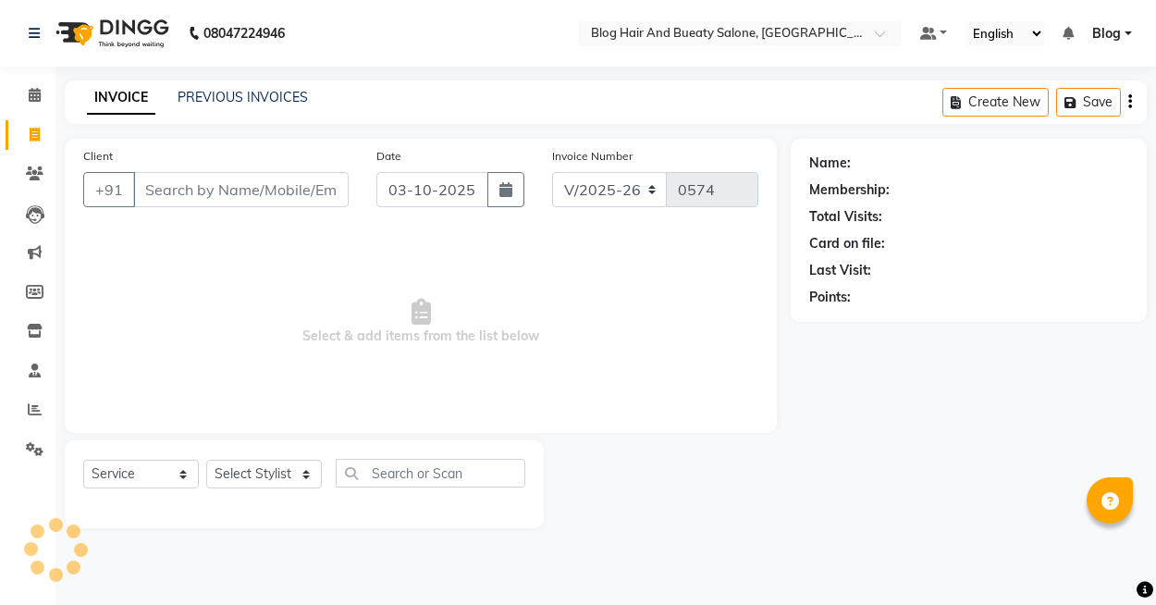
select select "8741"
select select "service"
click at [285, 100] on link "PREVIOUS INVOICES" at bounding box center [243, 97] width 130 height 17
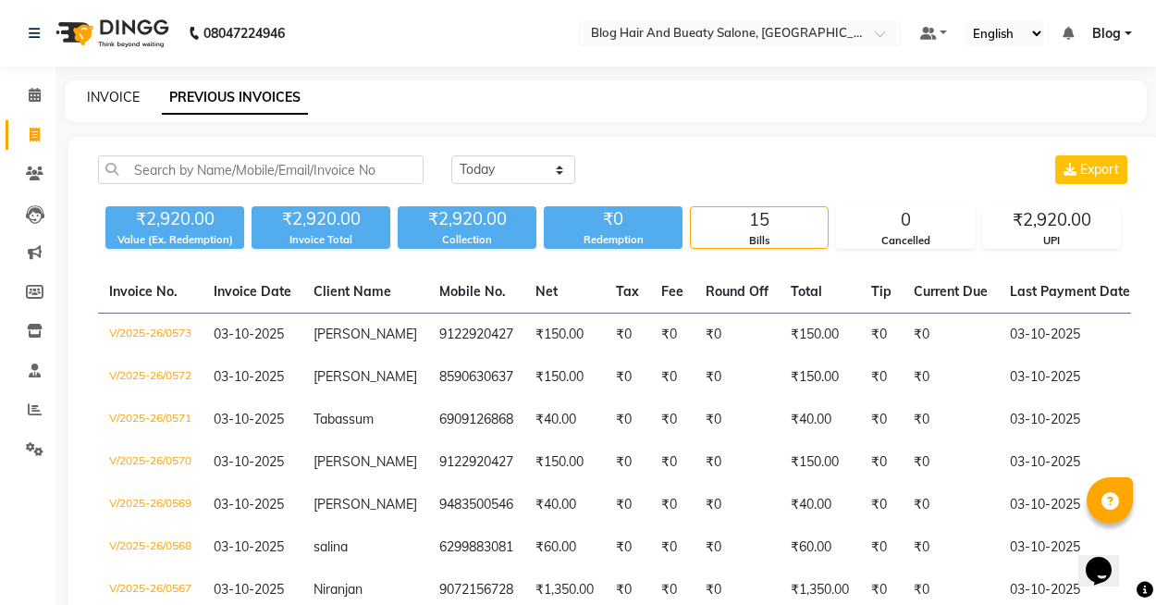
click at [103, 104] on link "INVOICE" at bounding box center [113, 97] width 53 height 17
select select "8741"
select select "service"
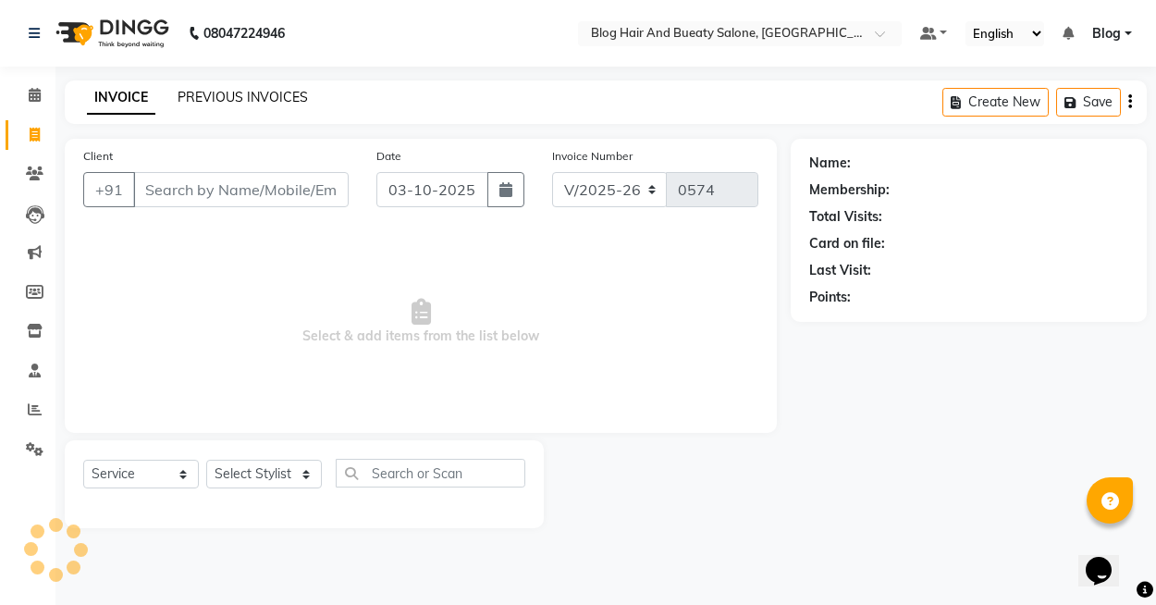
click at [246, 92] on link "PREVIOUS INVOICES" at bounding box center [243, 97] width 130 height 17
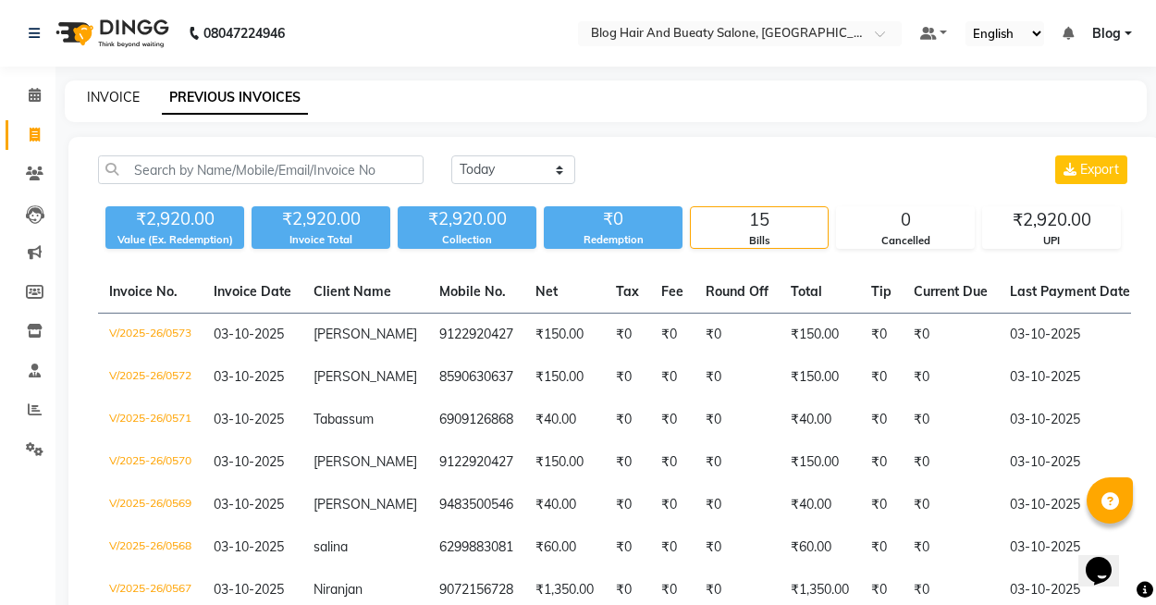
click at [113, 101] on link "INVOICE" at bounding box center [113, 97] width 53 height 17
select select "service"
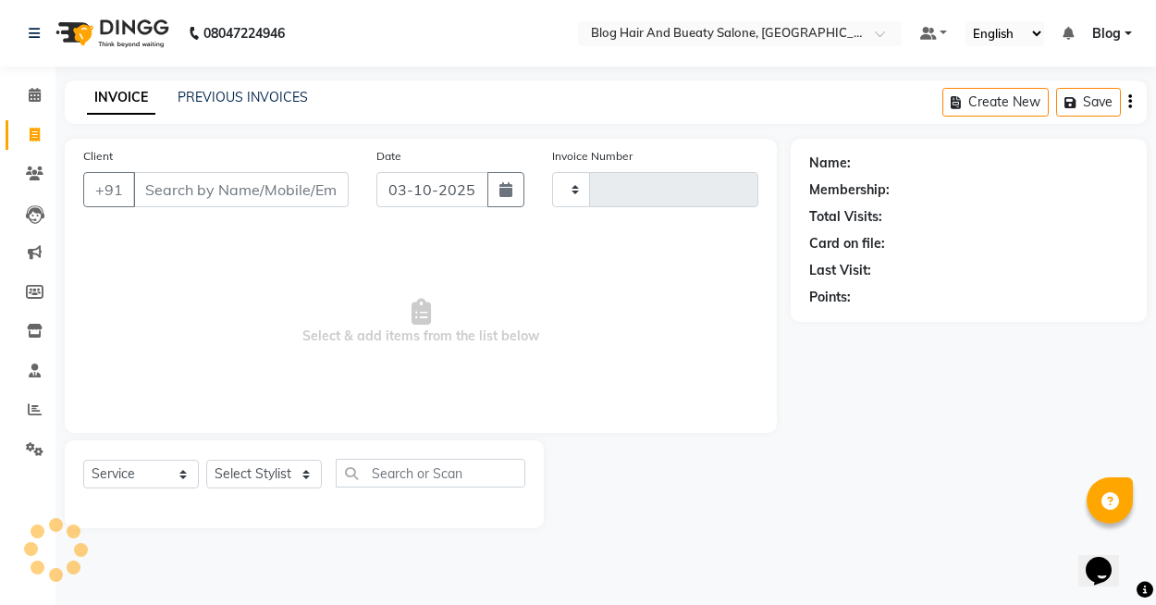
type input "0574"
select select "8741"
click at [220, 97] on link "PREVIOUS INVOICES" at bounding box center [243, 97] width 130 height 17
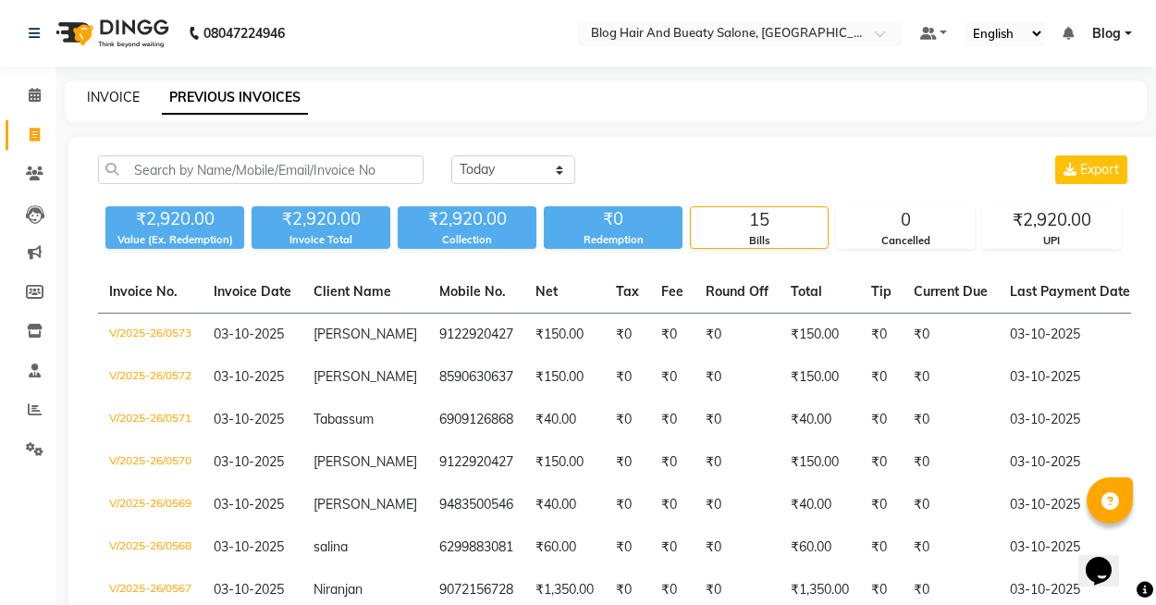
click at [116, 93] on link "INVOICE" at bounding box center [113, 97] width 53 height 17
select select "8741"
select select "service"
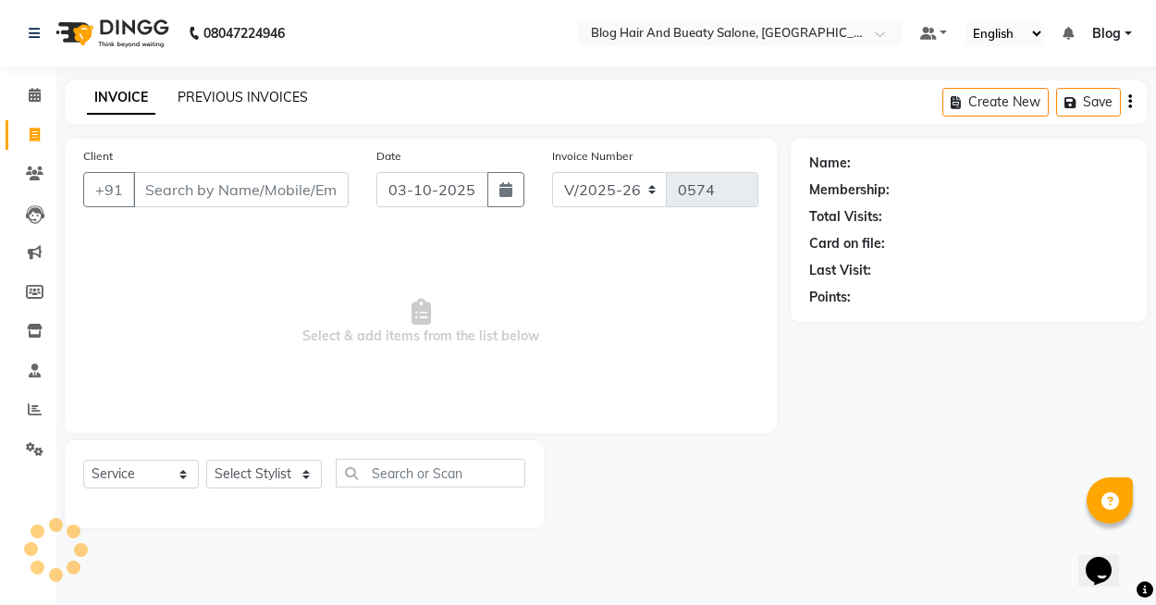
click at [233, 94] on link "PREVIOUS INVOICES" at bounding box center [243, 97] width 130 height 17
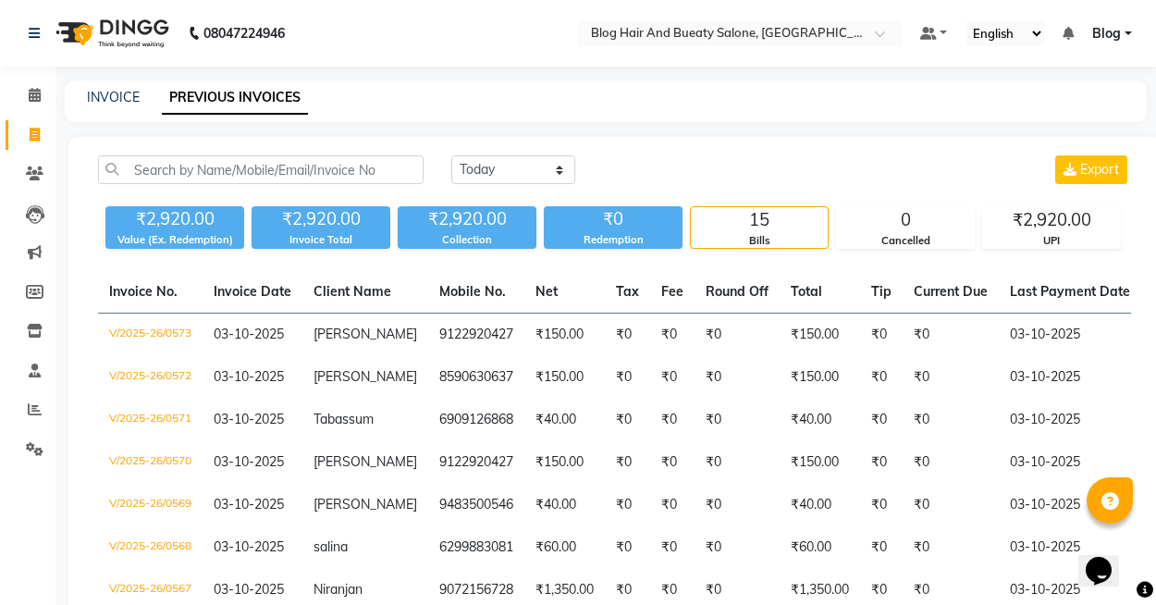
click at [119, 87] on div "INVOICE PREVIOUS INVOICES" at bounding box center [606, 101] width 1082 height 42
click at [119, 95] on link "INVOICE" at bounding box center [113, 97] width 53 height 17
select select "8741"
select select "service"
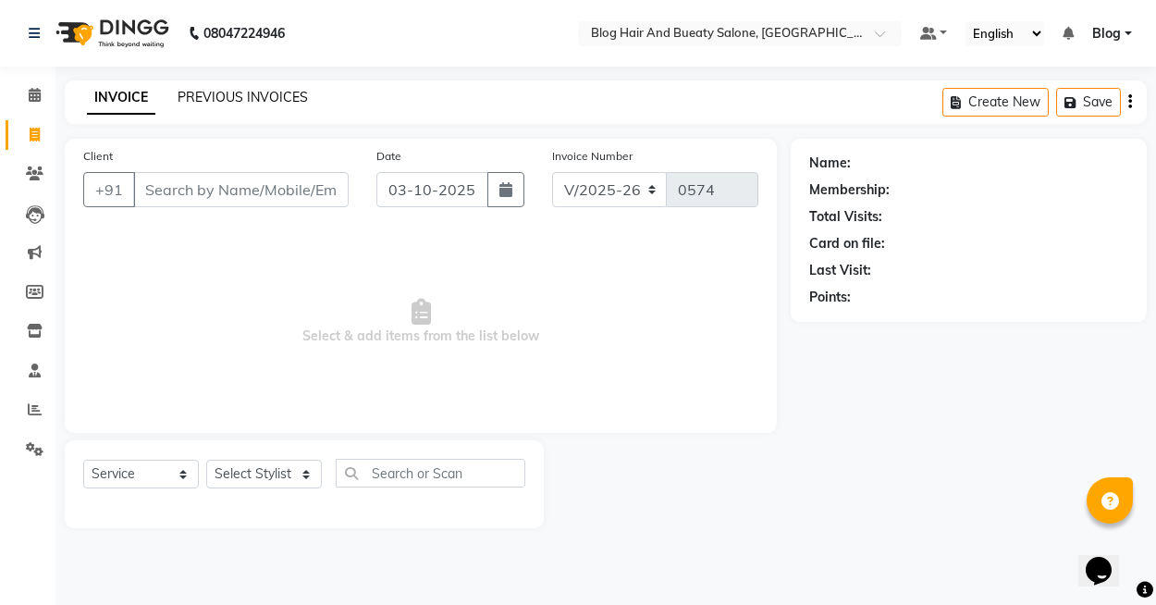
click at [200, 101] on link "PREVIOUS INVOICES" at bounding box center [243, 97] width 130 height 17
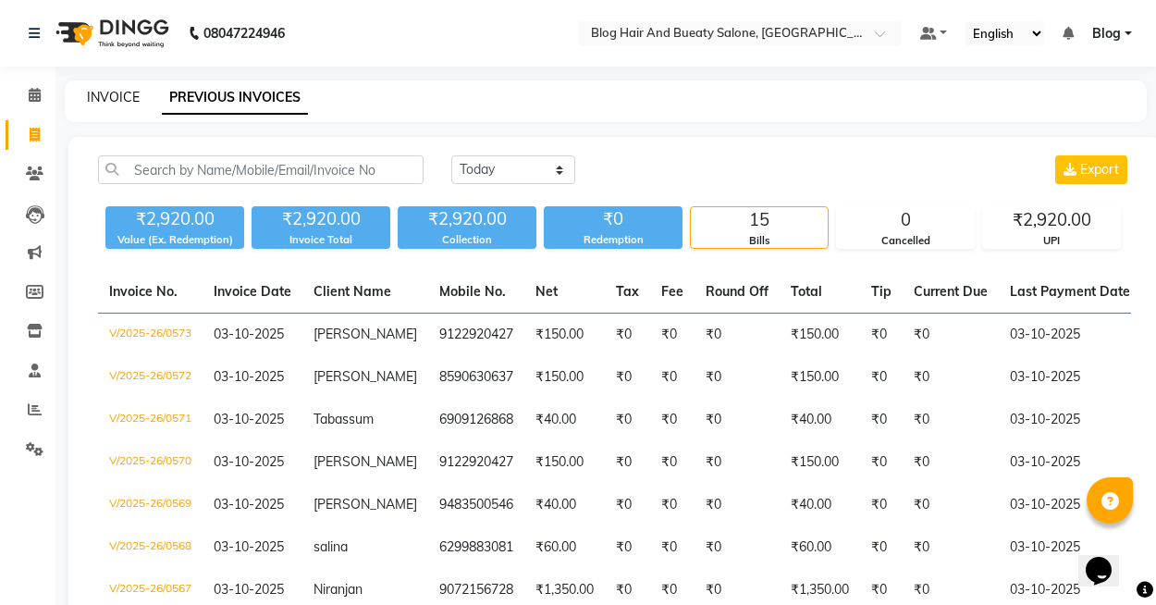
click at [124, 99] on link "INVOICE" at bounding box center [113, 97] width 53 height 17
select select "service"
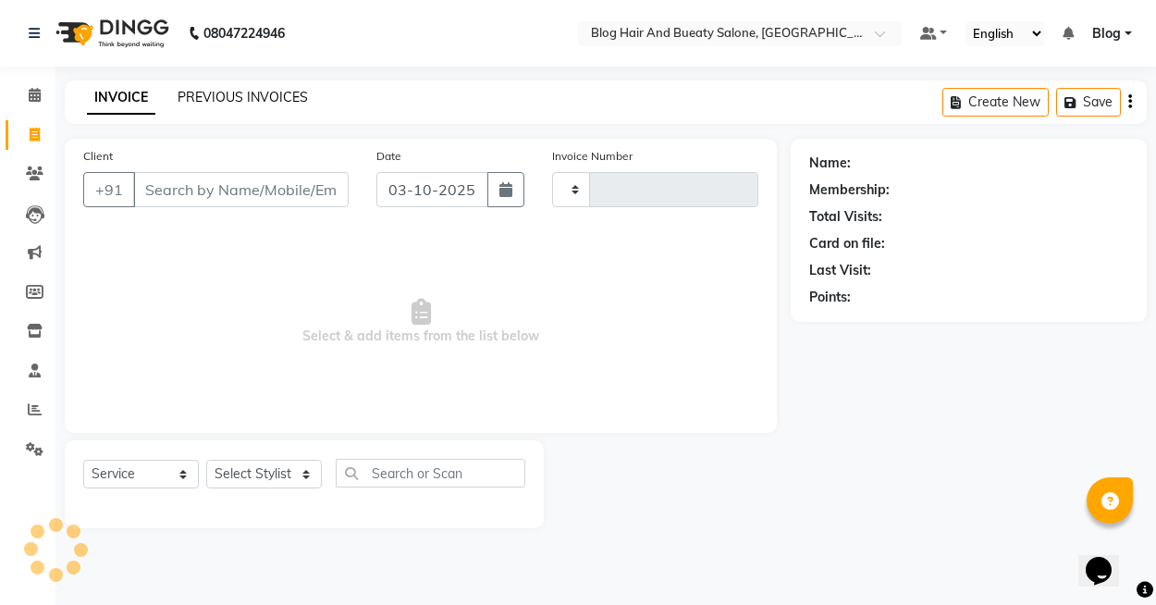
type input "0574"
select select "8741"
click at [239, 99] on link "PREVIOUS INVOICES" at bounding box center [243, 97] width 130 height 17
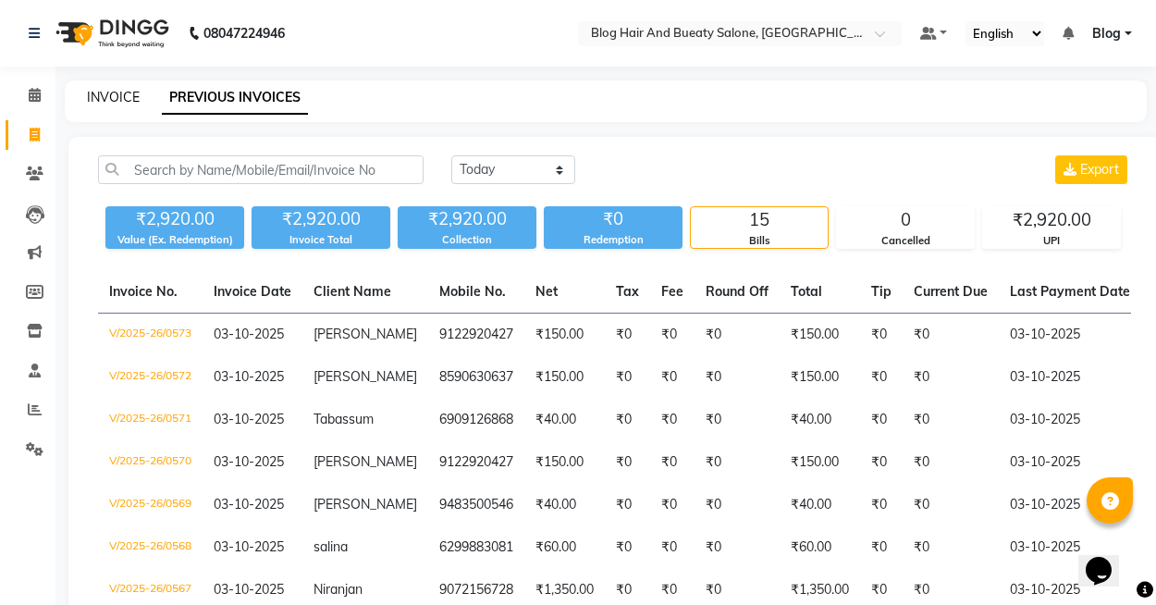
click at [127, 99] on link "INVOICE" at bounding box center [113, 97] width 53 height 17
select select "8741"
select select "service"
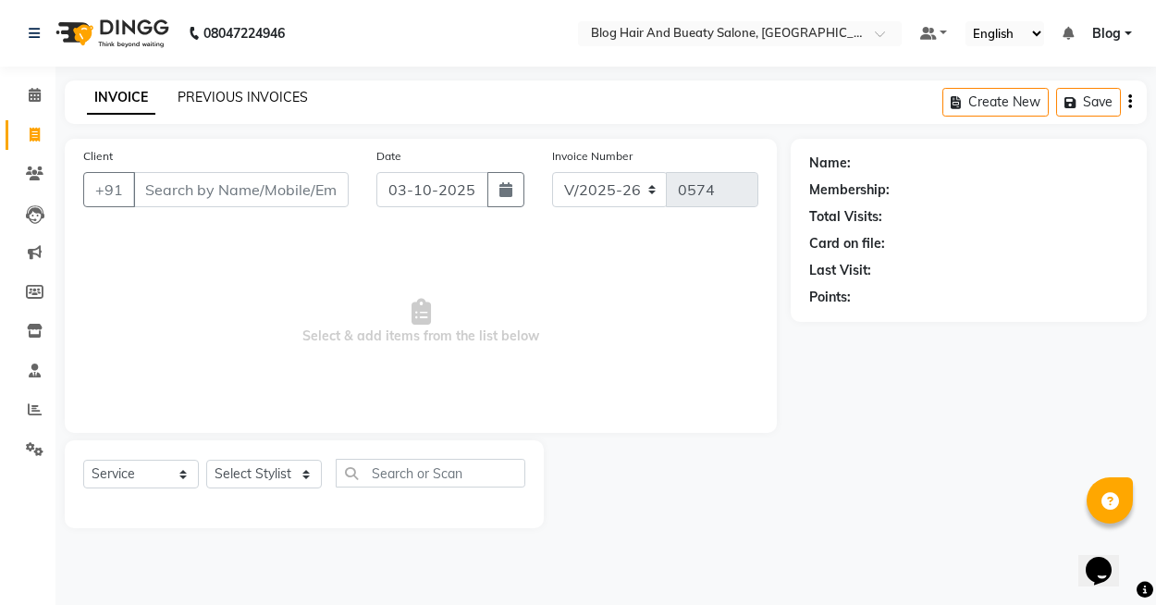
click at [225, 100] on link "PREVIOUS INVOICES" at bounding box center [243, 97] width 130 height 17
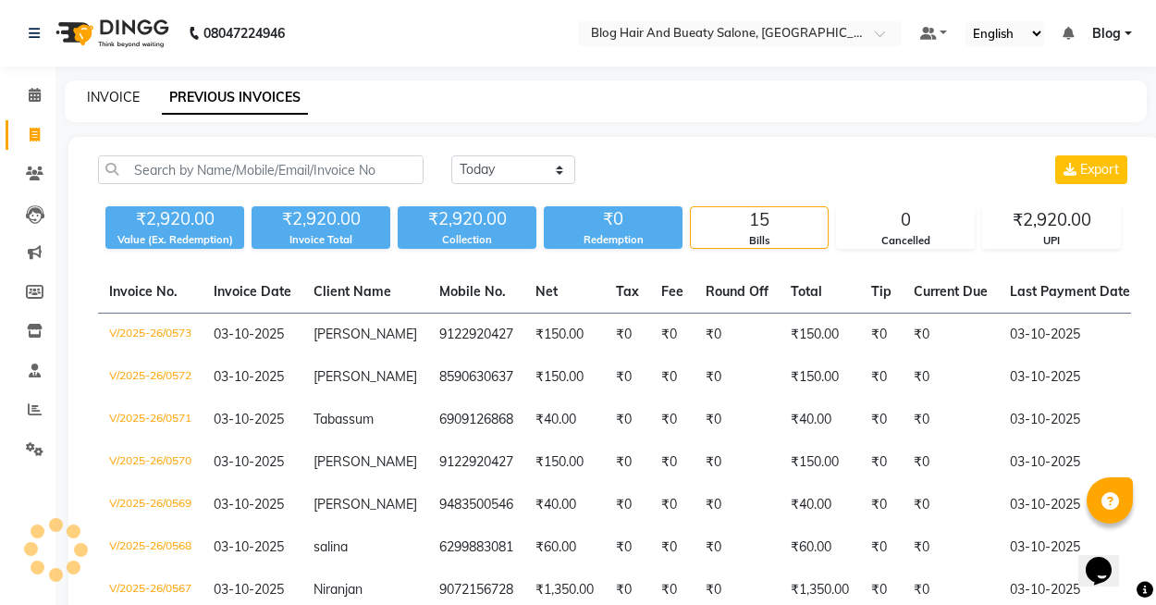
click at [113, 98] on link "INVOICE" at bounding box center [113, 97] width 53 height 17
select select "8741"
select select "service"
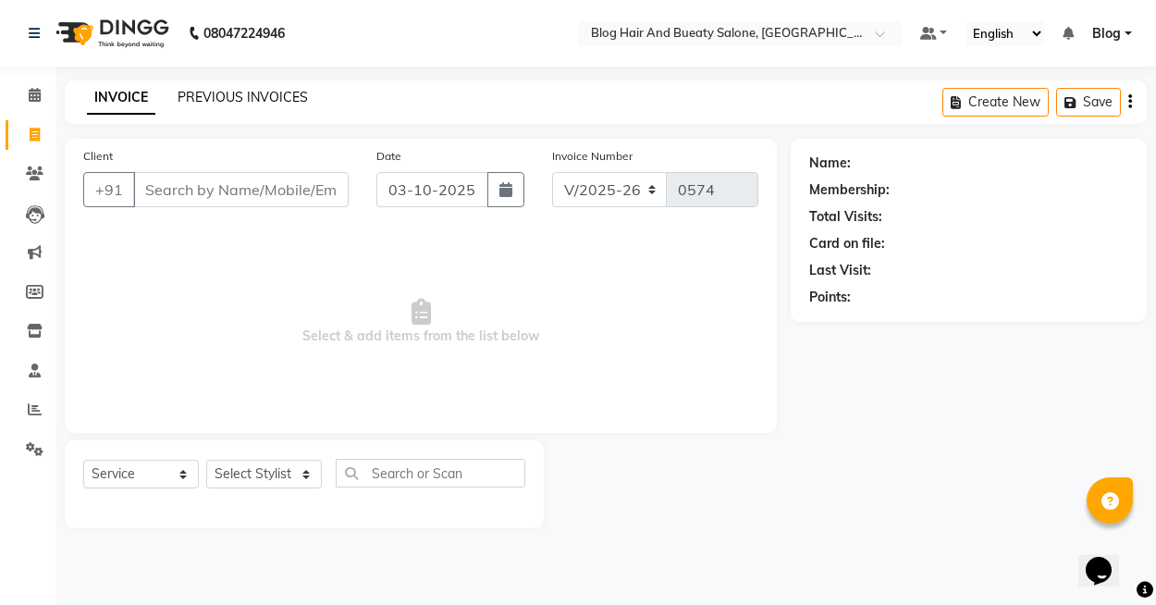
click at [222, 104] on link "PREVIOUS INVOICES" at bounding box center [243, 97] width 130 height 17
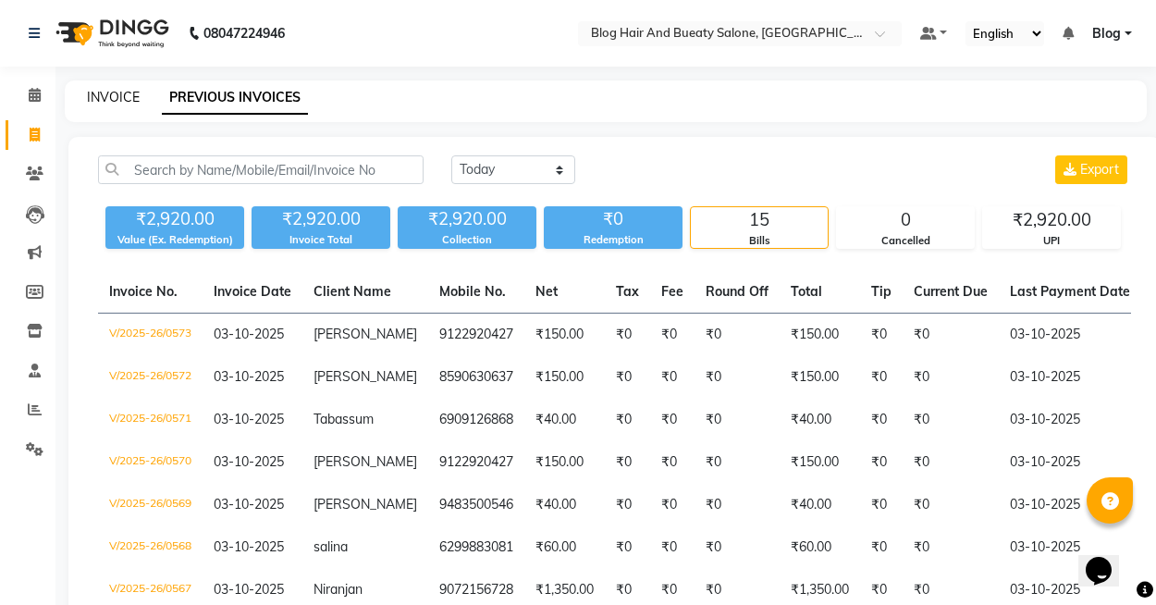
click at [126, 99] on link "INVOICE" at bounding box center [113, 97] width 53 height 17
select select "8741"
select select "service"
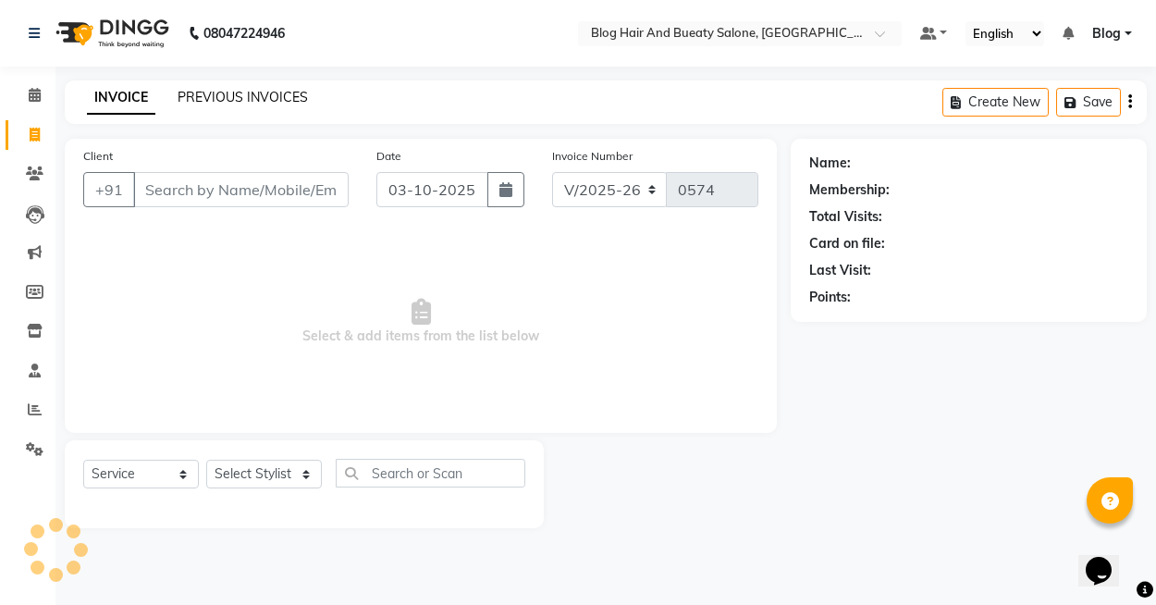
click at [211, 102] on link "PREVIOUS INVOICES" at bounding box center [243, 97] width 130 height 17
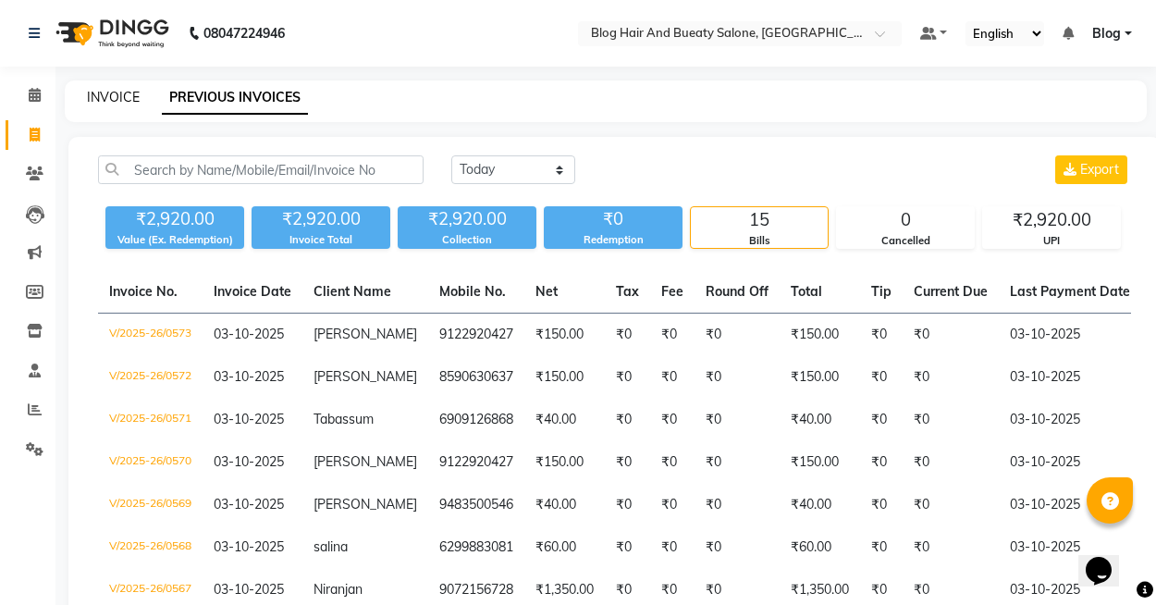
click at [100, 94] on link "INVOICE" at bounding box center [113, 97] width 53 height 17
select select "service"
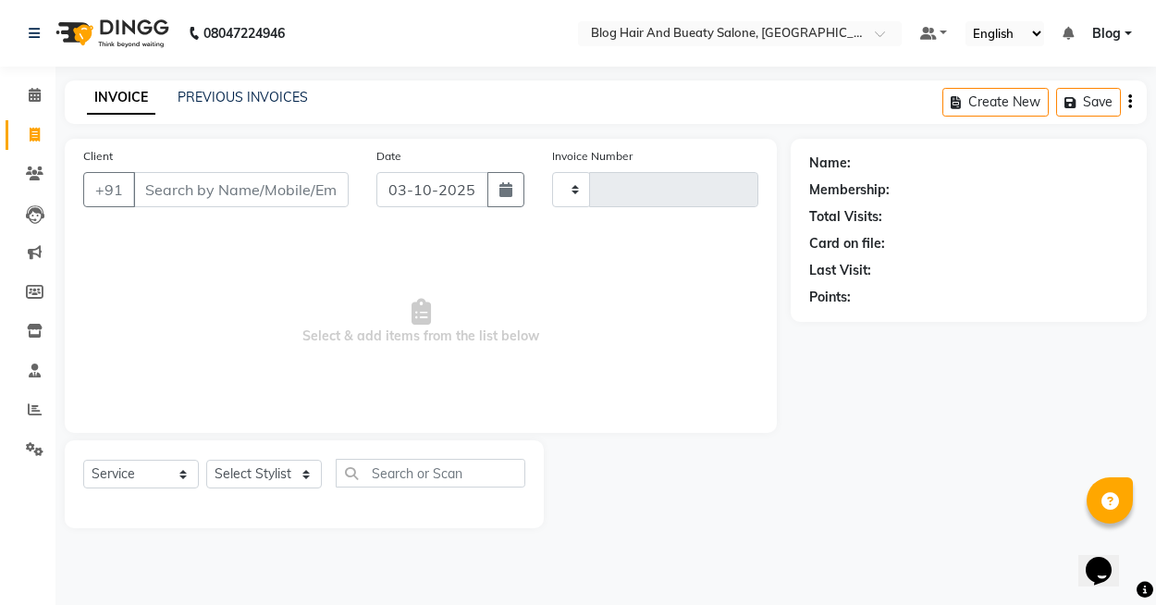
type input "0574"
select select "8741"
click at [204, 100] on link "PREVIOUS INVOICES" at bounding box center [243, 97] width 130 height 17
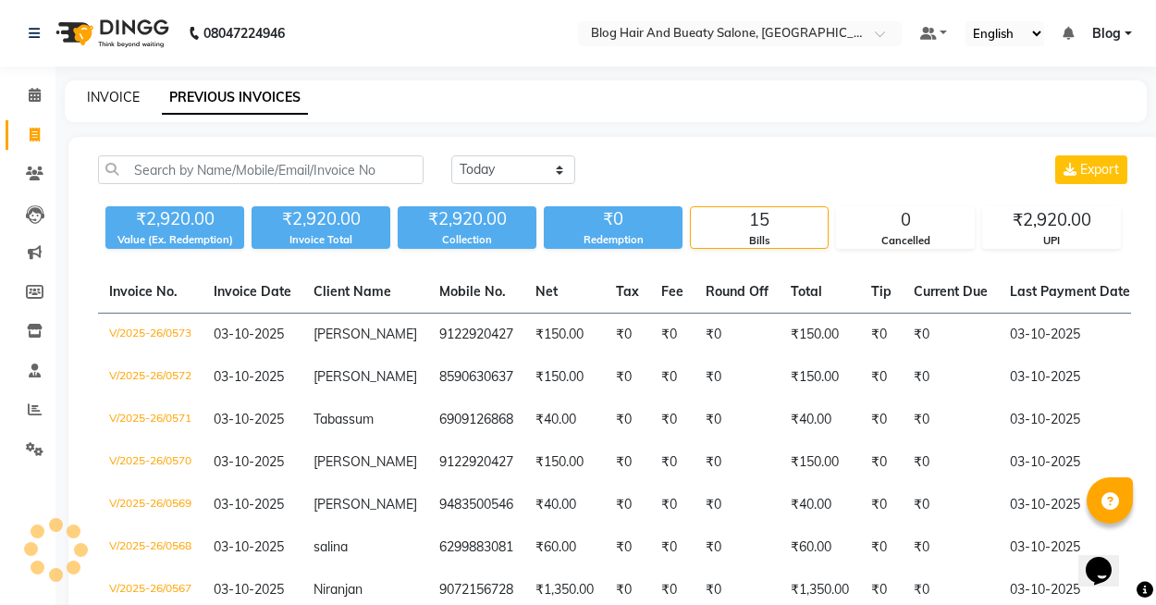
click at [120, 98] on link "INVOICE" at bounding box center [113, 97] width 53 height 17
select select "service"
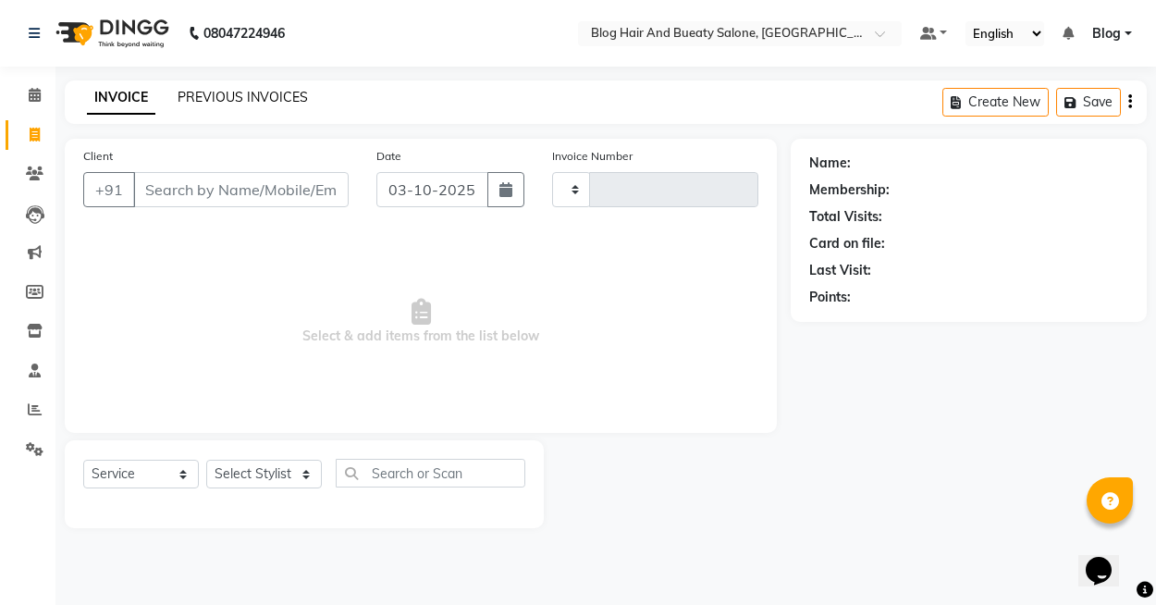
type input "0574"
select select "8741"
click at [215, 99] on link "PREVIOUS INVOICES" at bounding box center [243, 97] width 130 height 17
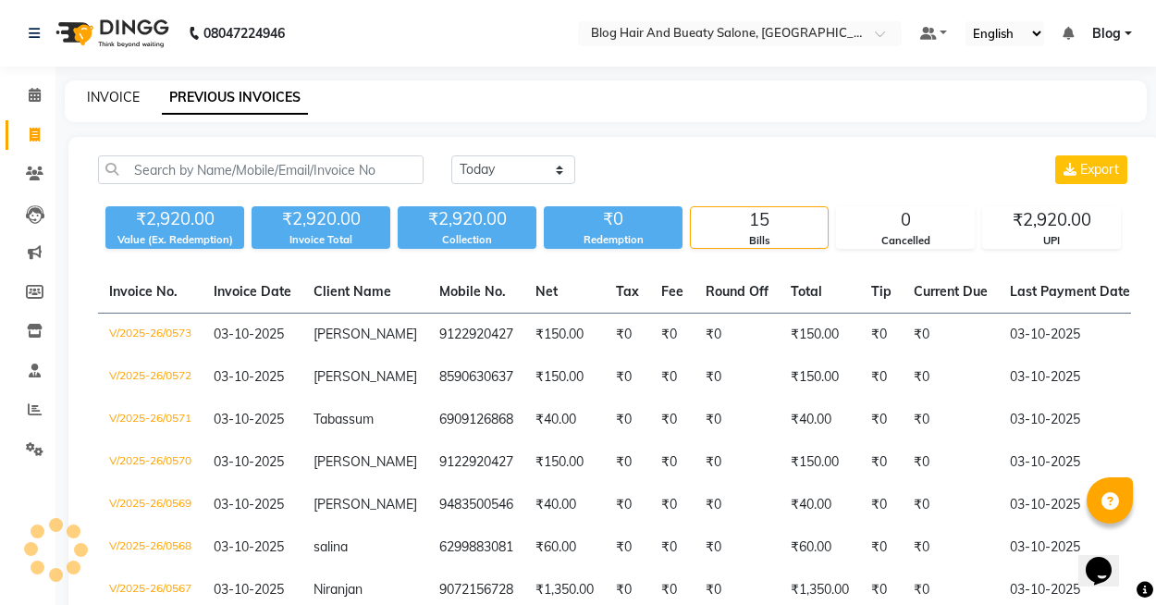
click at [107, 99] on link "INVOICE" at bounding box center [113, 97] width 53 height 17
select select "service"
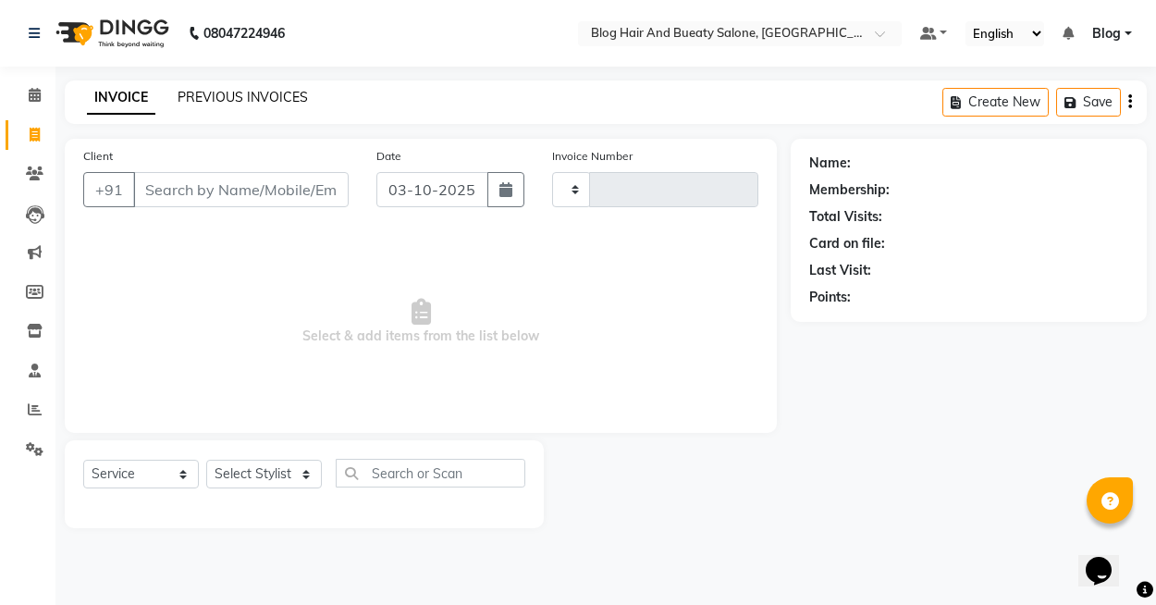
type input "0574"
select select "8741"
click at [212, 95] on link "PREVIOUS INVOICES" at bounding box center [243, 97] width 130 height 17
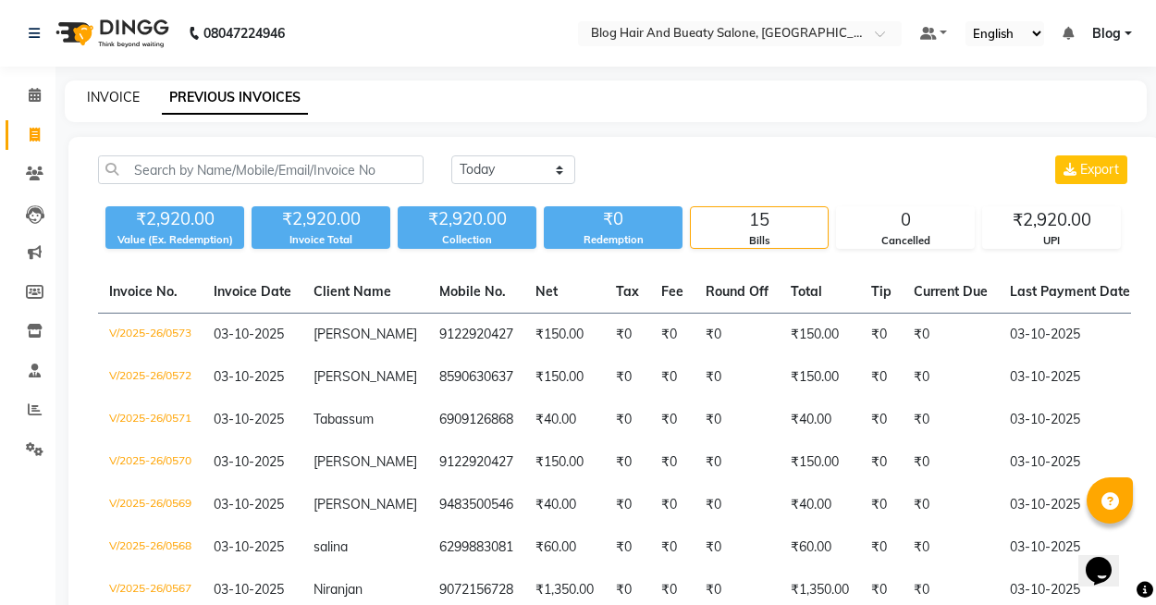
click at [129, 96] on link "INVOICE" at bounding box center [113, 97] width 53 height 17
select select "8741"
select select "service"
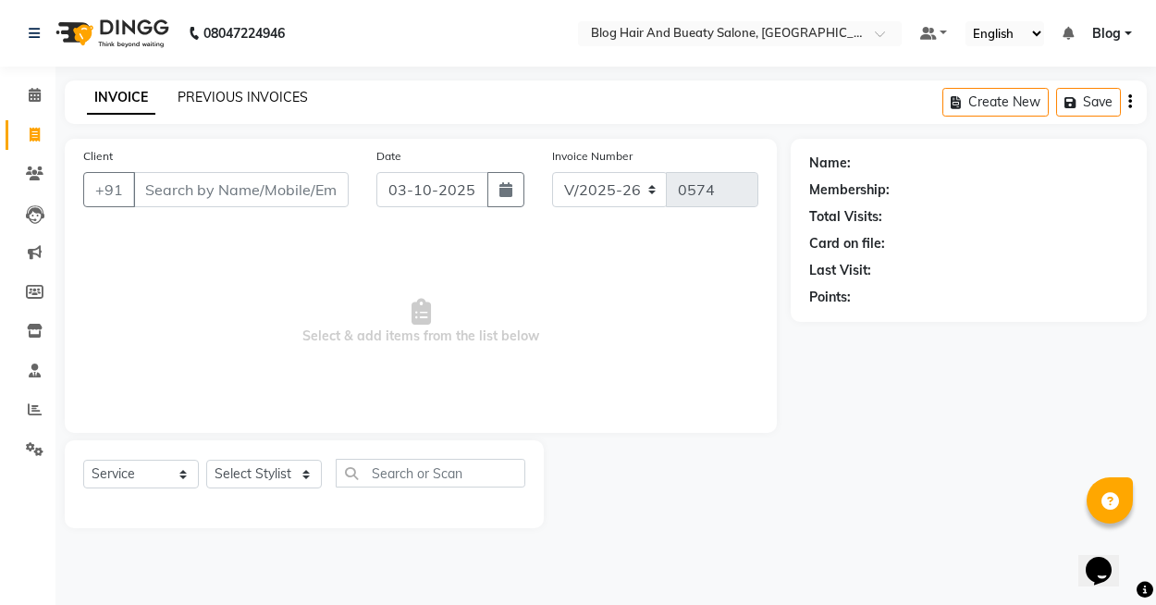
click at [239, 99] on link "PREVIOUS INVOICES" at bounding box center [243, 97] width 130 height 17
